Goal: Information Seeking & Learning: Learn about a topic

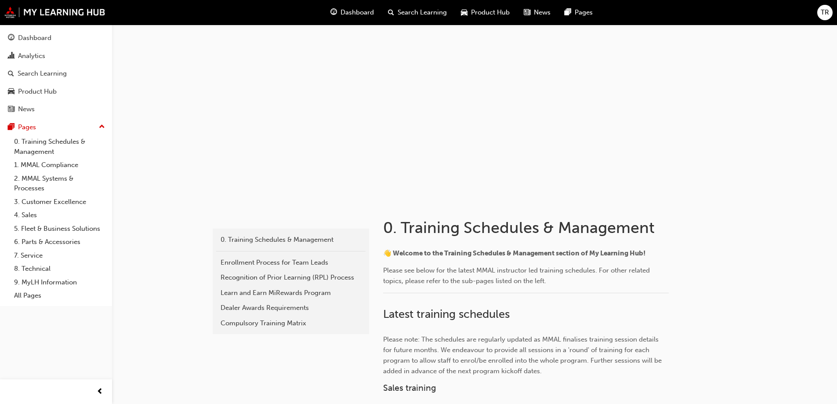
click at [418, 11] on span "Search Learning" at bounding box center [421, 12] width 49 height 10
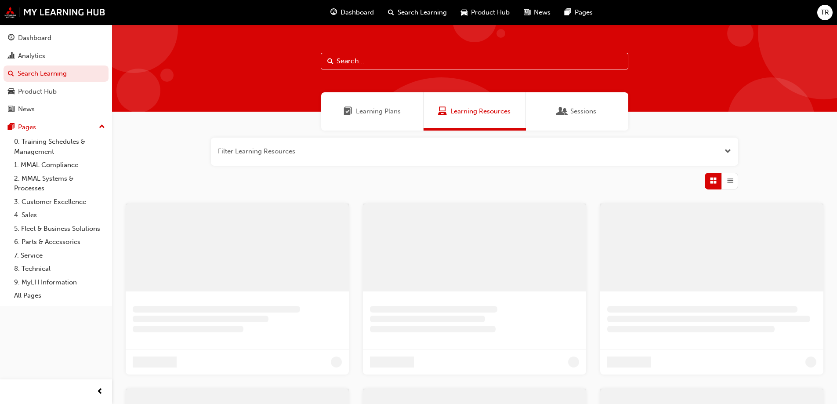
click at [389, 69] on div at bounding box center [474, 68] width 725 height 87
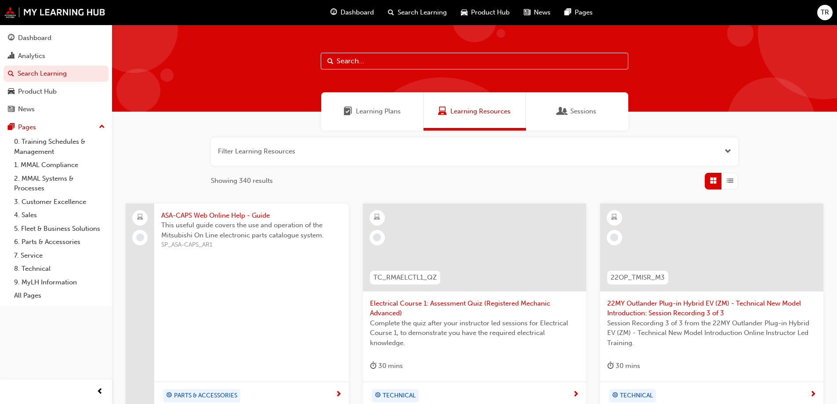
click at [390, 62] on input "text" at bounding box center [474, 61] width 307 height 17
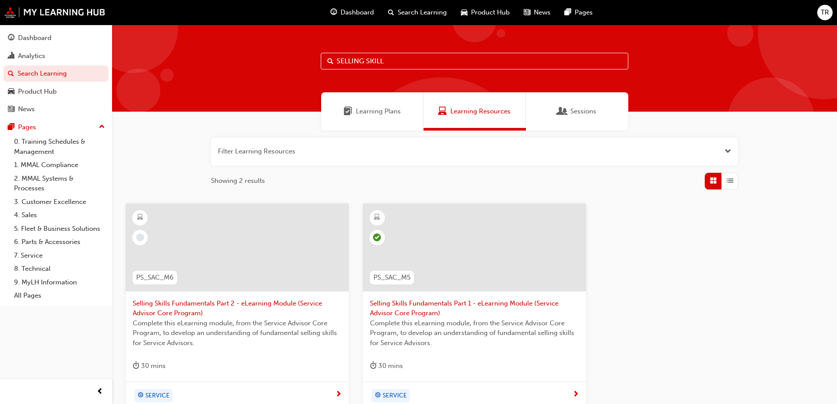
scroll to position [88, 0]
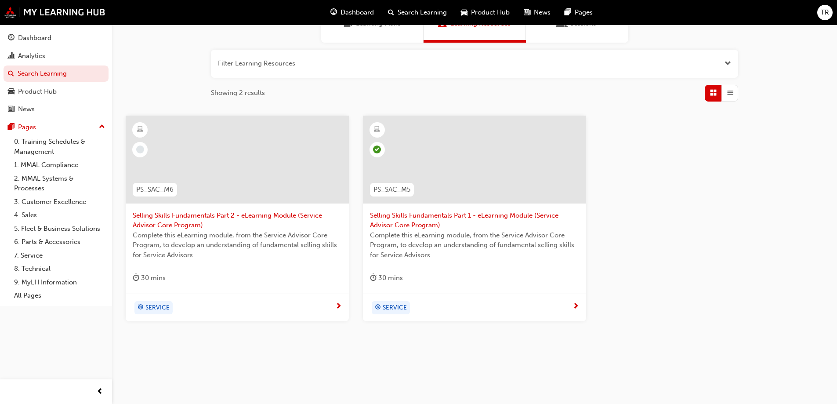
type input "SELLING SKILL"
click at [182, 215] on span "Selling Skills Fundamentals Part 2 - eLearning Module (Service Advisor Core Pro…" at bounding box center [237, 220] width 209 height 20
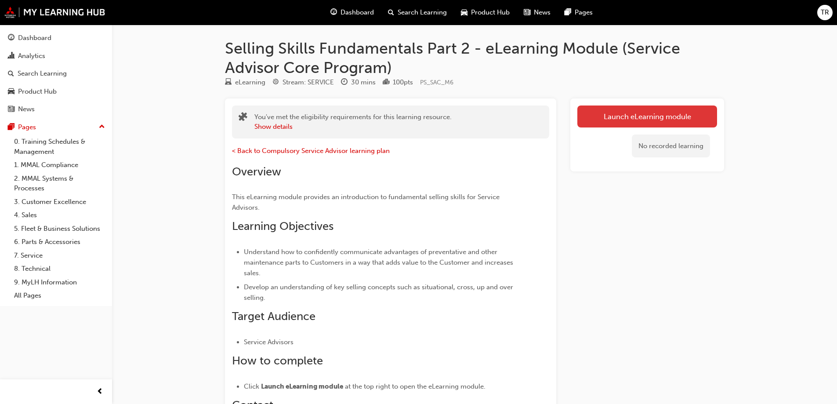
click at [648, 119] on link "Launch eLearning module" at bounding box center [647, 116] width 140 height 22
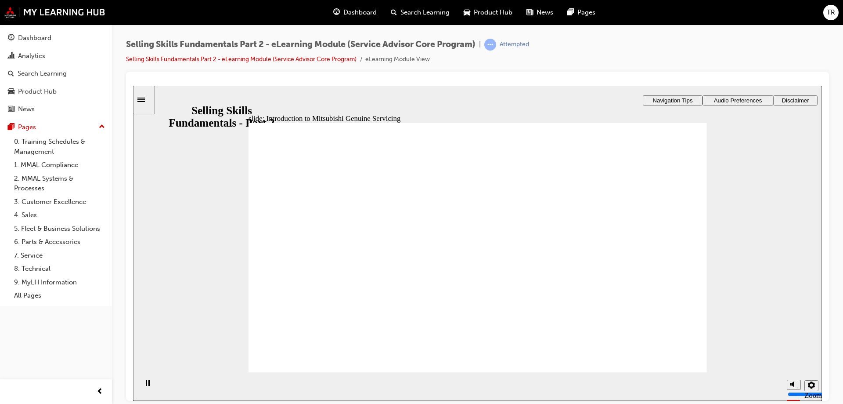
drag, startPoint x: 455, startPoint y: 249, endPoint x: 514, endPoint y: 252, distance: 59.4
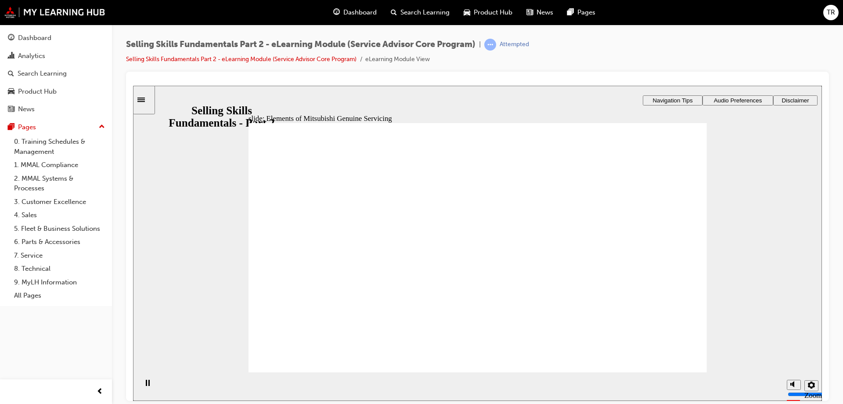
click at [724, 38] on div "Selling Skills Fundamentals Part 2 - eLearning Module (Service Advisor Core Pro…" at bounding box center [477, 203] width 731 height 357
drag, startPoint x: 568, startPoint y: 295, endPoint x: 596, endPoint y: 213, distance: 86.8
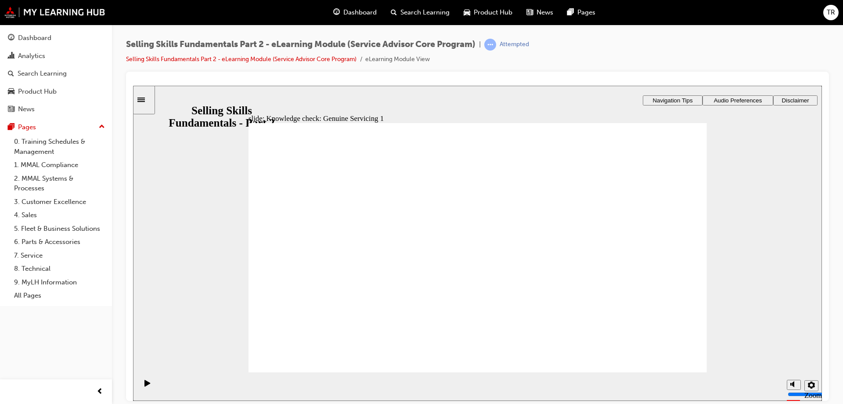
drag, startPoint x: 408, startPoint y: 289, endPoint x: 465, endPoint y: 262, distance: 62.7
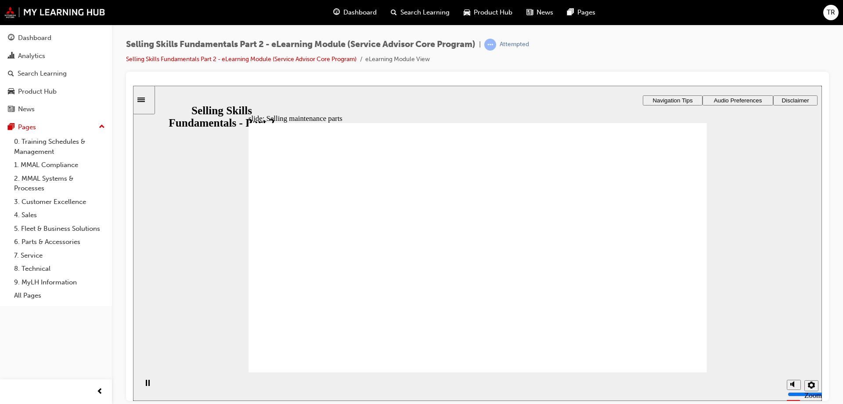
drag, startPoint x: 613, startPoint y: 194, endPoint x: 575, endPoint y: 208, distance: 40.0
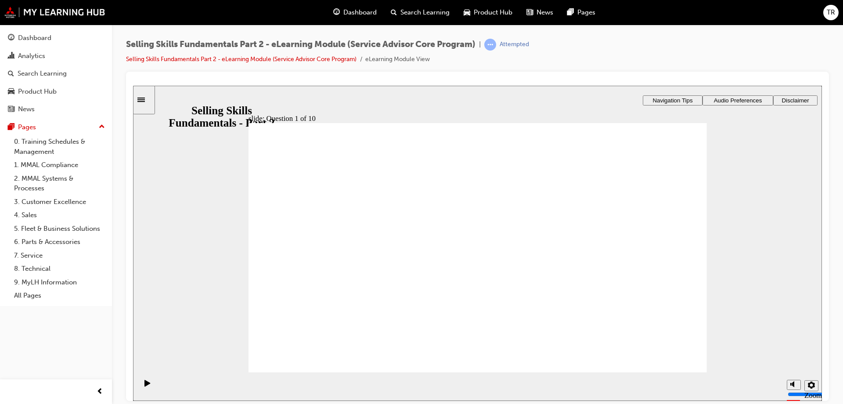
checkbox input "true"
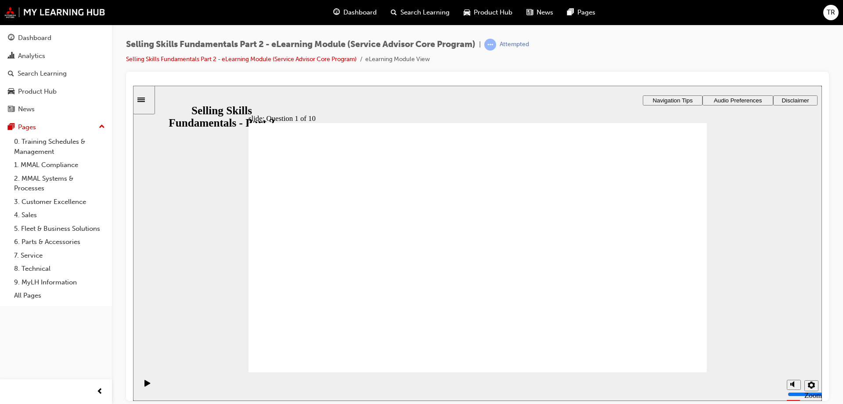
checkbox input "true"
checkbox input "false"
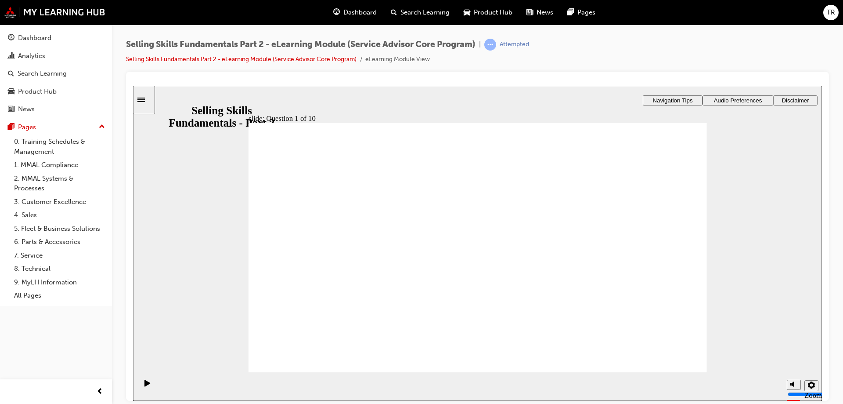
checkbox input "true"
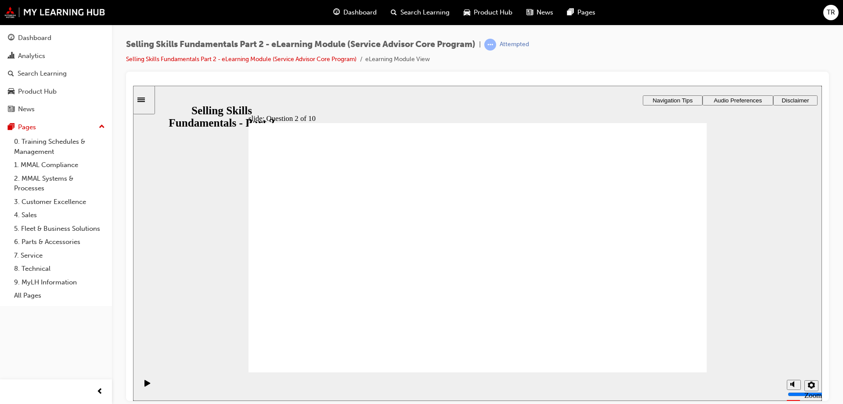
radio input "true"
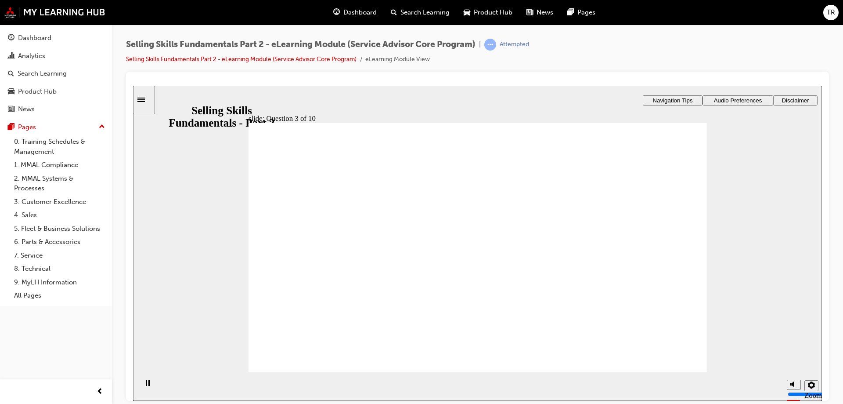
checkbox input "true"
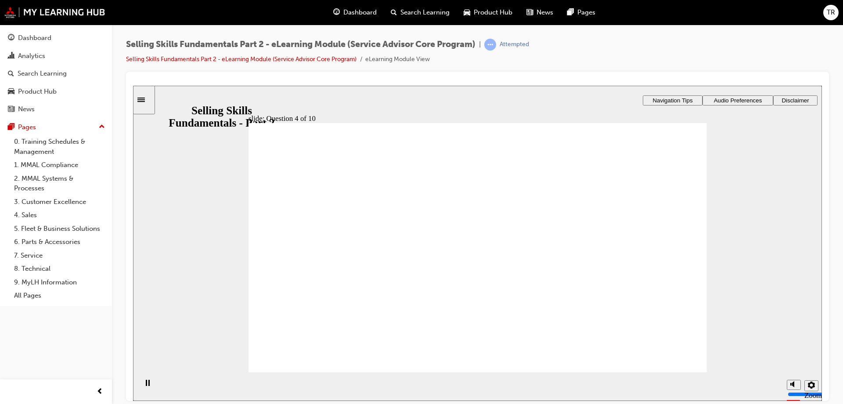
checkbox input "true"
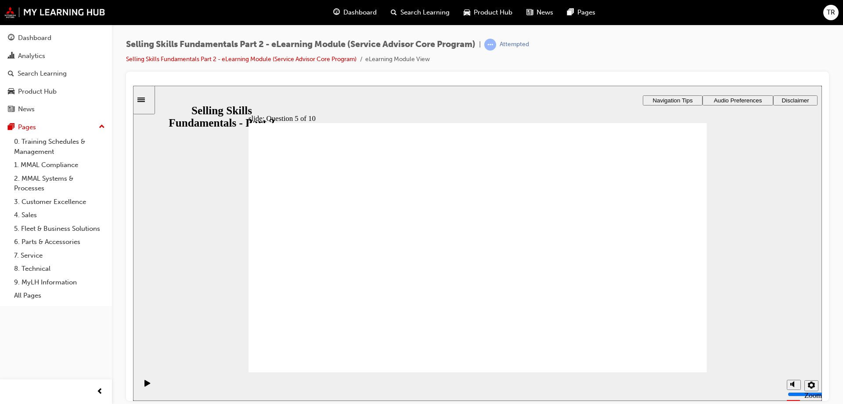
radio input "true"
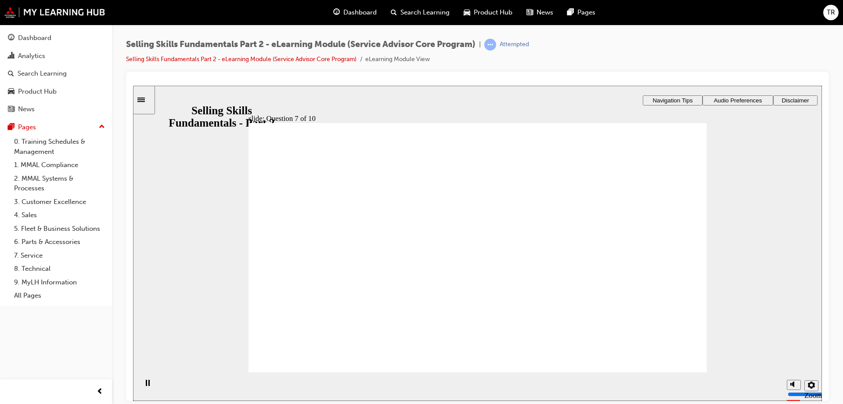
radio input "true"
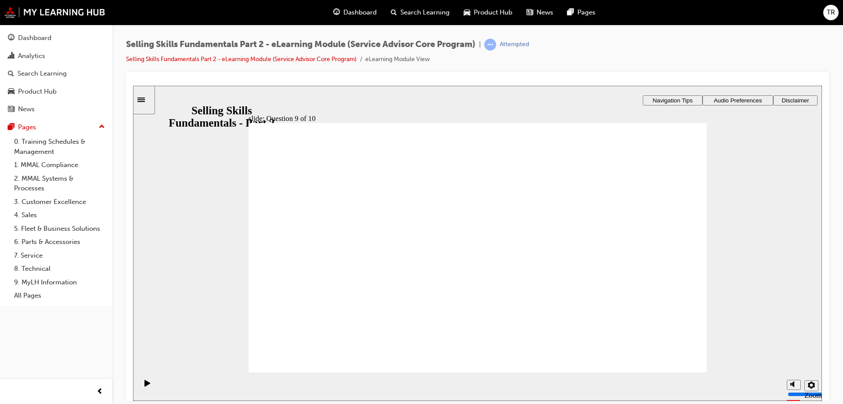
radio input "true"
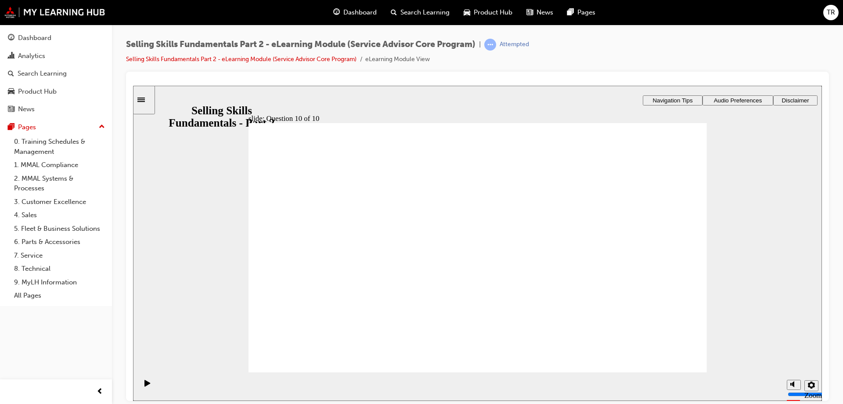
checkbox input "true"
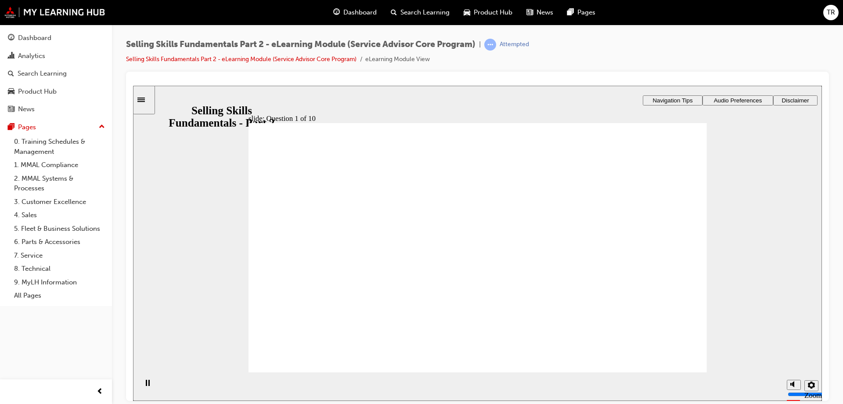
checkbox input "true"
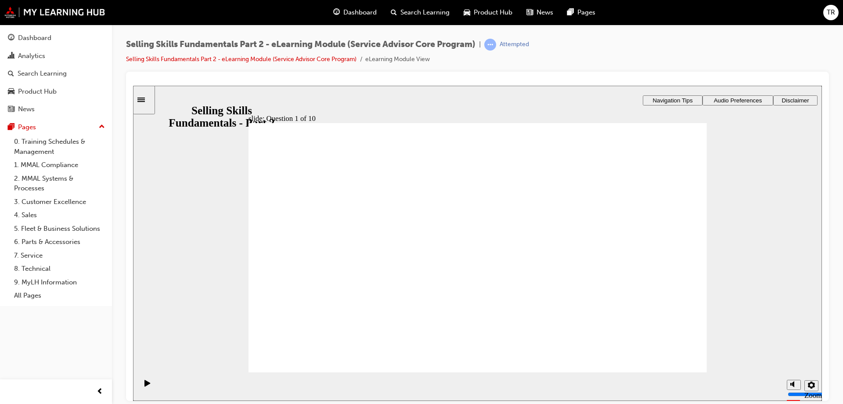
click at [511, 318] on div "​0%​ slide: Question 2 of 10 Evidence Benefit Function Feature Rectangle 1 Rect…" at bounding box center [477, 208] width 689 height 247
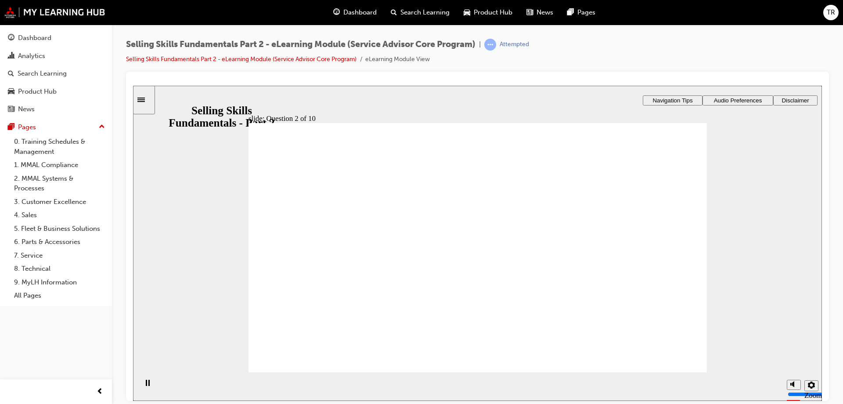
drag, startPoint x: 472, startPoint y: 291, endPoint x: 466, endPoint y: 293, distance: 5.7
radio input "true"
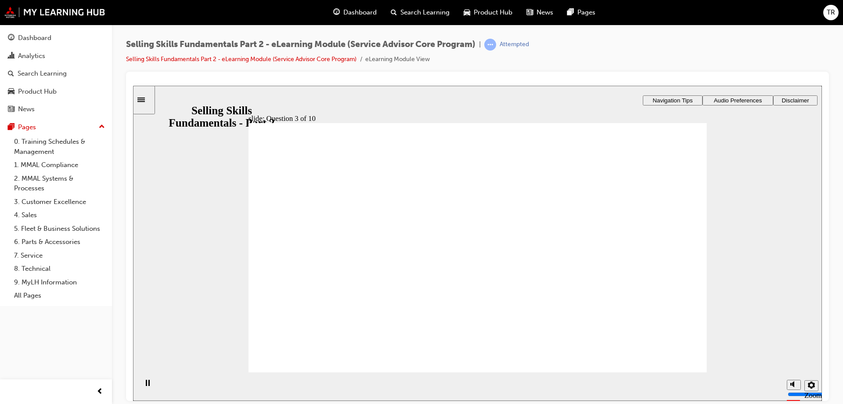
checkbox input "true"
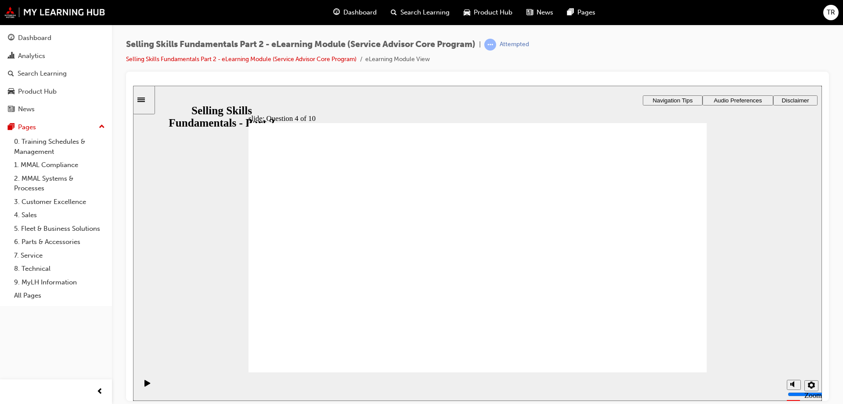
checkbox input "true"
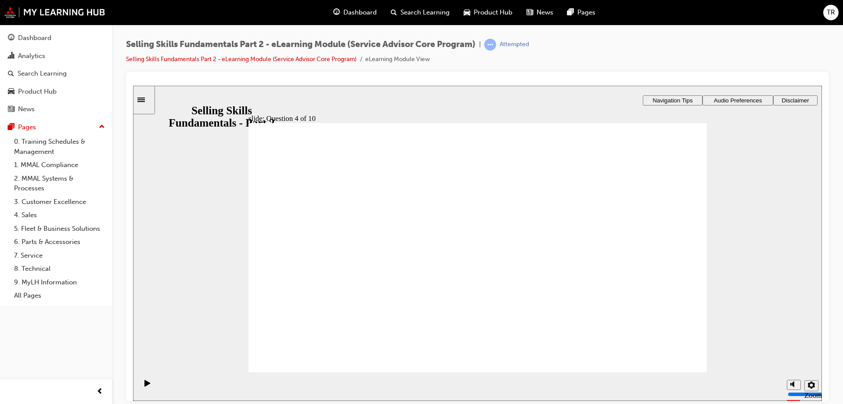
checkbox input "true"
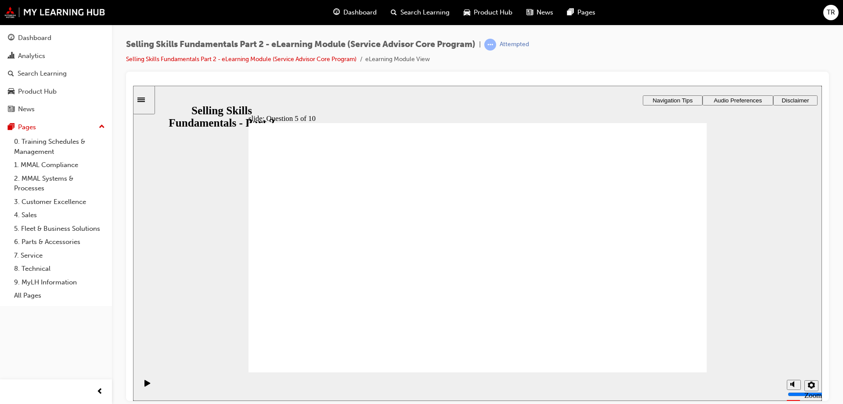
radio input "true"
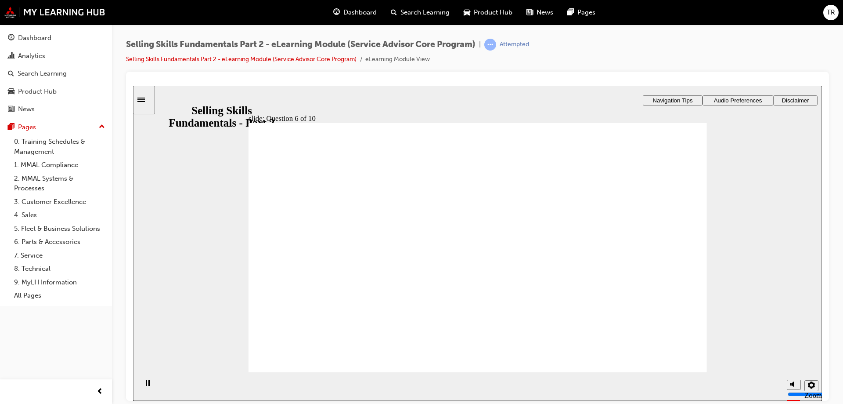
drag, startPoint x: 522, startPoint y: 283, endPoint x: 604, endPoint y: 290, distance: 82.9
click at [522, 283] on div "​0%​ slide: Question 7 of 10 Benefit Qualify Evidence Rectangle 1 Rectangle 3 Q…" at bounding box center [477, 208] width 689 height 247
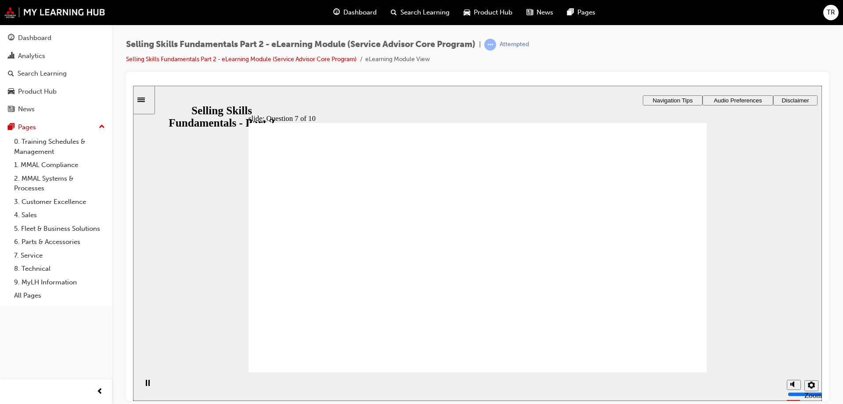
drag, startPoint x: 667, startPoint y: 357, endPoint x: 963, endPoint y: 437, distance: 305.6
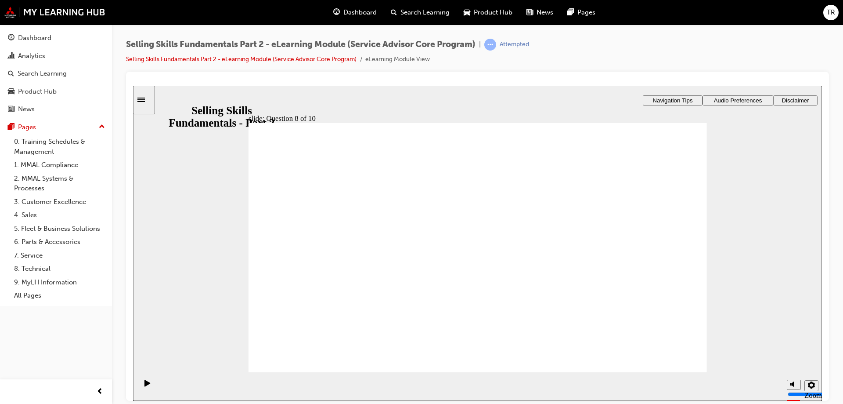
radio input "true"
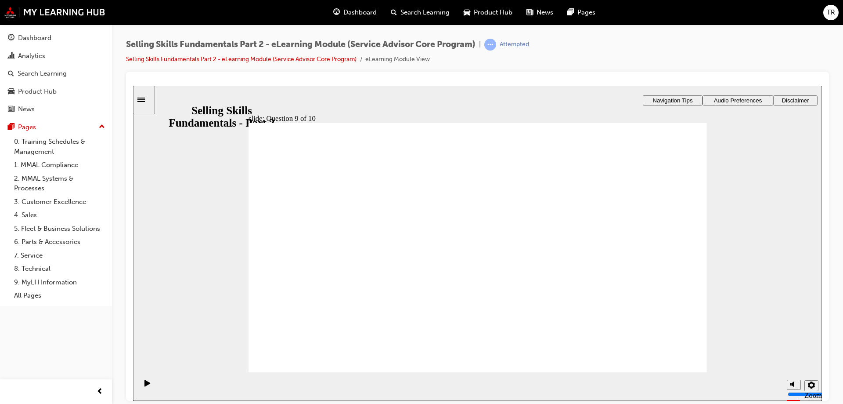
radio input "true"
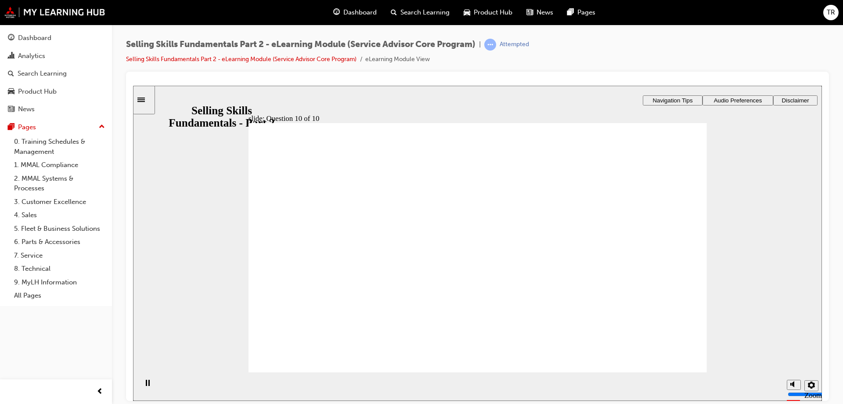
drag, startPoint x: 678, startPoint y: 362, endPoint x: 971, endPoint y: 452, distance: 306.8
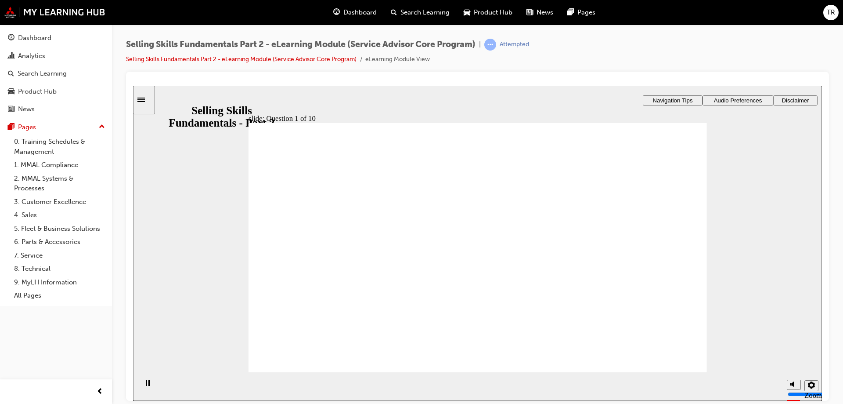
checkbox input "true"
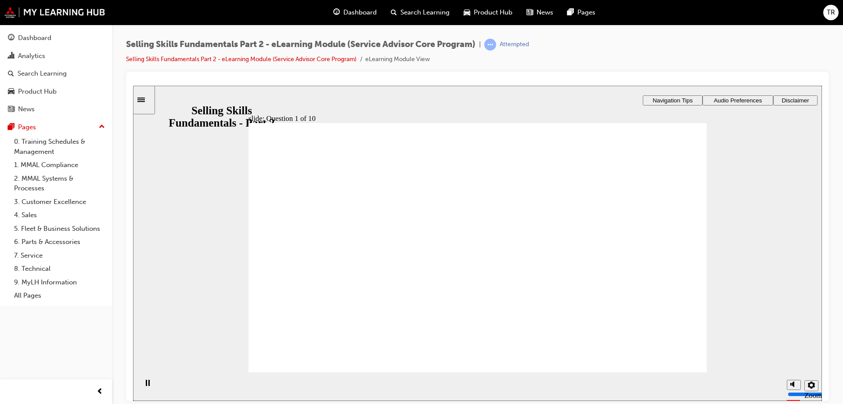
checkbox input "true"
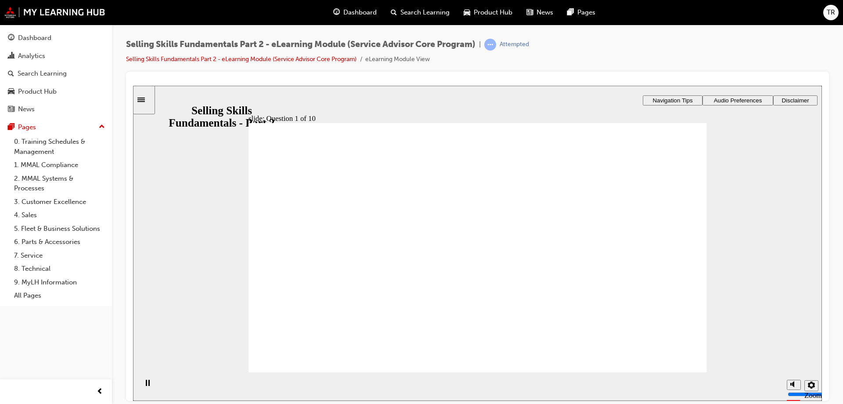
click at [538, 269] on div "​0%​ slide: Question 2 of 10 Evidence Benefit Function Feature Rectangle 1 Rect…" at bounding box center [477, 208] width 689 height 247
click at [594, 264] on div "​0%​ slide: Question 2 of 10 Evidence Benefit Function Feature Rectangle 1 Rect…" at bounding box center [477, 208] width 689 height 247
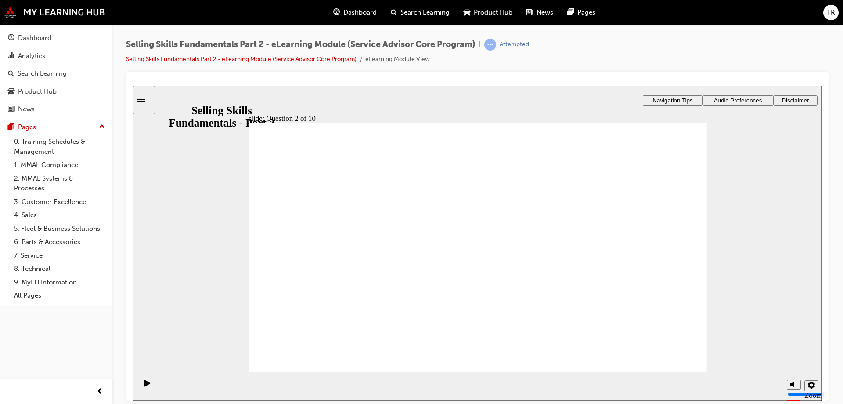
click at [618, 262] on div "​0%​ slide: Question 2 of 10 Evidence Benefit Function Feature Rectangle 1 Rect…" at bounding box center [477, 208] width 689 height 247
click at [302, 258] on div "​0%​ slide: Question 2 of 10 Evidence Benefit Function Feature Rectangle 1 Rect…" at bounding box center [477, 208] width 689 height 247
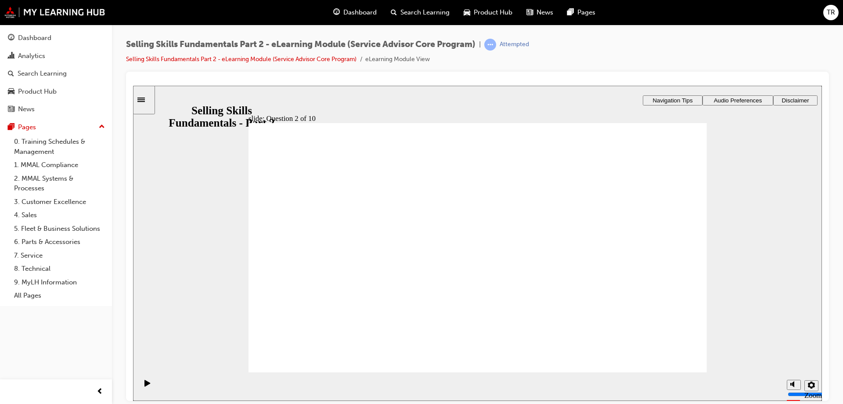
click at [543, 268] on div "​0%​ slide: Question 2 of 10 Evidence Benefit Function Feature Rectangle 1 Rect…" at bounding box center [477, 208] width 689 height 247
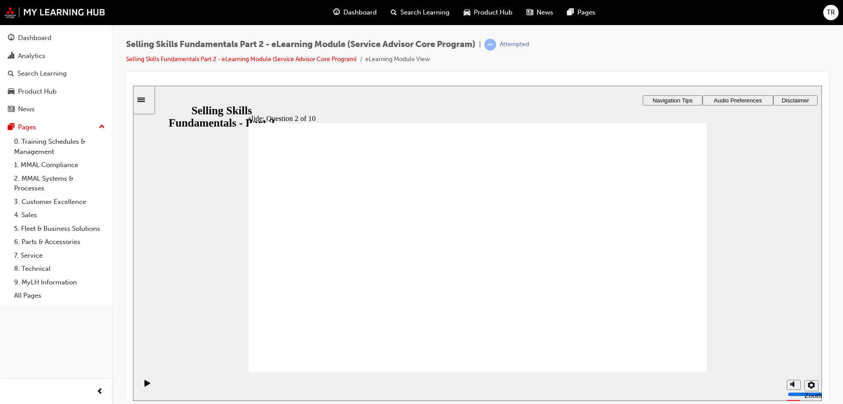
radio input "true"
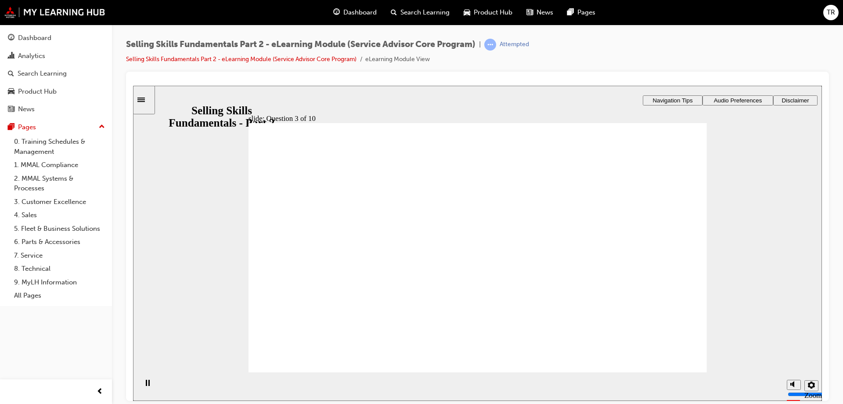
checkbox input "true"
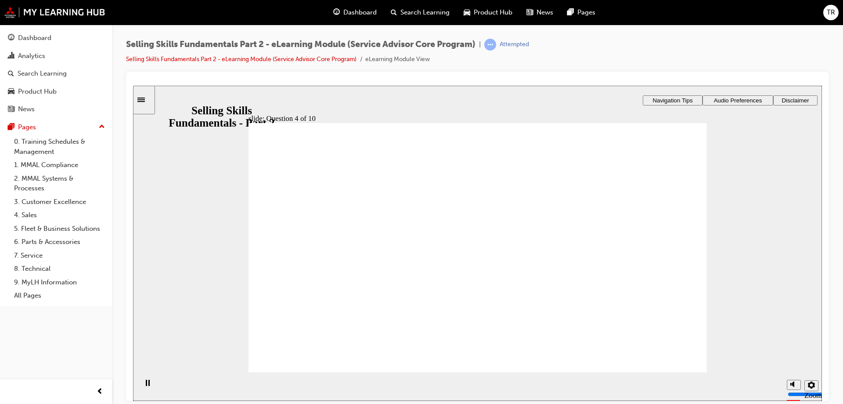
checkbox input "true"
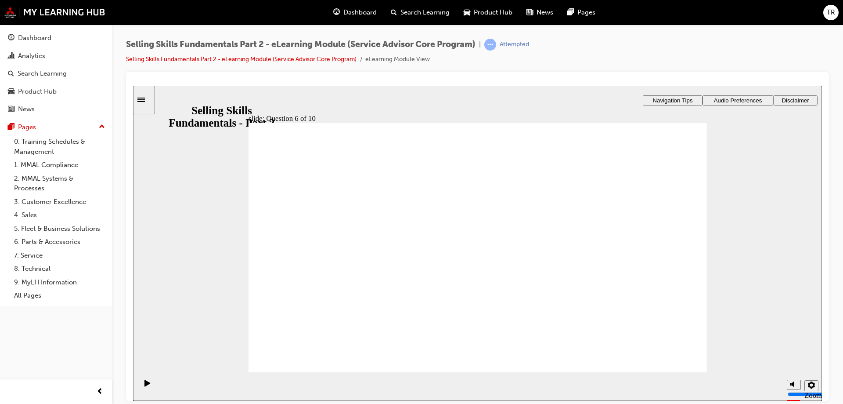
radio input "true"
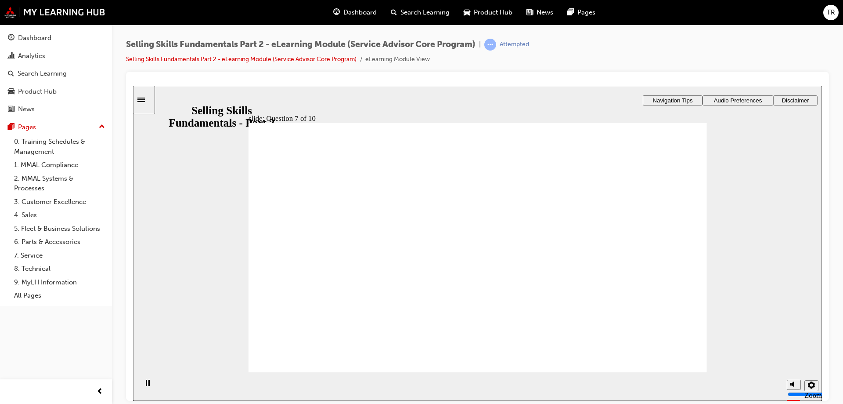
click at [524, 293] on div "​0%​ slide: Question 7 of 10 Benefit Qualify Evidence Rectangle 1 Rectangle 3 Q…" at bounding box center [477, 208] width 689 height 247
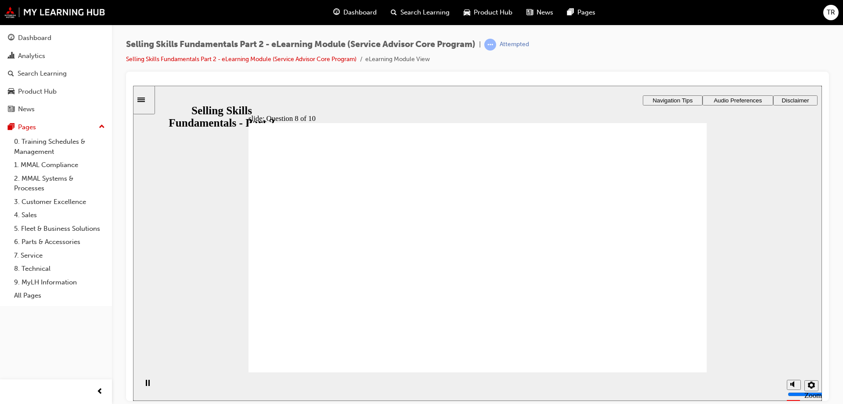
radio input "true"
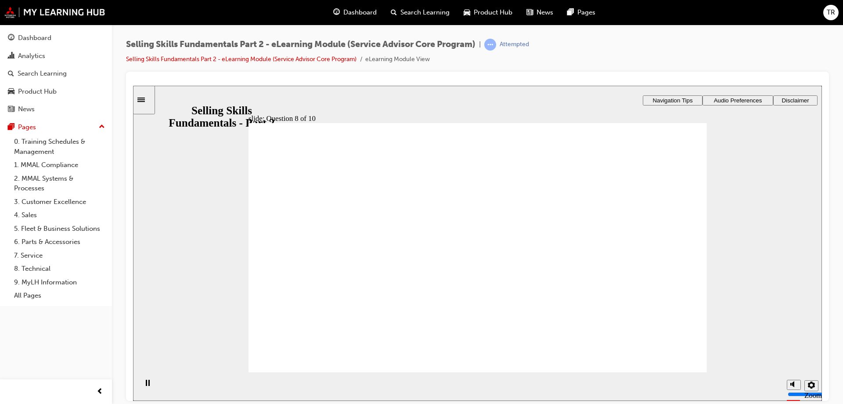
drag, startPoint x: 474, startPoint y: 292, endPoint x: 382, endPoint y: 285, distance: 92.5
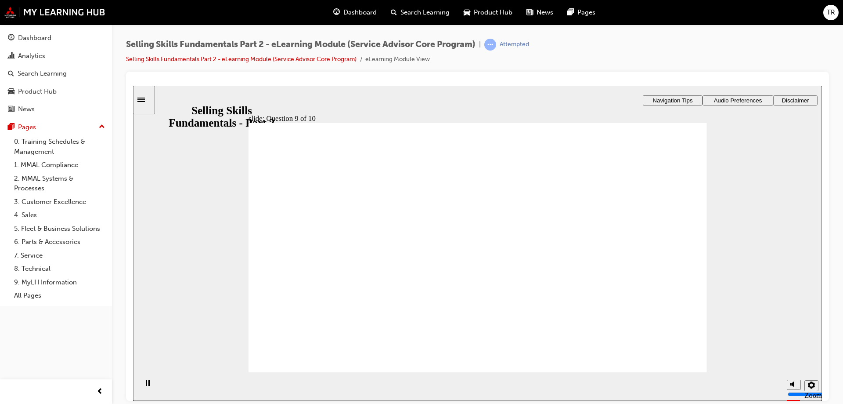
radio input "true"
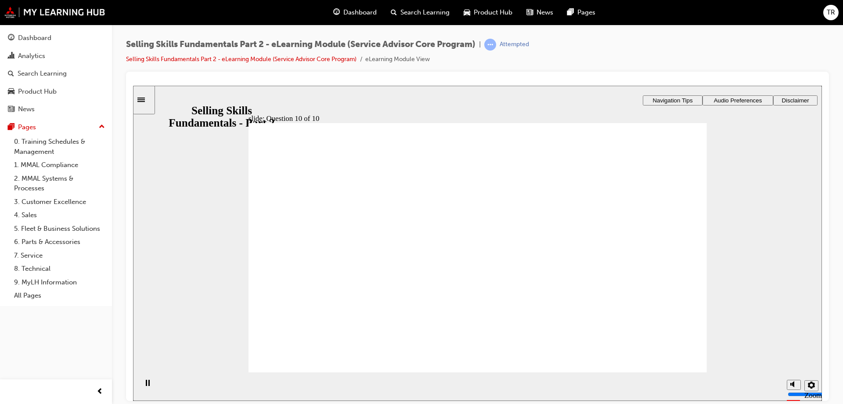
drag, startPoint x: 608, startPoint y: 296, endPoint x: 970, endPoint y: 403, distance: 376.7
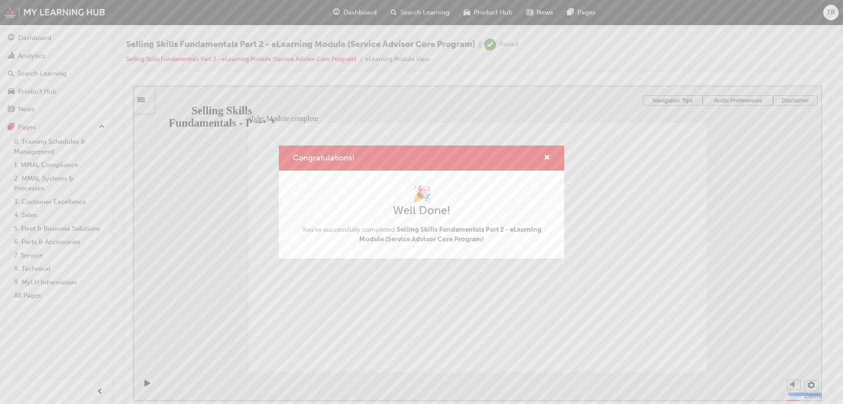
click at [543, 155] on div "Congratulations!" at bounding box center [544, 157] width 14 height 11
click at [546, 155] on span "cross-icon" at bounding box center [547, 158] width 7 height 8
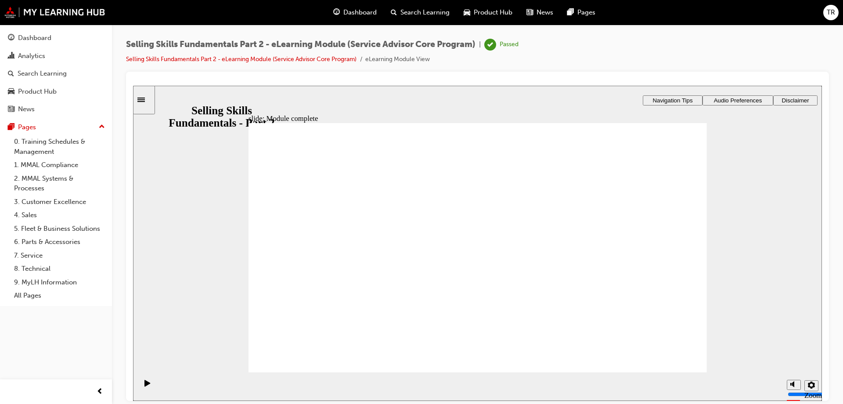
click at [416, 18] on div "Search Learning" at bounding box center [420, 13] width 73 height 18
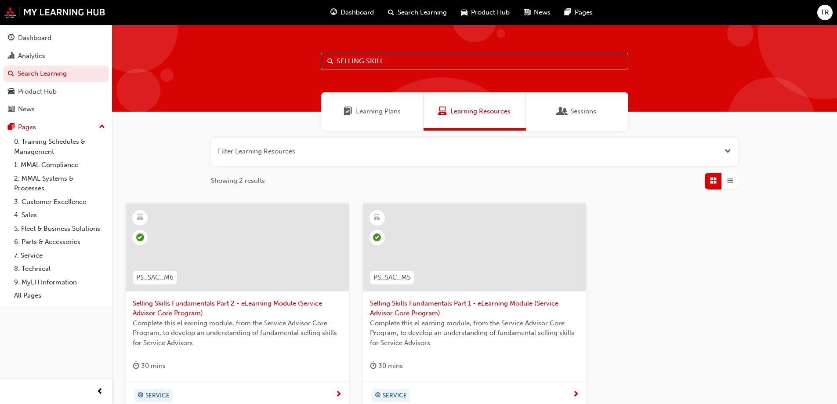
click at [390, 61] on input "SELLING SKILL" at bounding box center [474, 61] width 307 height 17
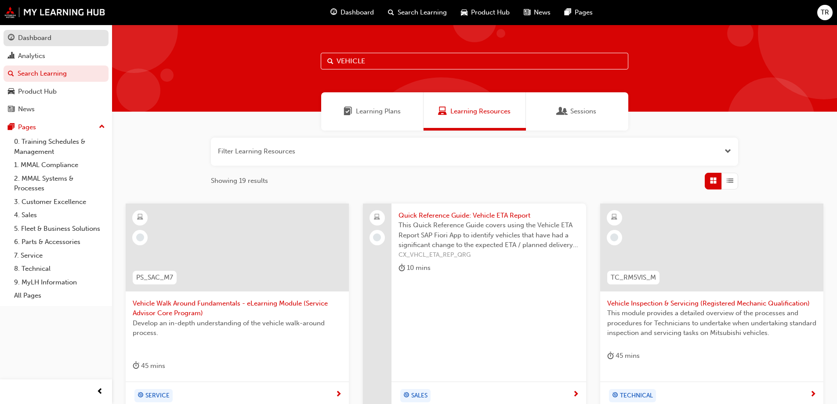
type input "VEHICLE"
click at [31, 34] on div "Dashboard" at bounding box center [34, 38] width 33 height 10
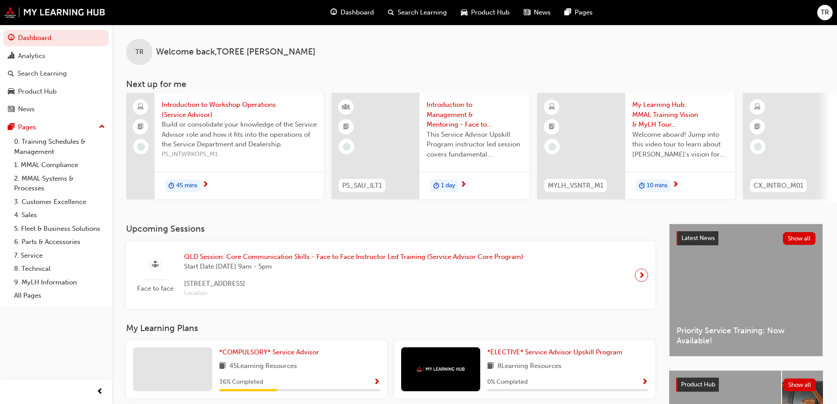
scroll to position [88, 0]
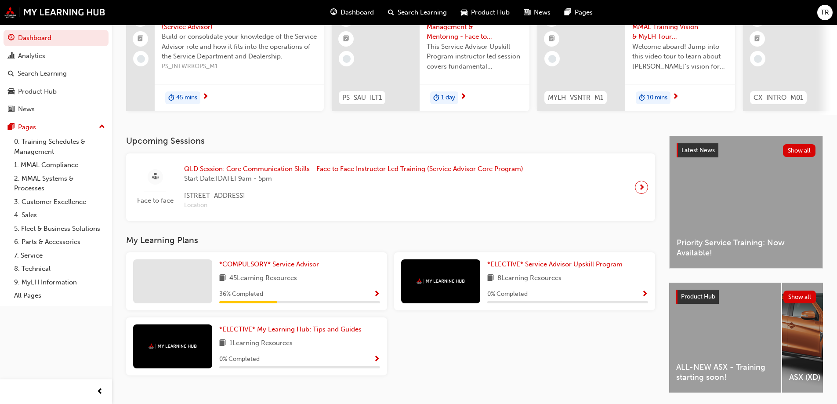
click at [351, 290] on div "*COMPULSORY* Service Advisor 45 Learning Resources 36 % Completed" at bounding box center [299, 281] width 161 height 44
click at [254, 265] on span "*COMPULSORY* Service Advisor" at bounding box center [269, 264] width 100 height 8
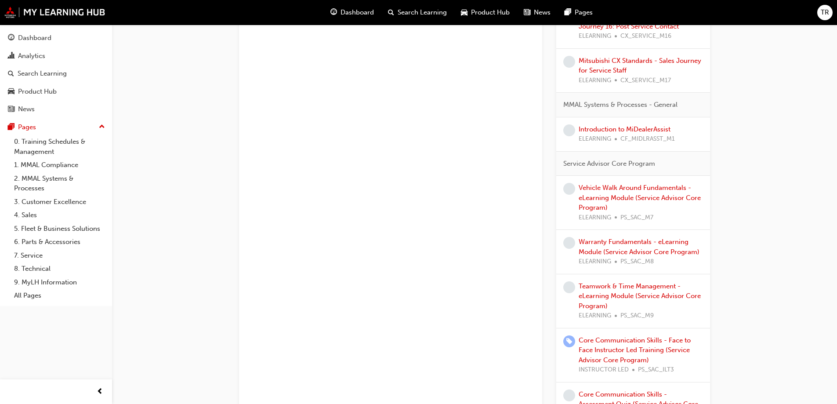
scroll to position [1098, 0]
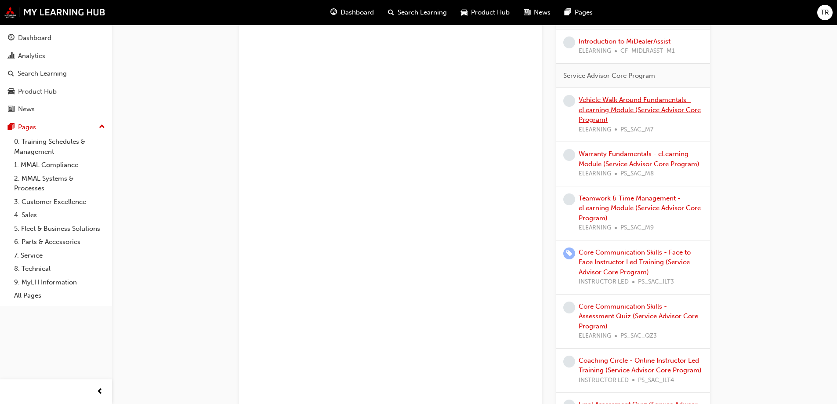
click at [612, 111] on link "Vehicle Walk Around Fundamentals - eLearning Module (Service Advisor Core Progr…" at bounding box center [639, 110] width 122 height 28
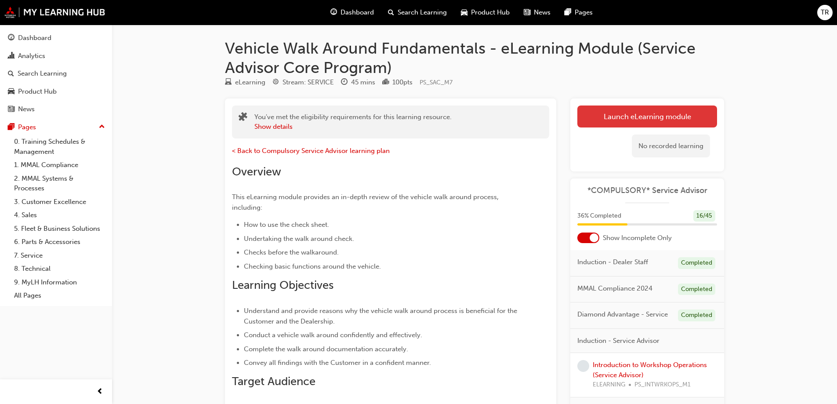
click at [643, 116] on link "Launch eLearning module" at bounding box center [647, 116] width 140 height 22
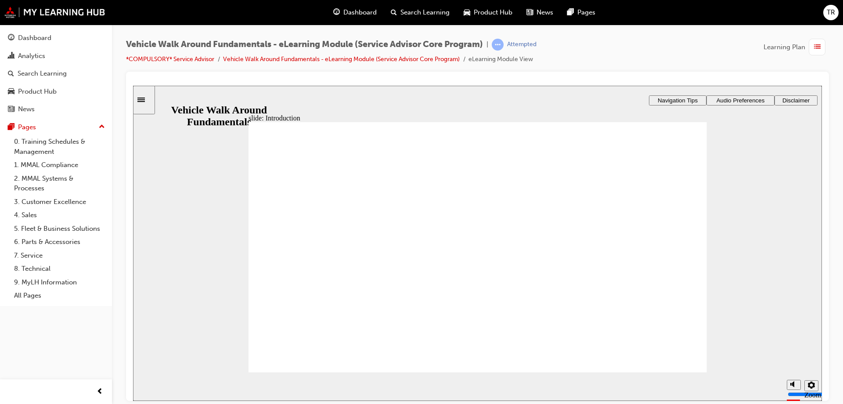
drag, startPoint x: 463, startPoint y: 208, endPoint x: 598, endPoint y: 209, distance: 134.8
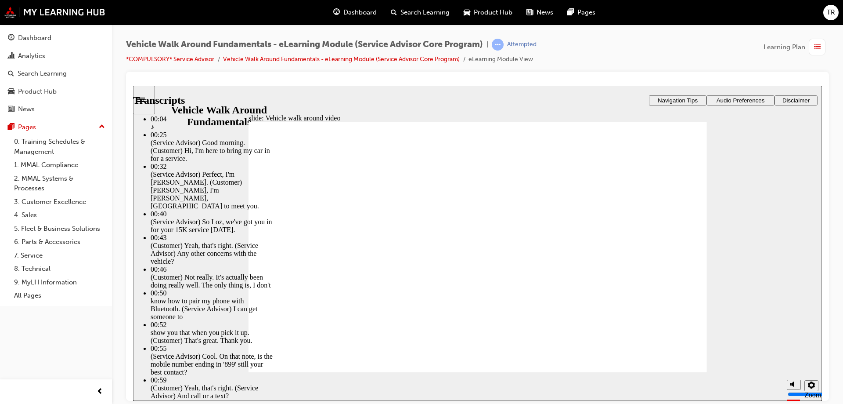
type input "757"
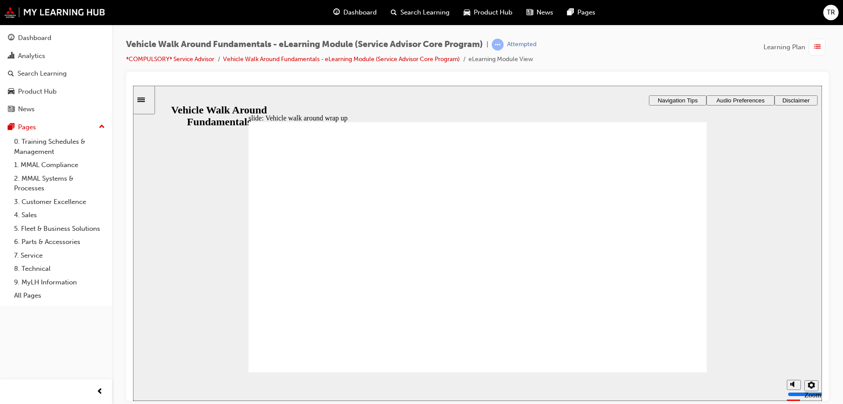
radio input "true"
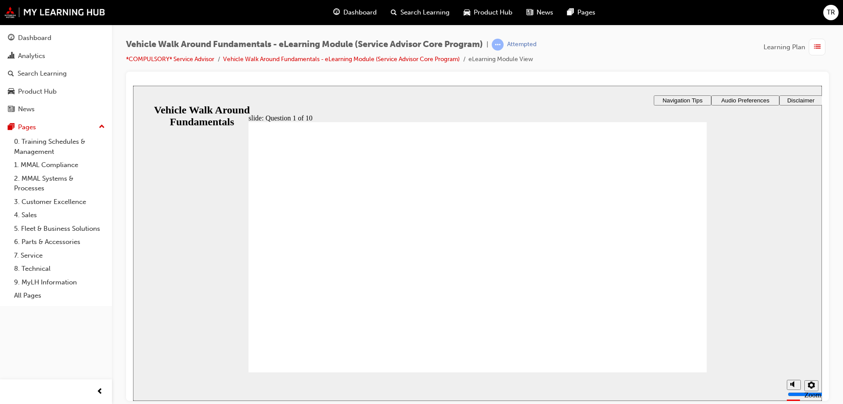
radio input "true"
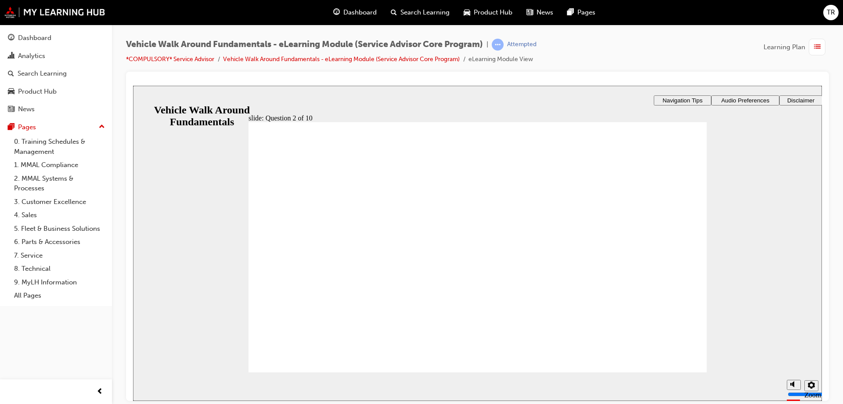
radio input "true"
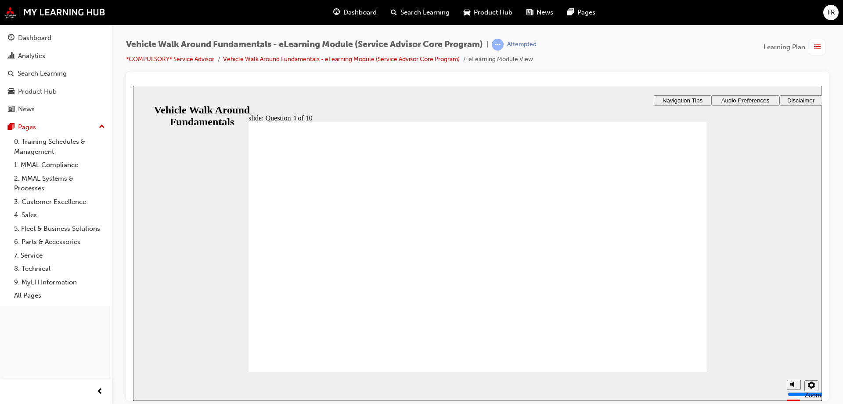
radio input "true"
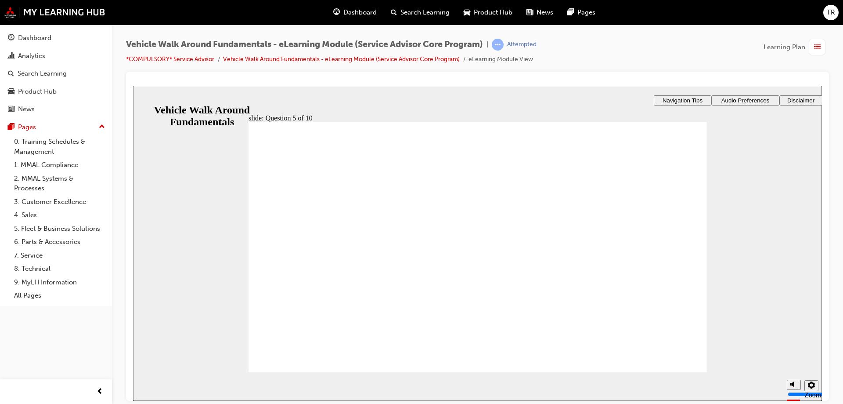
checkbox input "true"
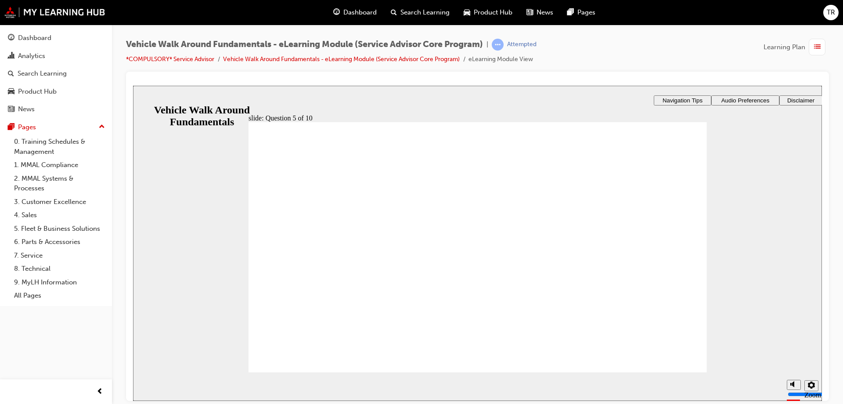
checkbox input "true"
drag, startPoint x: 494, startPoint y: 289, endPoint x: 499, endPoint y: 287, distance: 5.0
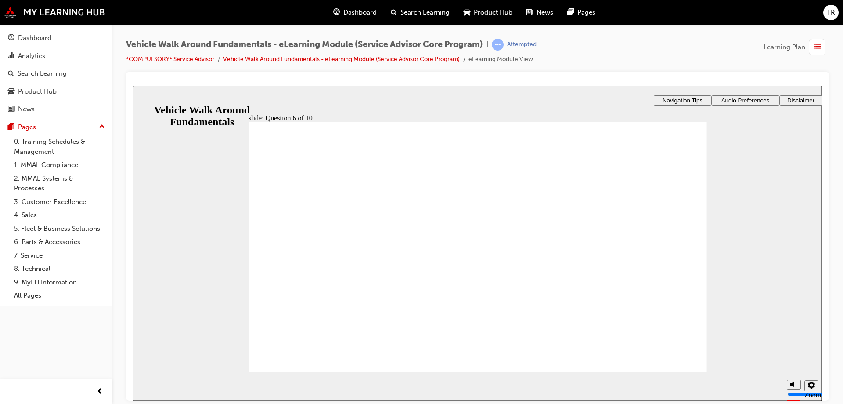
radio input "true"
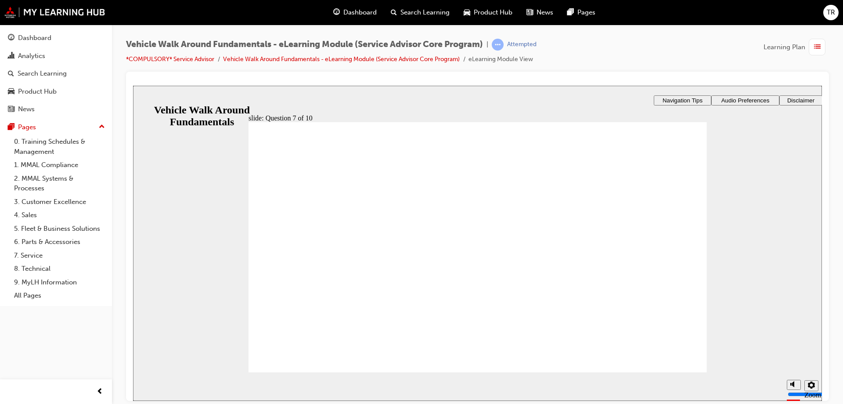
radio input "true"
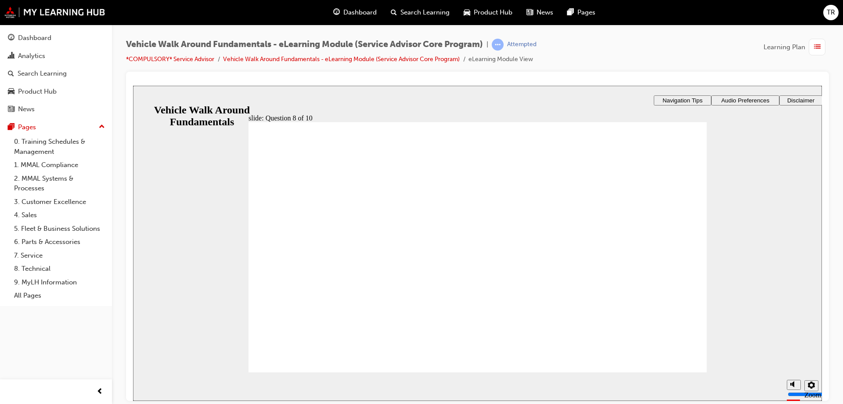
checkbox input "true"
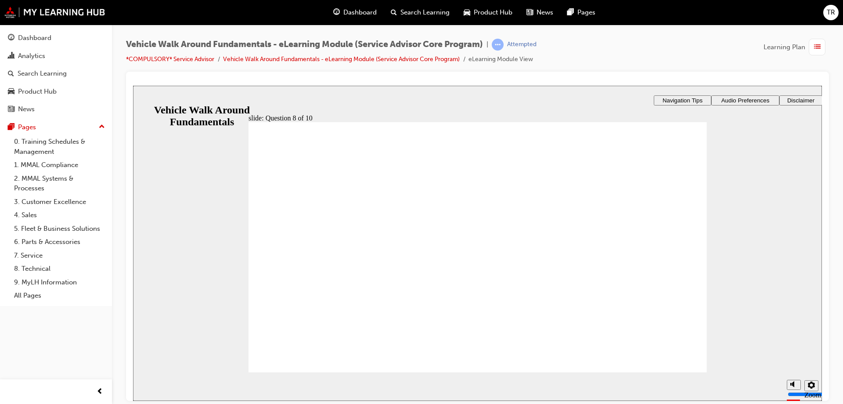
checkbox input "false"
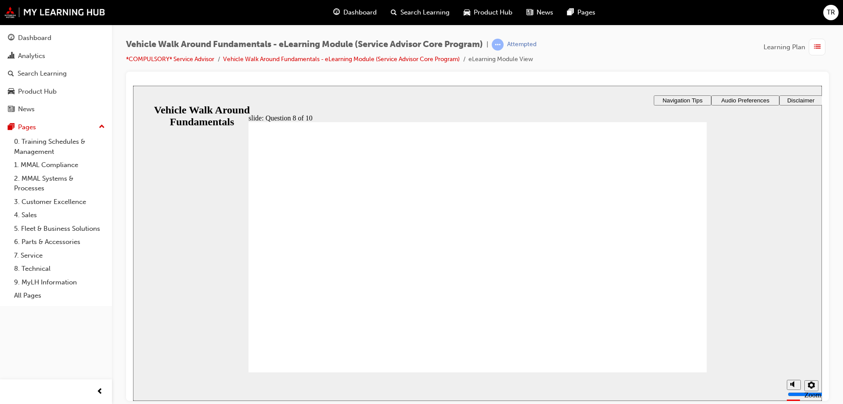
checkbox input "true"
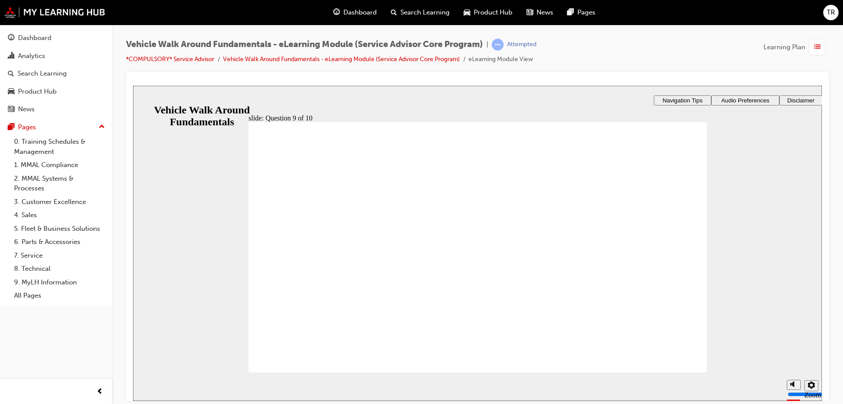
checkbox input "false"
drag, startPoint x: 477, startPoint y: 249, endPoint x: 473, endPoint y: 256, distance: 8.7
checkbox input "true"
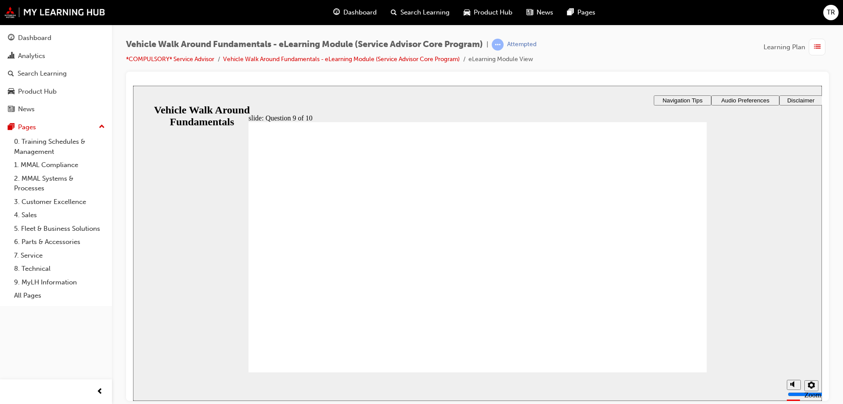
checkbox input "true"
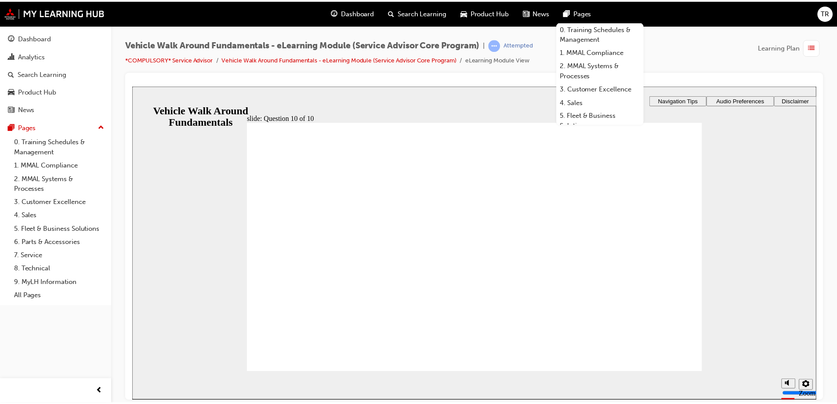
scroll to position [75, 0]
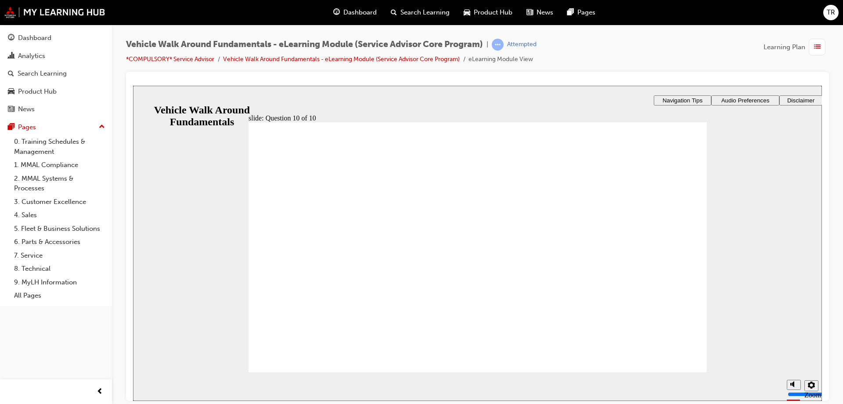
radio input "true"
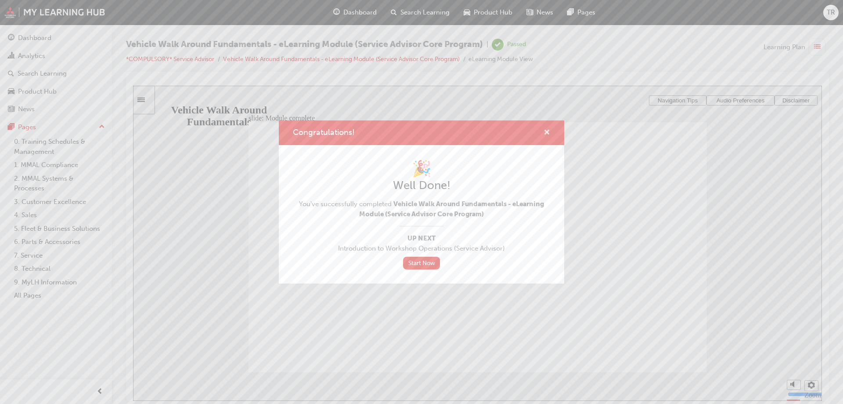
click at [548, 135] on span "cross-icon" at bounding box center [547, 133] width 7 height 8
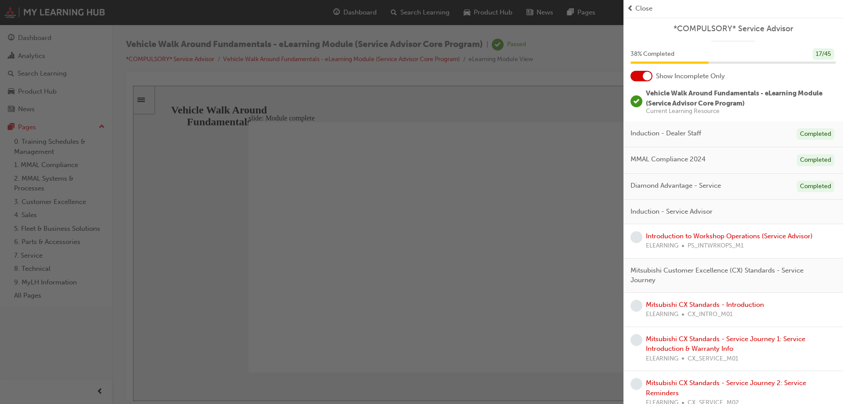
click at [632, 10] on span "prev-icon" at bounding box center [630, 9] width 7 height 10
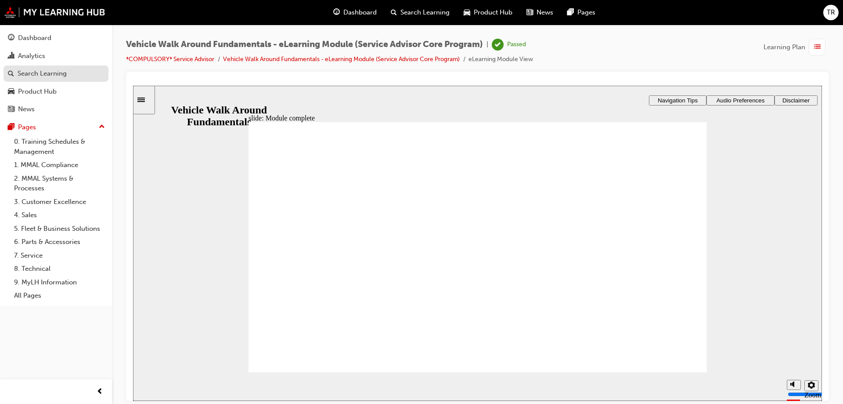
click at [26, 69] on div "Search Learning" at bounding box center [42, 74] width 49 height 10
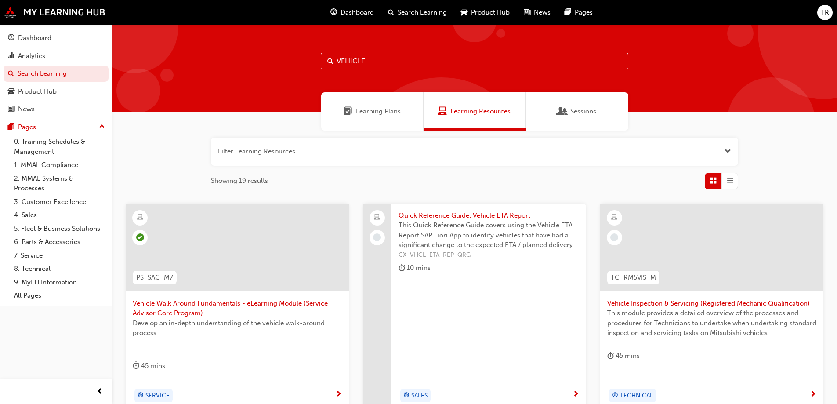
click at [346, 53] on input "VEHICLE" at bounding box center [474, 61] width 307 height 17
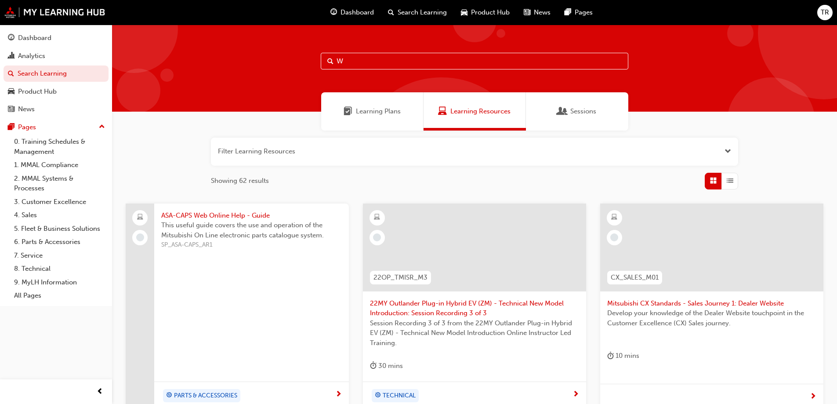
click at [346, 54] on input "W" at bounding box center [474, 61] width 307 height 17
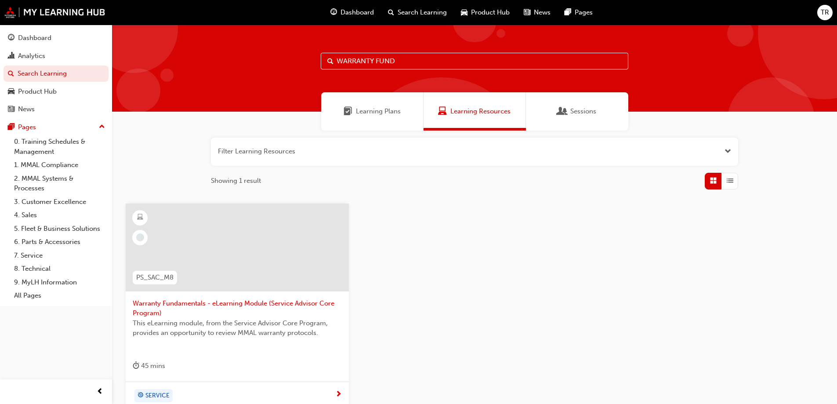
type input "WARRANTY FUND"
click at [215, 268] on div at bounding box center [237, 247] width 223 height 88
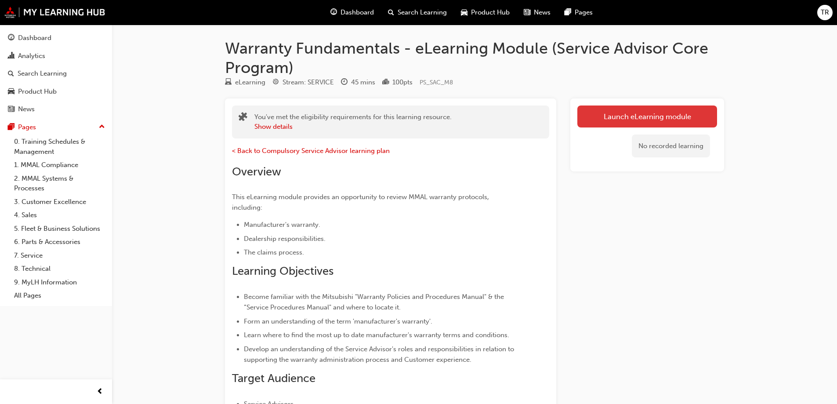
click at [670, 112] on link "Launch eLearning module" at bounding box center [647, 116] width 140 height 22
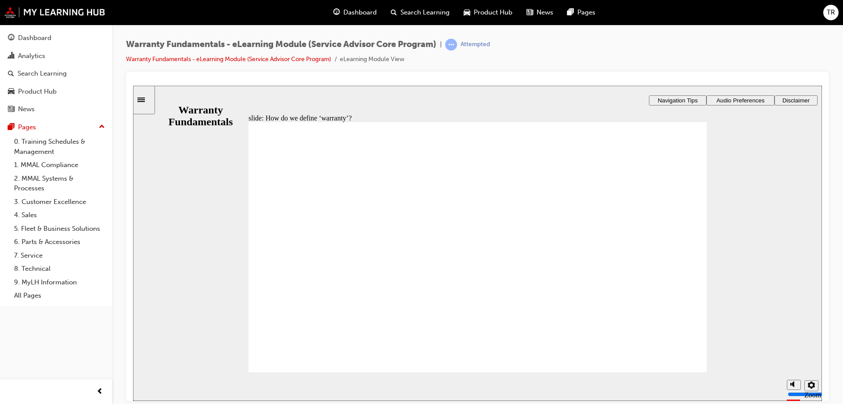
type textarea "I"
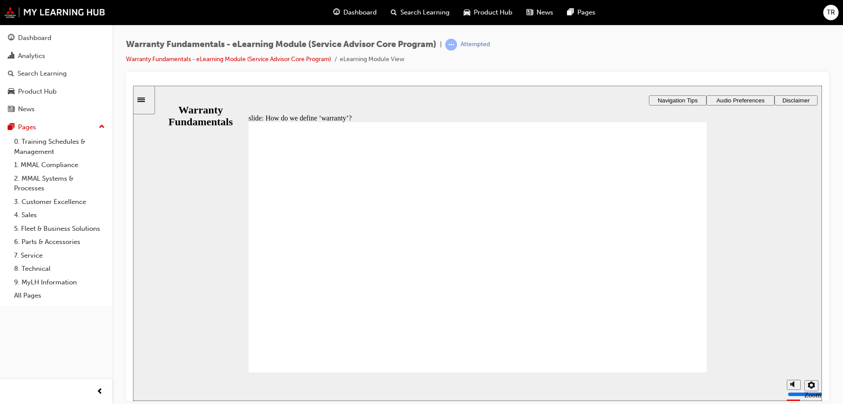
type textarea "IS"
type textarea "ISS"
type textarea "ISSU"
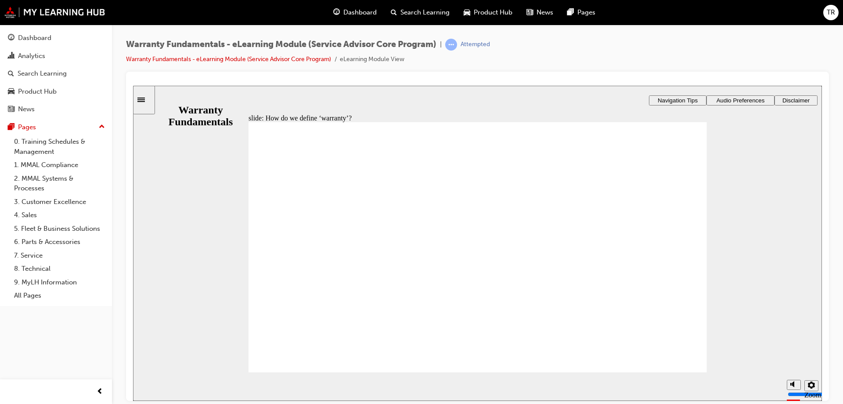
type textarea "ISSU"
type textarea "ISSUE"
type textarea "ISSUES"
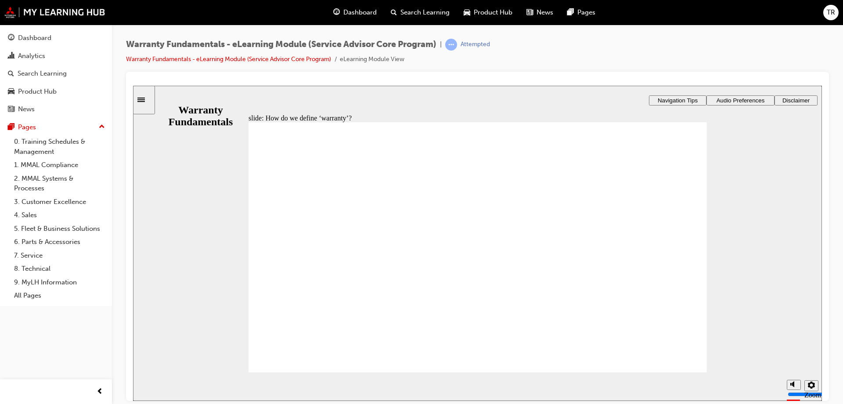
type textarea "ISSUES"
type textarea "ISSUES T"
type textarea "ISSUES TJ"
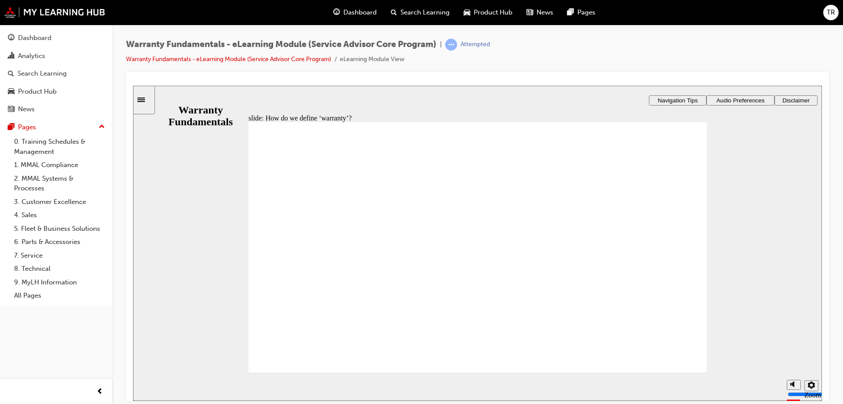
type textarea "ISSUES TJ"
type textarea "ISSUES TJA"
type textarea "ISSUES TJAT"
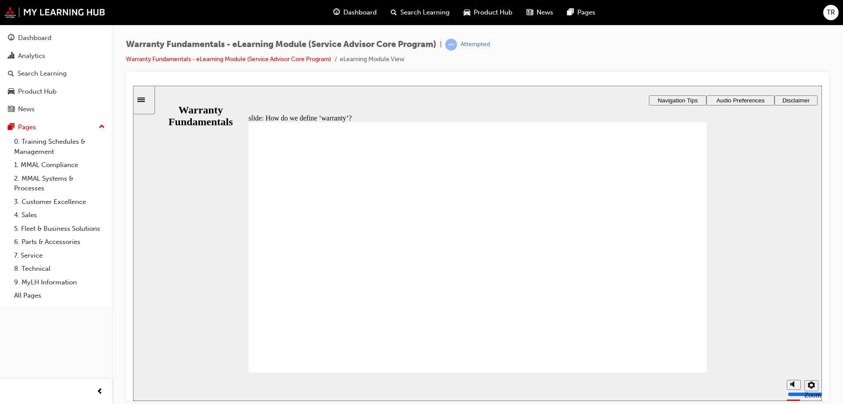
type textarea "ISSUES TJA"
type textarea "ISSUES TJ"
type textarea "ISSUES T"
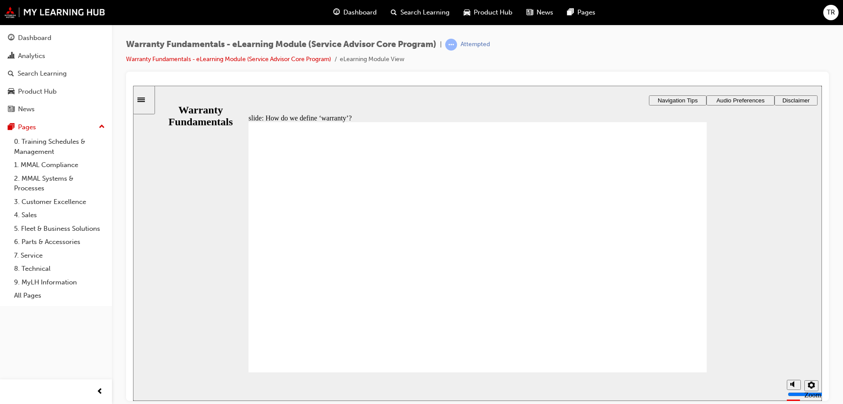
type textarea "ISSUES T"
type textarea "ISSUES THA"
type textarea "ISSUES THAT"
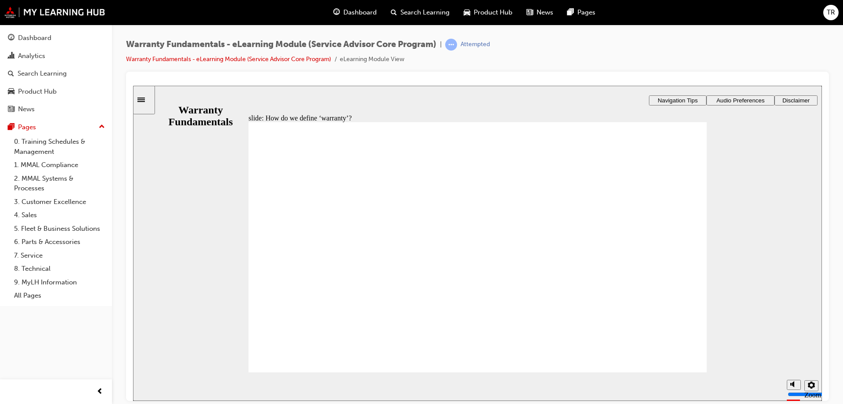
type textarea "ISSUES THAT"
type textarea "ISSUES THAT A"
type textarea "ISSUES THAT AR"
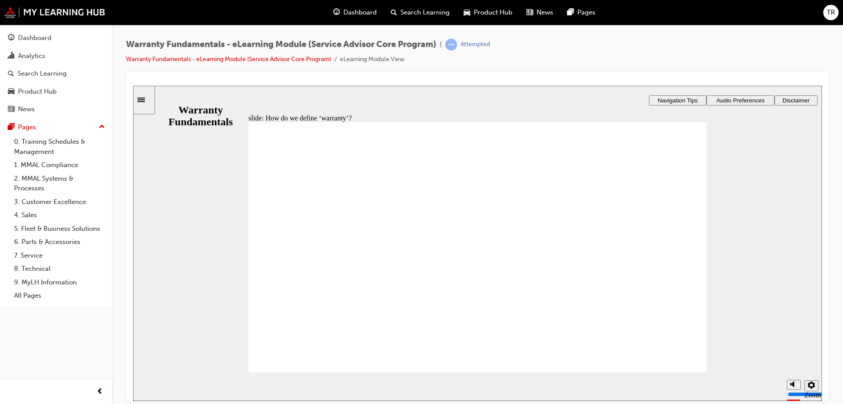
type textarea "ISSUES THAT AR"
type textarea "ISSUES THAT ARE"
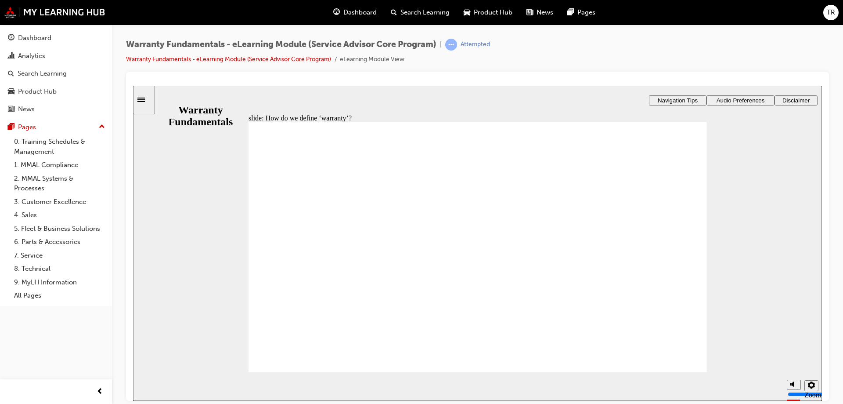
type textarea "ISSUES THAT ARE C"
type textarea "ISSUES THAT ARE CO"
type textarea "ISSUES THAT ARE COV"
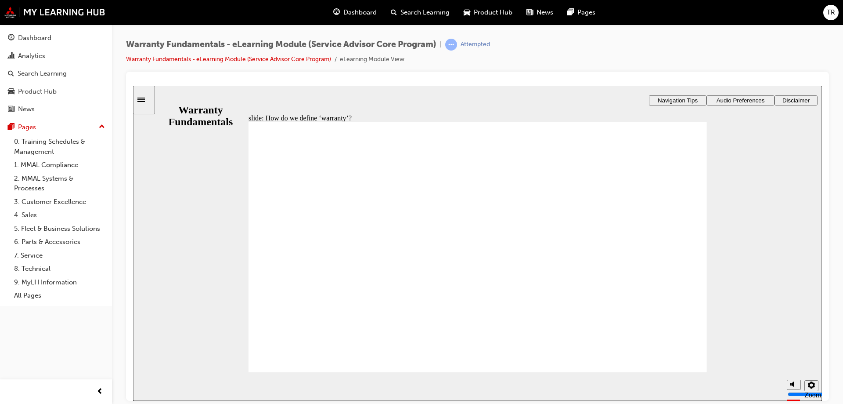
type textarea "ISSUES THAT ARE COV"
type textarea "ISSUES THAT ARE COVER"
type textarea "ISSUES THAT ARE COVERE"
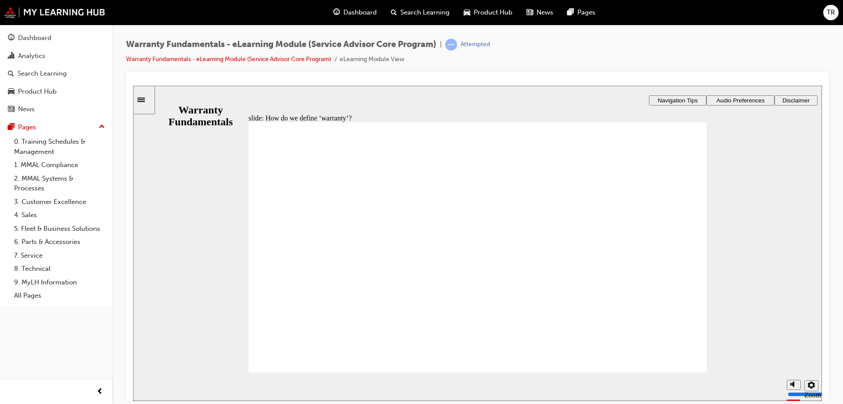
type textarea "ISSUES THAT ARE COVERED"
type textarea "ISSUES THAT ARE COVERED B"
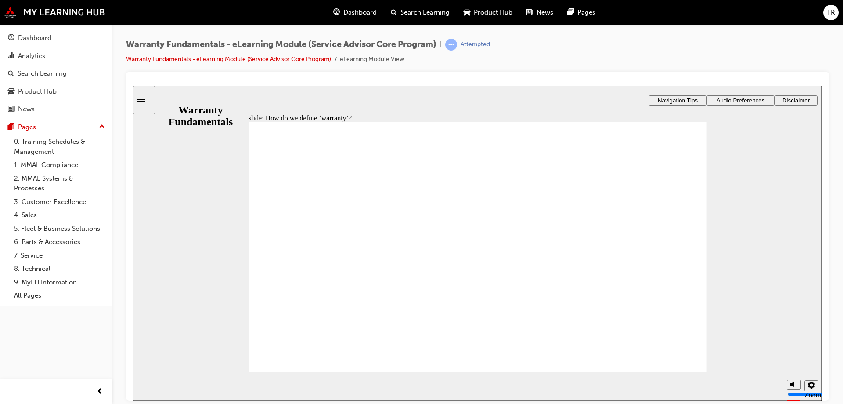
type textarea "ISSUES THAT ARE COVERED B"
type textarea "ISSUES THAT ARE COVERED BY"
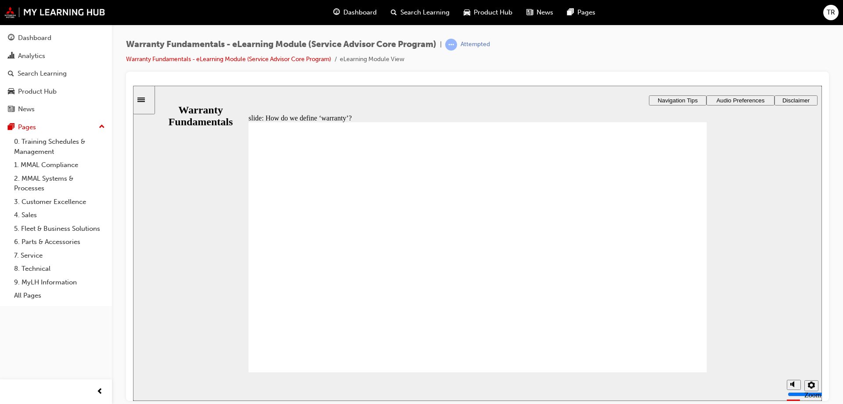
type textarea "ISSUES THAT ARE COVERED BY M"
type textarea "ISSUES THAT ARE COVERED BY MA"
type textarea "ISSUES THAT ARE COVERED BY MAN"
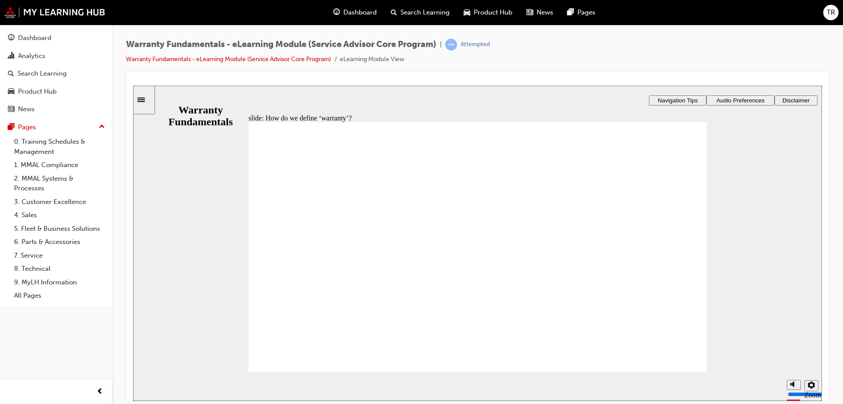
type textarea "ISSUES THAT ARE COVERED BY MAN"
type textarea "ISSUES THAT ARE COVERED BY MANU"
type textarea "ISSUES THAT ARE COVERED BY MANUF"
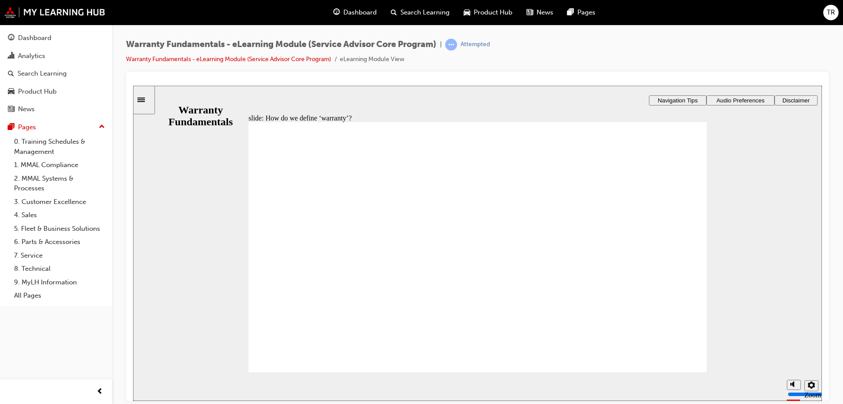
type textarea "ISSUES THAT ARE COVERED BY MANUFA"
type textarea "ISSUES THAT ARE COVERED BY MANUFAC"
type textarea "ISSUES THAT ARE COVERED BY MANUFACT"
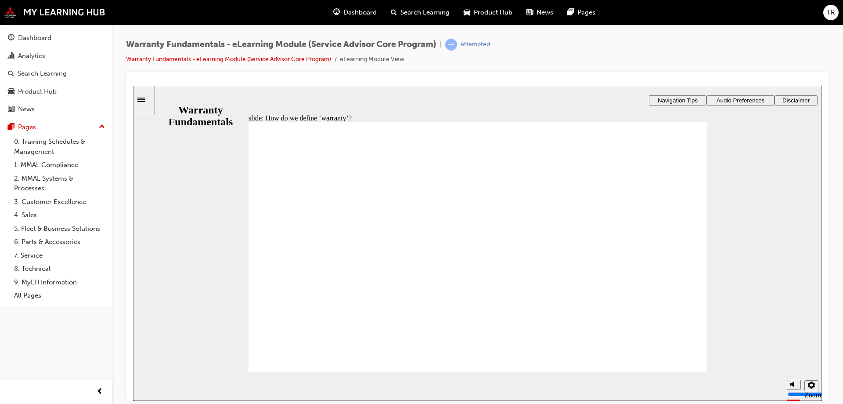
type textarea "ISSUES THAT ARE COVERED BY MANUFACT"
type textarea "ISSUES THAT ARE COVERED BY MANUFACTU"
type textarea "ISSUES THAT ARE COVERED BY MANUFACTUR"
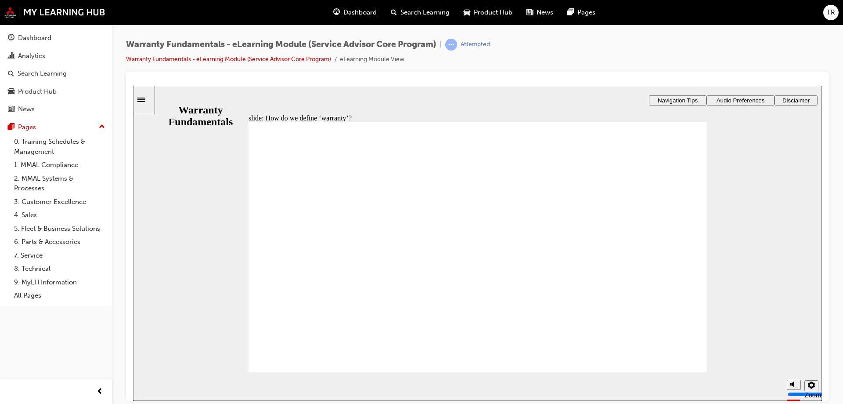
type textarea "ISSUES THAT ARE COVERED BY MANUFACTURE"
type textarea "ISSUES THAT ARE COVERED BY MANUFACTURER"
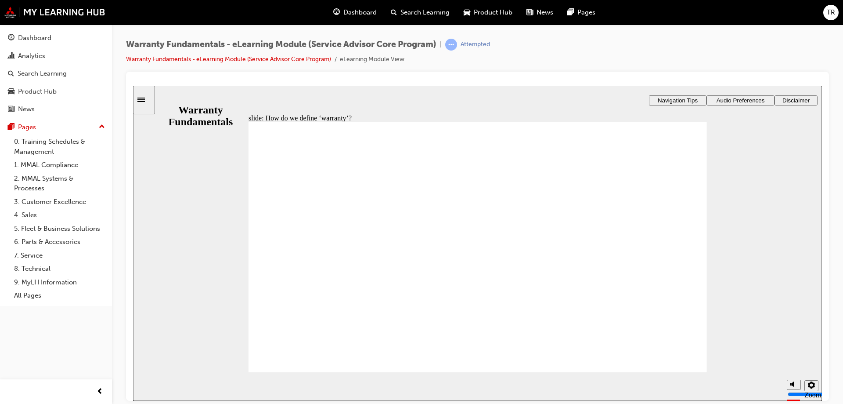
type textarea "ISSUES THAT ARE COVERED BY MANUFACTURER"
type textarea "ISSUES THAT ARE COVERED BY MANUFACTURER F"
type textarea "ISSUES THAT ARE COVERED BY MANUFACTURER FO"
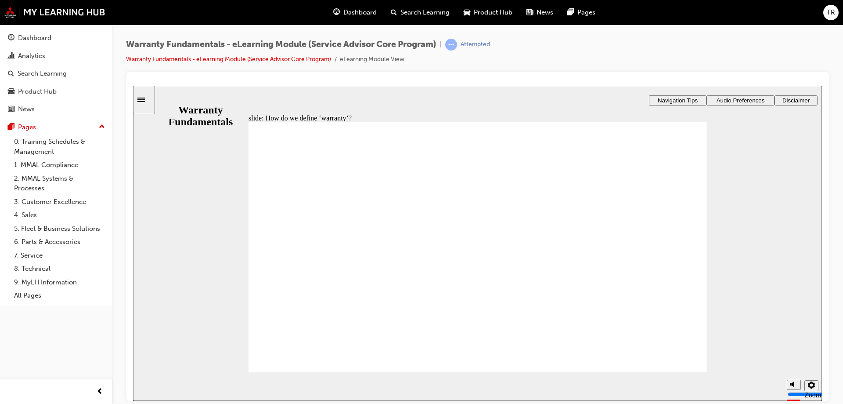
type textarea "ISSUES THAT ARE COVERED BY MANUFACTURER FO"
type textarea "ISSUES THAT ARE COVERED BY MANUFACTURER FOR"
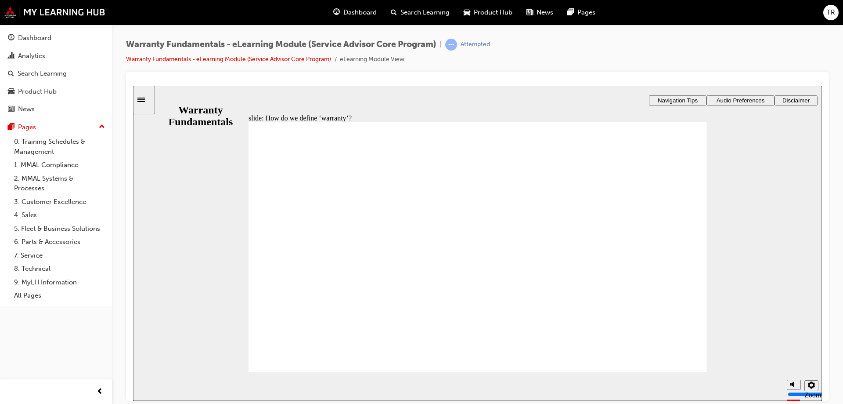
type textarea "ISSUES THAT ARE COVERED BY MANUFACTURER FOR"
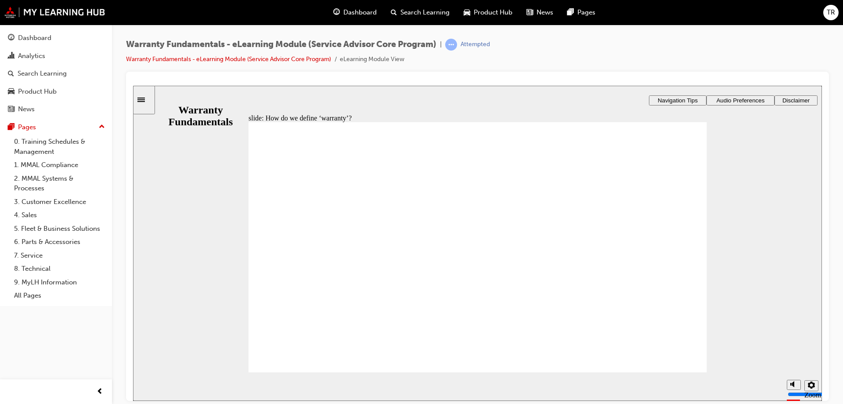
type textarea "ISSUES THAT ARE COVERED BY MANUFACTURER FO"
type textarea "ISSUES THAT ARE COVERED BY MANUFACTURER F"
type textarea "ISSUES THAT ARE COVERED BY MANUFACTURER"
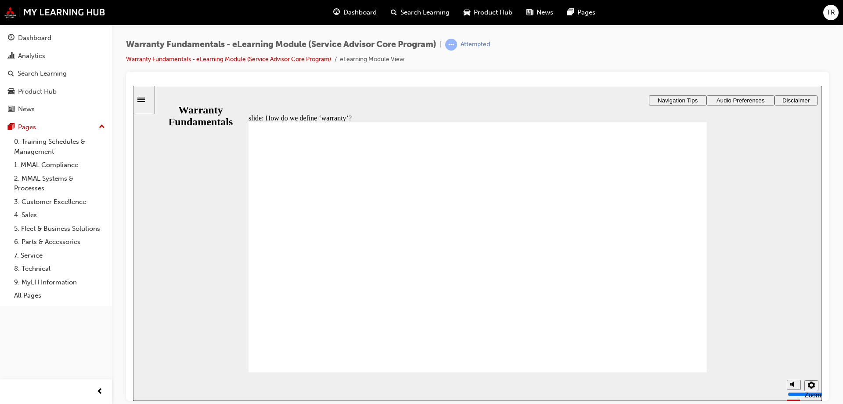
type textarea "ISSUES THAT ARE COVERED BY MANUFACTURER"
type textarea "ISSUES THAT ARE COVERED BY MANUFACTURER C"
type textarea "ISSUES THAT ARE COVERED BY MANUFACTURER CA"
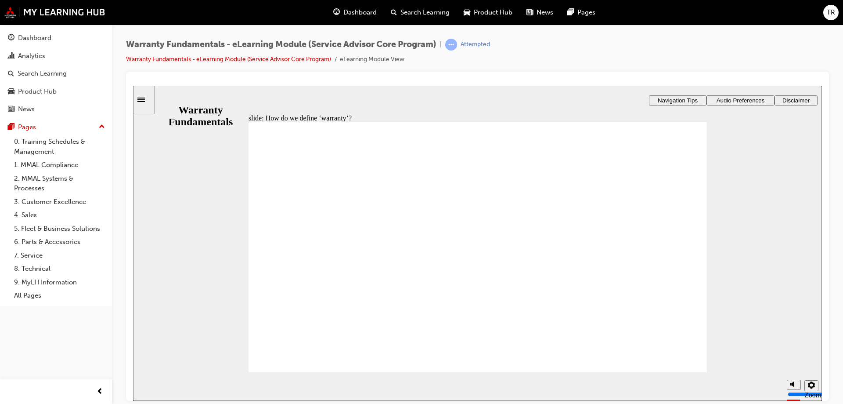
type textarea "ISSUES THAT ARE COVERED BY MANUFACTURER CAU"
type textarea "ISSUES THAT ARE COVERED BY MANUFACTURER CAUS"
type textarea "ISSUES THAT ARE COVERED BY MANUFACTURER CAUSE"
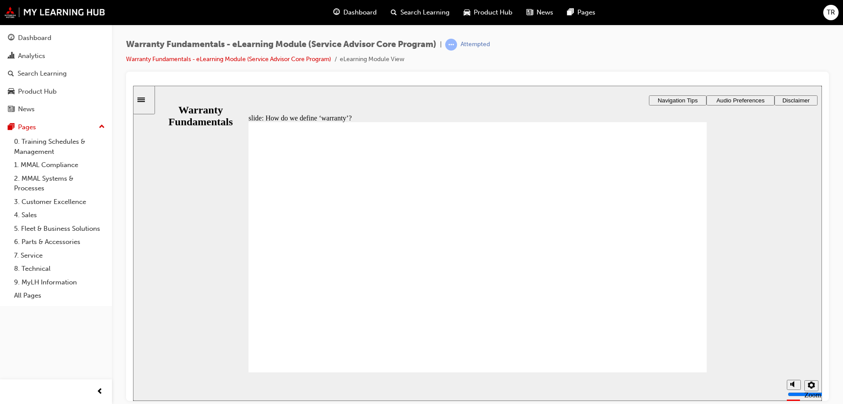
type textarea "ISSUES THAT ARE COVERED BY MANUFACTURER CAUSE"
type textarea "ISSUES THAT ARE COVERED BY MANUFACTURER CAUSED"
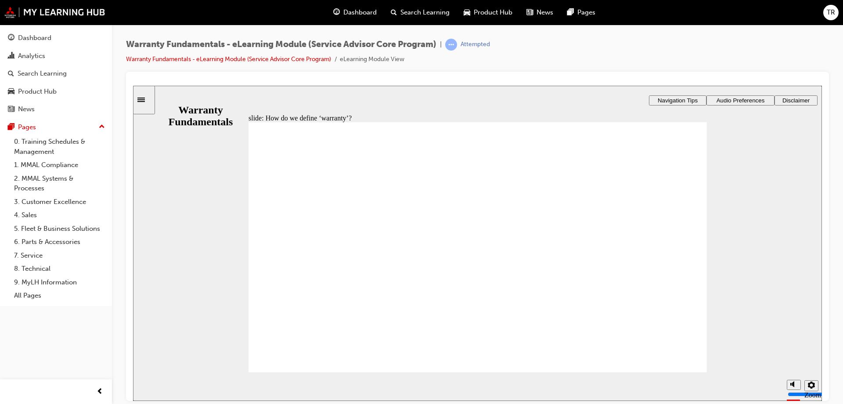
type textarea "ISSUES THAT ARE COVERED BY MANUFACTURER CAUSED B"
type textarea "ISSUES THAT ARE COVERED BY MANUFACTURER CAUSED BY"
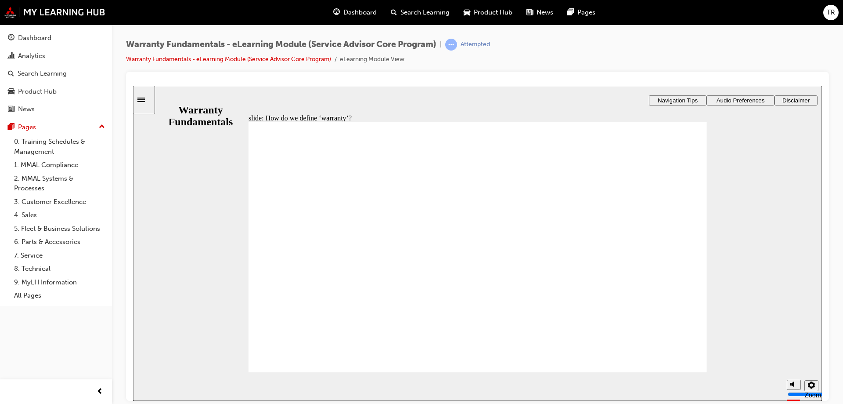
type textarea "ISSUES THAT ARE COVERED BY MANUFACTURER CAUSED BY"
type textarea "ISSUES THAT ARE COVERED BY MANUFACTURER CAUSED BY A"
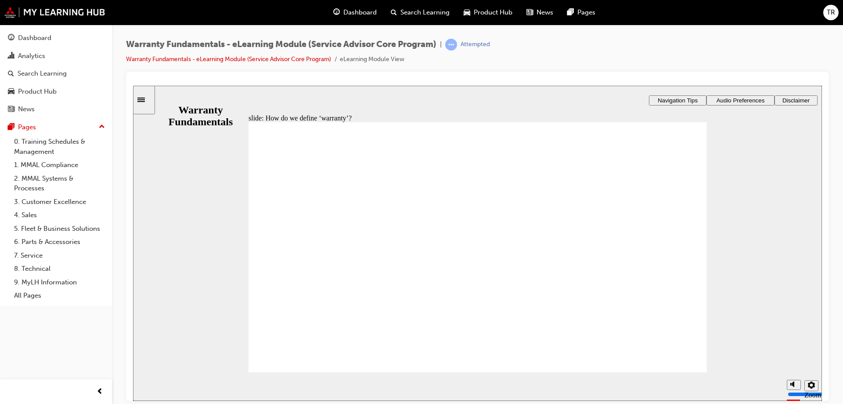
type textarea "ISSUES THAT ARE COVERED BY MANUFACTURER CAUSED BY A M"
type textarea "ISSUES THAT ARE COVERED BY MANUFACTURER CAUSED BY A MA"
type textarea "ISSUES THAT ARE COVERED BY MANUFACTURER CAUSED BY A MAN"
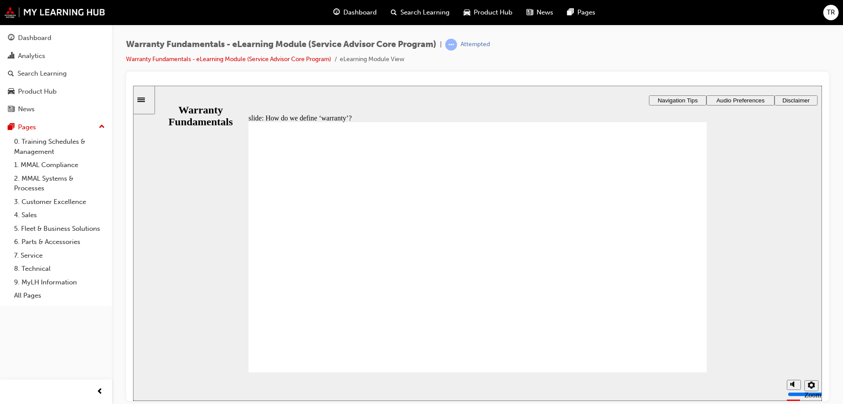
type textarea "ISSUES THAT ARE COVERED BY MANUFACTURER CAUSED BY A MAN"
type textarea "ISSUES THAT ARE COVERED BY MANUFACTURER CAUSED BY A MANU"
type textarea "ISSUES THAT ARE COVERED BY MANUFACTURER CAUSED BY A MANUF"
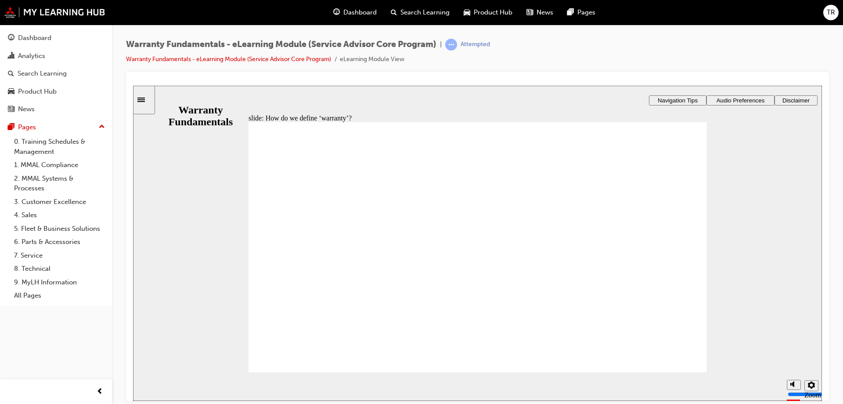
type textarea "ISSUES THAT ARE COVERED BY MANUFACTURER CAUSED BY A MANUFA"
type textarea "ISSUES THAT ARE COVERED BY MANUFACTURER CAUSED BY A MANUFAC"
type textarea "ISSUES THAT ARE COVERED BY MANUFACTURER CAUSED BY A MANUFACT"
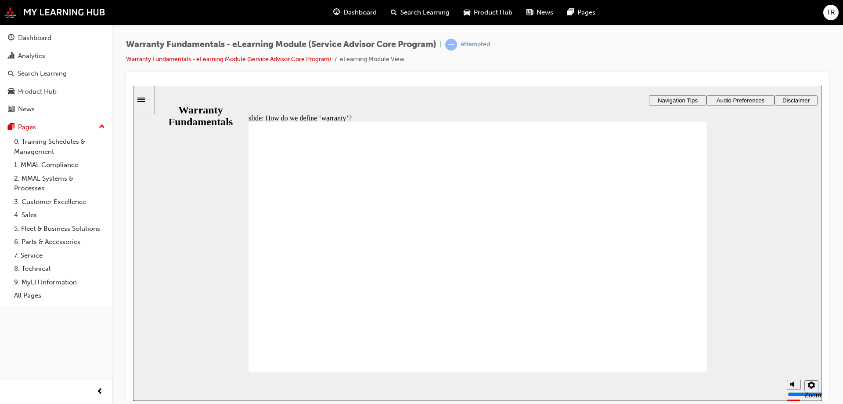
type textarea "ISSUES THAT ARE COVERED BY MANUFACTURER CAUSED BY A MANUFACT"
type textarea "ISSUES THAT ARE COVERED BY MANUFACTURER CAUSED BY A MANUFACTO"
type textarea "ISSUES THAT ARE COVERED BY MANUFACTURER CAUSED BY A MANUFACTOR"
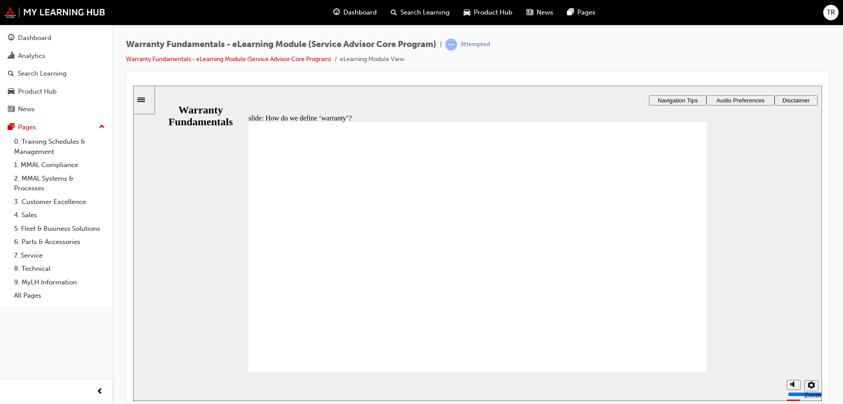
type textarea "ISSUES THAT ARE COVERED BY MANUFACTURER CAUSED BY A MANUFACTO"
type textarea "ISSUES THAT ARE COVERED BY MANUFACTURER CAUSED BY A MANUFACT"
type textarea "ISSUES THAT ARE COVERED BY MANUFACTURER CAUSED BY A MANUFACTUR"
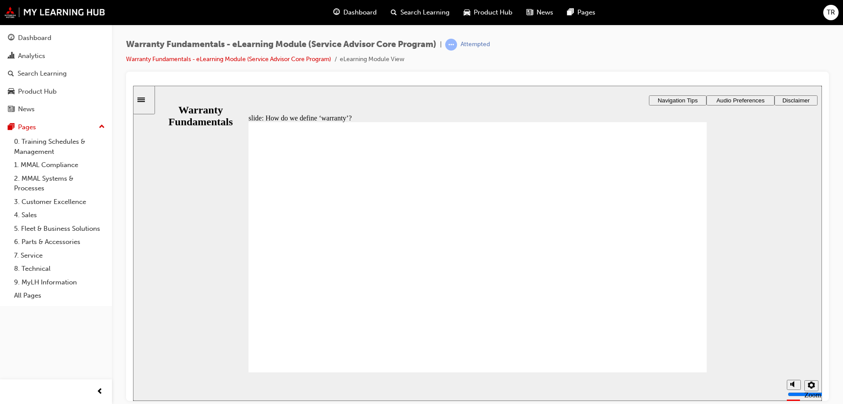
type textarea "ISSUES THAT ARE COVERED BY MANUFACTURER CAUSED BY A MANUFACTUR"
type textarea "ISSUES THAT ARE COVERED BY MANUFACTURER CAUSED BY A MANUFACTURO"
type textarea "ISSUES THAT ARE COVERED BY MANUFACTURER CAUSED BY A MANUFACTUROM"
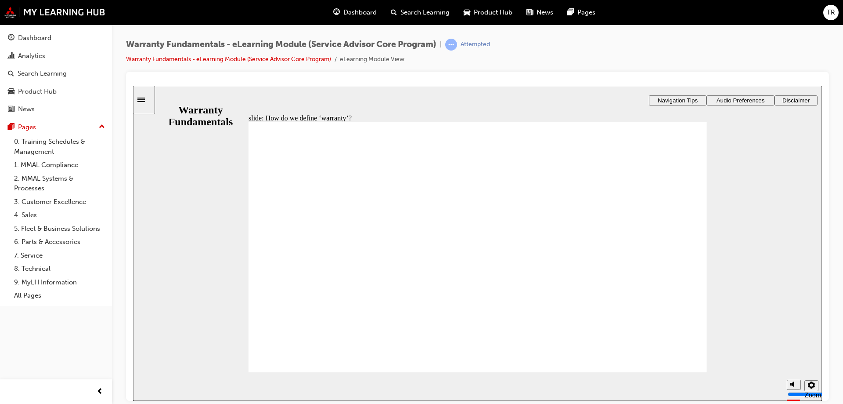
type textarea "ISSUES THAT ARE COVERED BY MANUFACTURER CAUSED BY A MANUFACTUROMG"
type textarea "ISSUES THAT ARE COVERED BY MANUFACTURER CAUSED BY A MANUFACTUROM"
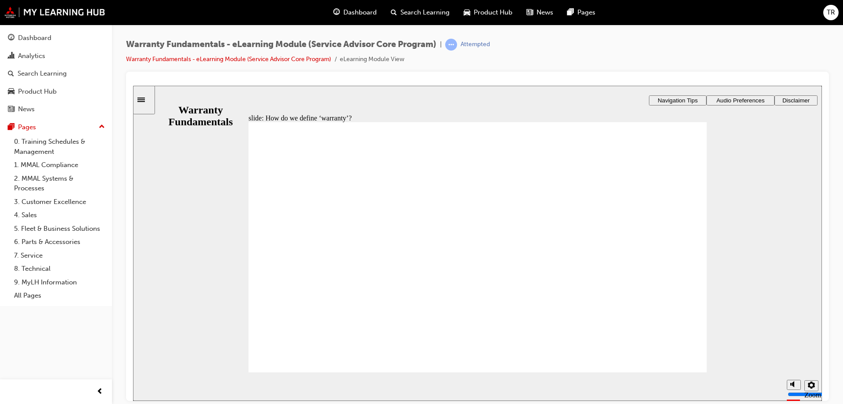
type textarea "ISSUES THAT ARE COVERED BY MANUFACTURER CAUSED BY A MANUFACTUROM"
type textarea "ISSUES THAT ARE COVERED BY MANUFACTURER CAUSED BY A MANUFACTURO"
type textarea "ISSUES THAT ARE COVERED BY MANUFACTURER CAUSED BY A MANUFACTUR"
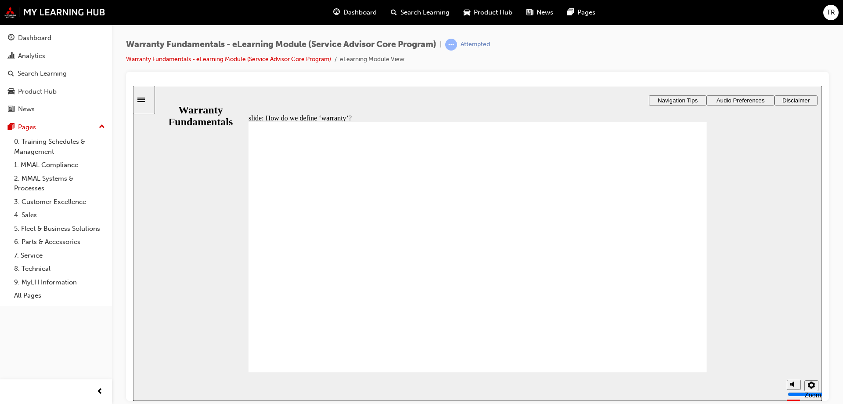
type textarea "ISSUES THAT ARE COVERED BY MANUFACTURER CAUSED BY A MANUFACTURI"
type textarea "ISSUES THAT ARE COVERED BY MANUFACTURER CAUSED BY A MANUFACTURIM"
type textarea "ISSUES THAT ARE COVERED BY MANUFACTURER CAUSED BY A MANUFACTURIMN"
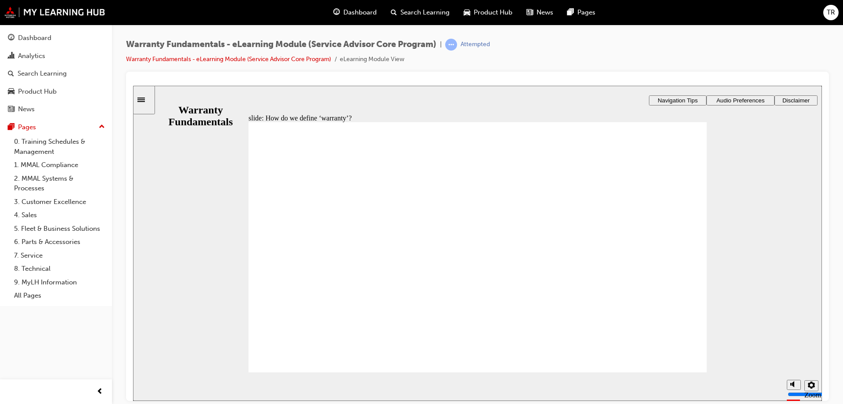
type textarea "ISSUES THAT ARE COVERED BY MANUFACTURER CAUSED BY A MANUFACTURIMN"
type textarea "ISSUES THAT ARE COVERED BY MANUFACTURER CAUSED BY A MANUFACTURIMNG"
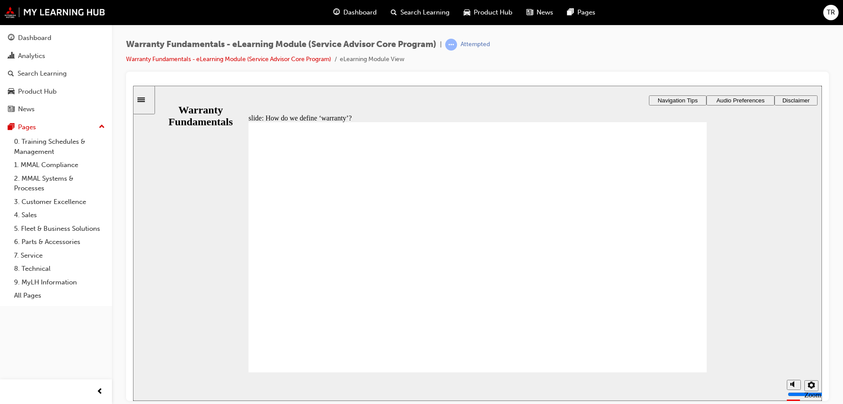
type textarea "ISSUES THAT ARE COVERED BY MANUFACTURER CAUSED BY A MANUFACTURIMNG"
type textarea "ISSUES THAT ARE COVERED BY MANUFACTURER CAUSED BY A MANUFACTURIMN"
type textarea "ISSUES THAT ARE COVERED BY MANUFACTURER CAUSED BY A MANUFACTURIM"
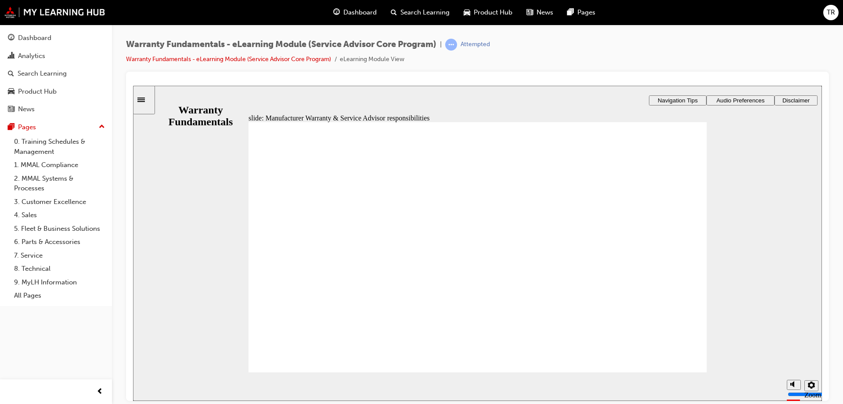
drag, startPoint x: 670, startPoint y: 359, endPoint x: 729, endPoint y: 366, distance: 59.7
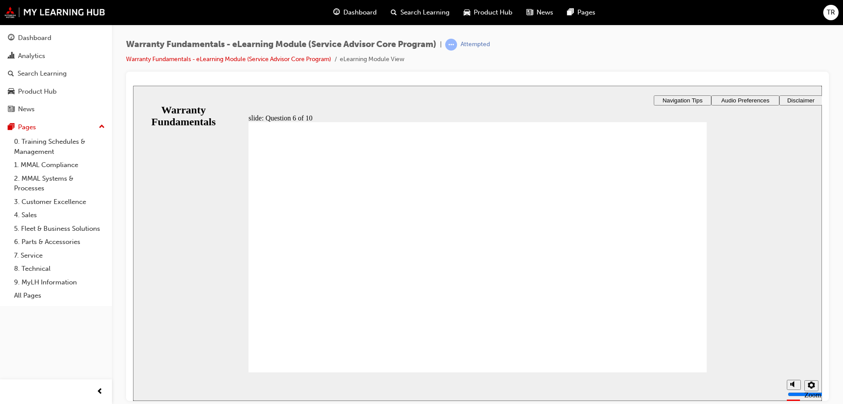
radio input "true"
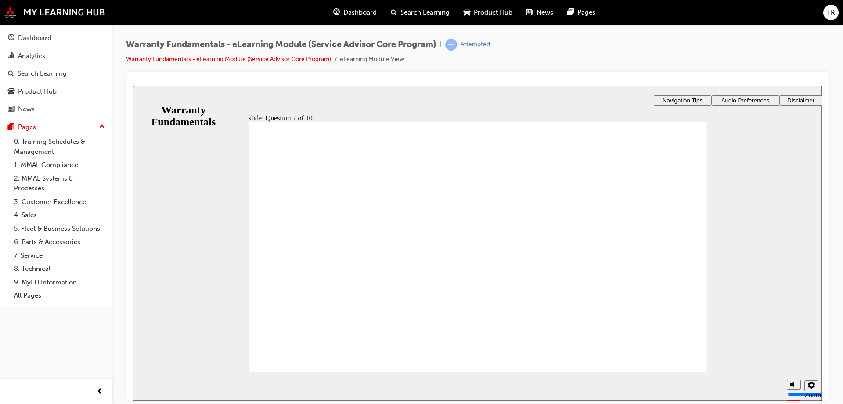
radio input "true"
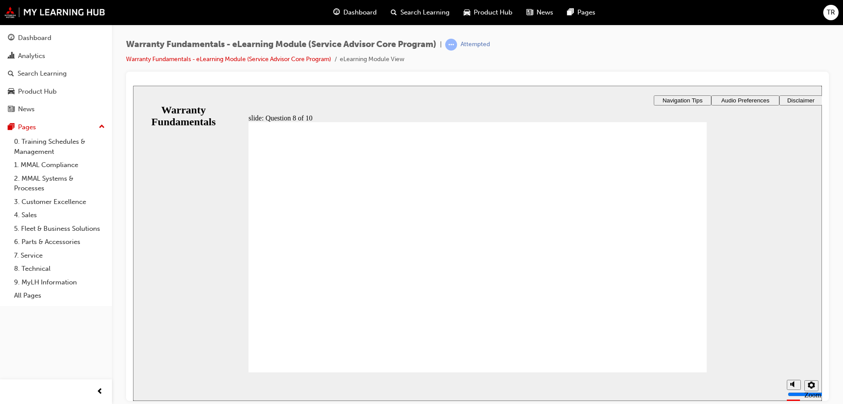
radio input "true"
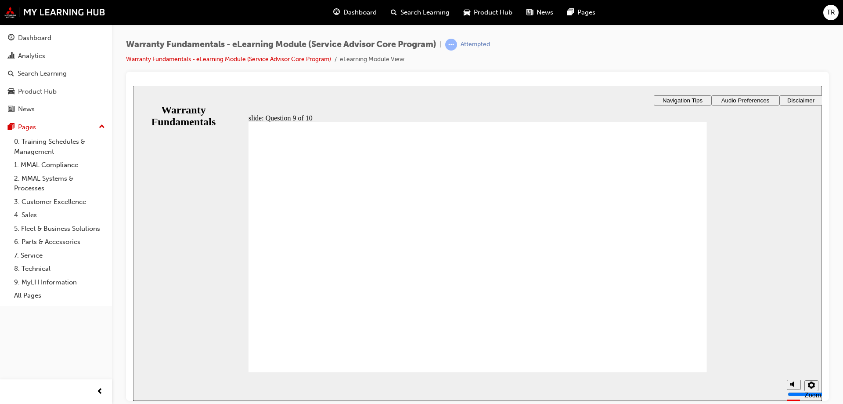
radio input "true"
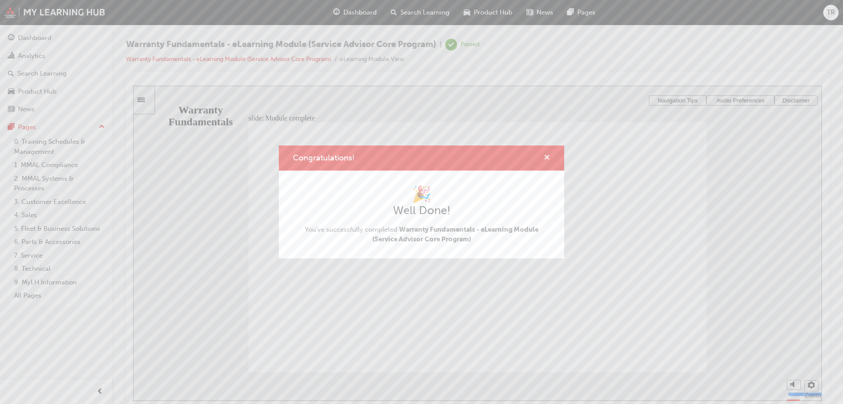
click at [548, 157] on span "cross-icon" at bounding box center [547, 158] width 7 height 8
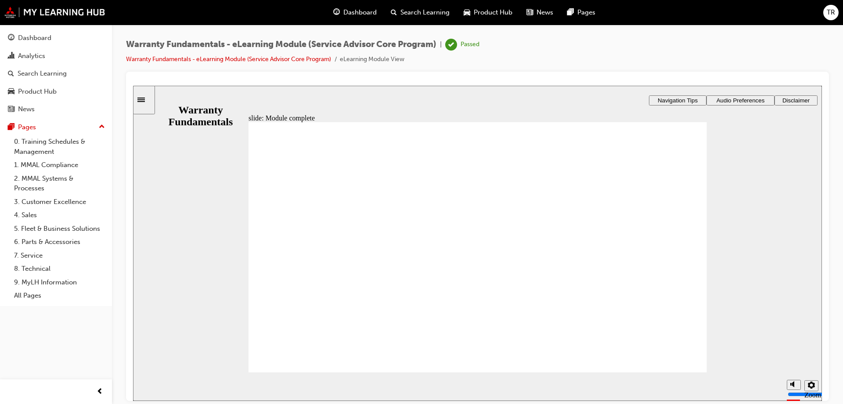
click at [433, 17] on span "Search Learning" at bounding box center [424, 12] width 49 height 10
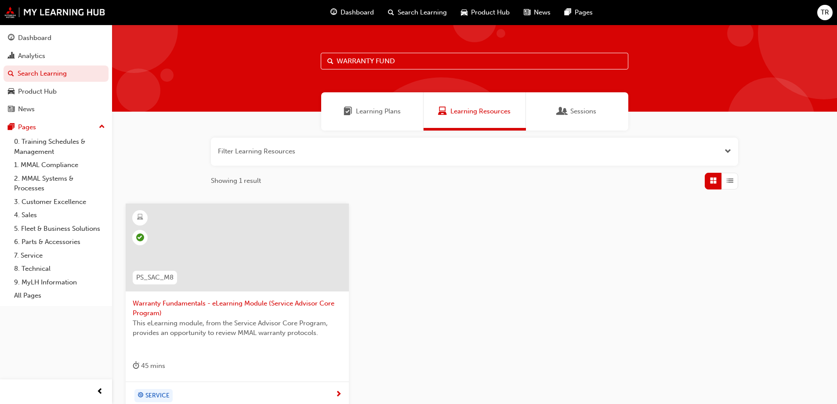
click at [363, 54] on input "WARRANTY FUND" at bounding box center [474, 61] width 307 height 17
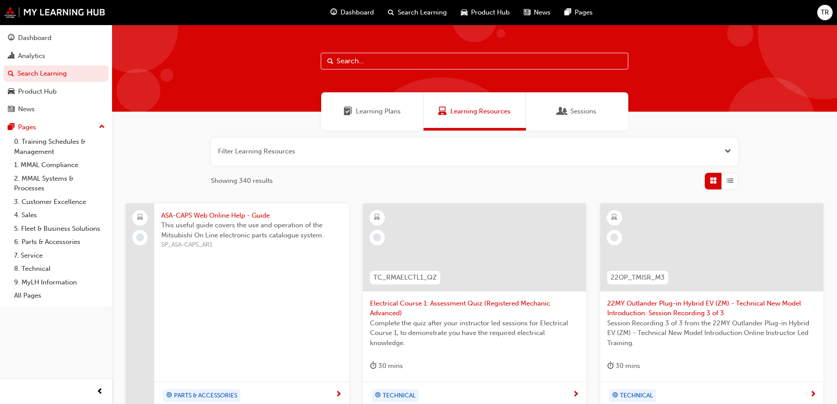
click at [418, 64] on input "text" at bounding box center [474, 61] width 307 height 17
click at [365, 77] on div at bounding box center [474, 68] width 725 height 87
click at [362, 52] on div at bounding box center [474, 68] width 725 height 87
click at [361, 70] on div at bounding box center [474, 68] width 725 height 87
click at [360, 61] on input "text" at bounding box center [474, 61] width 307 height 17
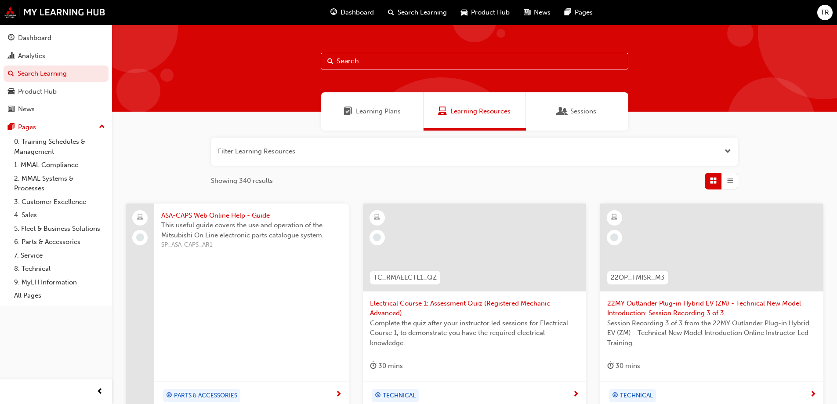
click at [355, 67] on input "text" at bounding box center [474, 61] width 307 height 17
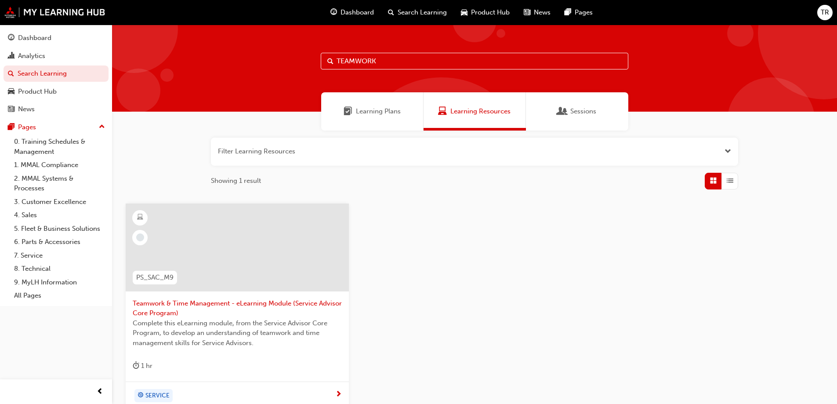
type input "TEAMWORK"
click at [213, 301] on span "Teamwork & Time Management - eLearning Module (Service Advisor Core Program)" at bounding box center [237, 308] width 209 height 20
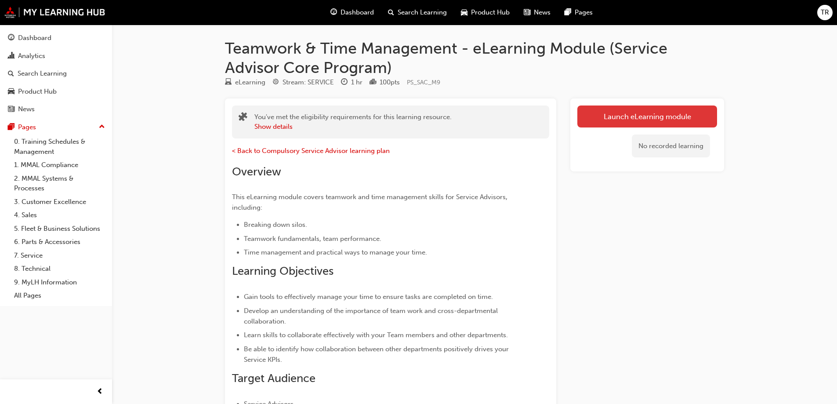
click at [589, 123] on link "Launch eLearning module" at bounding box center [647, 116] width 140 height 22
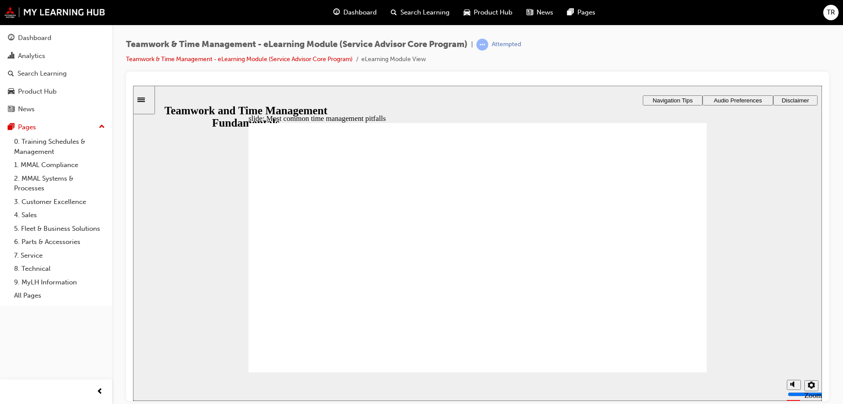
type textarea "4"
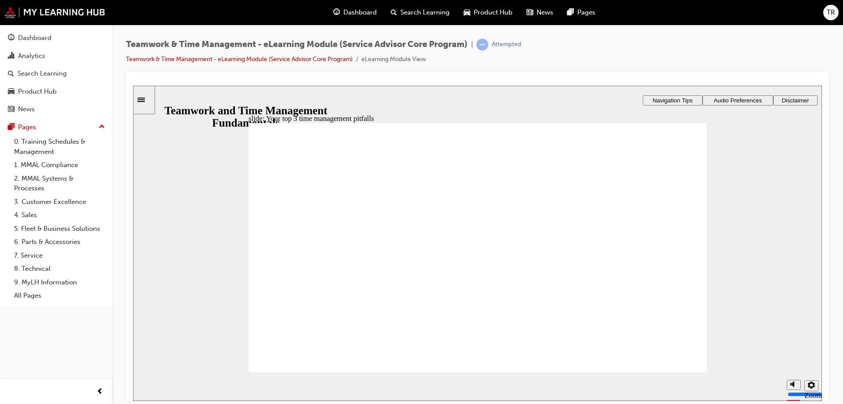
type textarea "4"
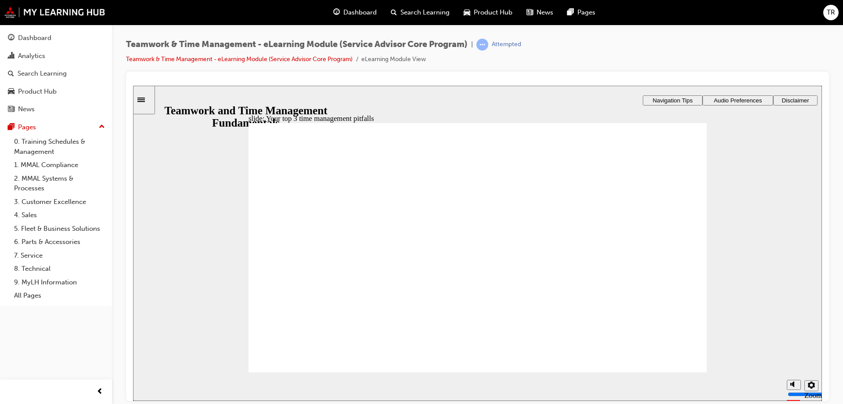
type textarea "7"
type textarea "8"
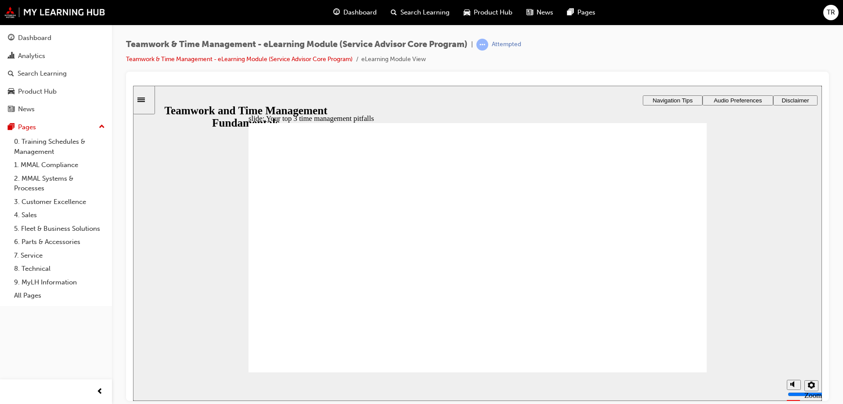
type textarea "8"
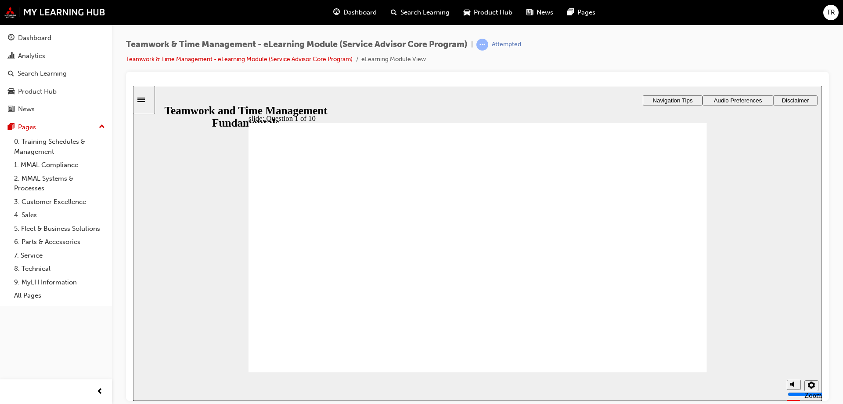
checkbox input "true"
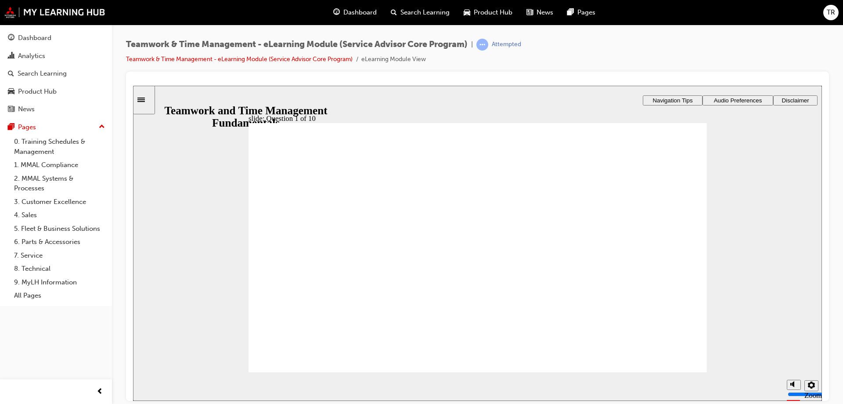
checkbox input "true"
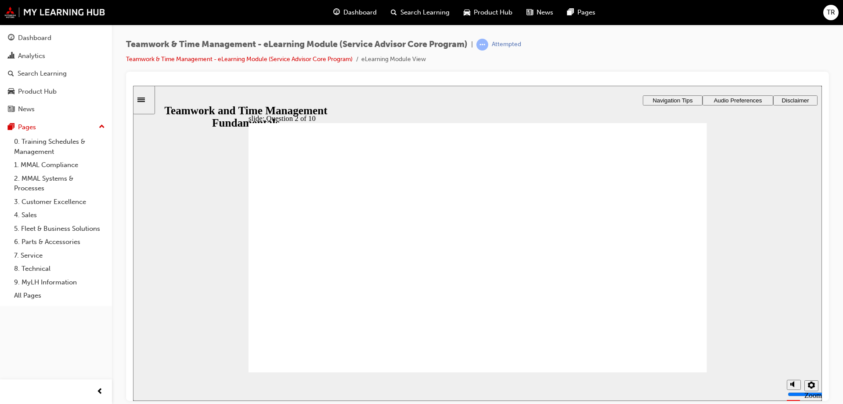
radio input "false"
radio input "true"
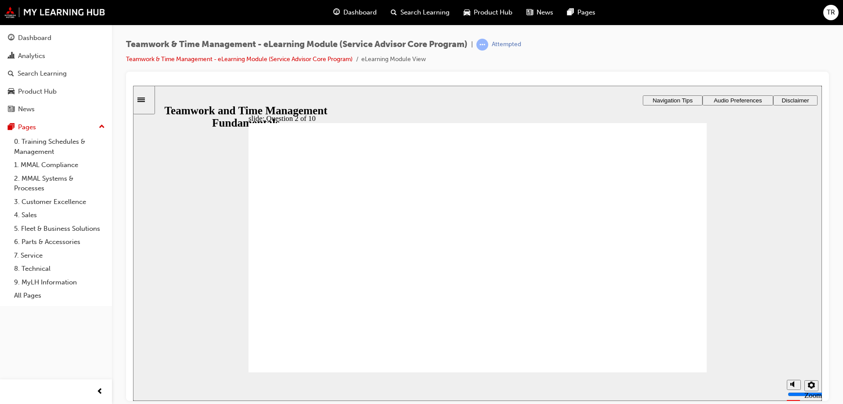
radio input "true"
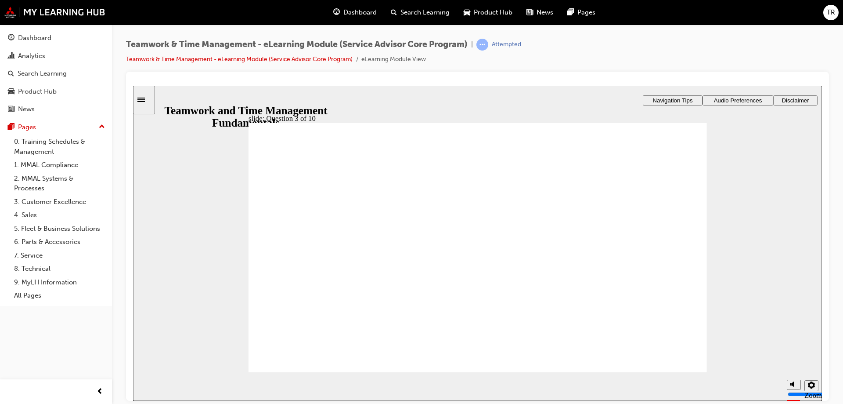
radio input "true"
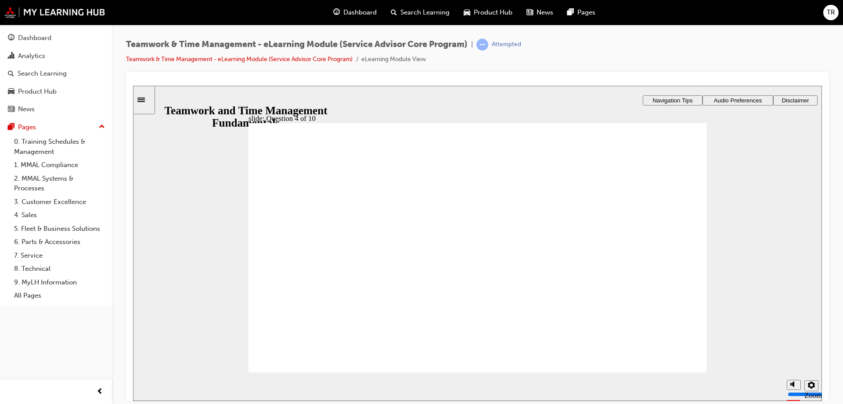
checkbox input "true"
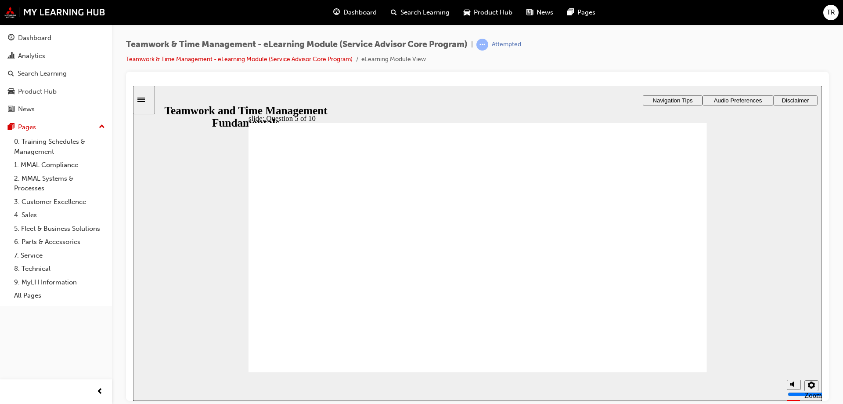
checkbox input "true"
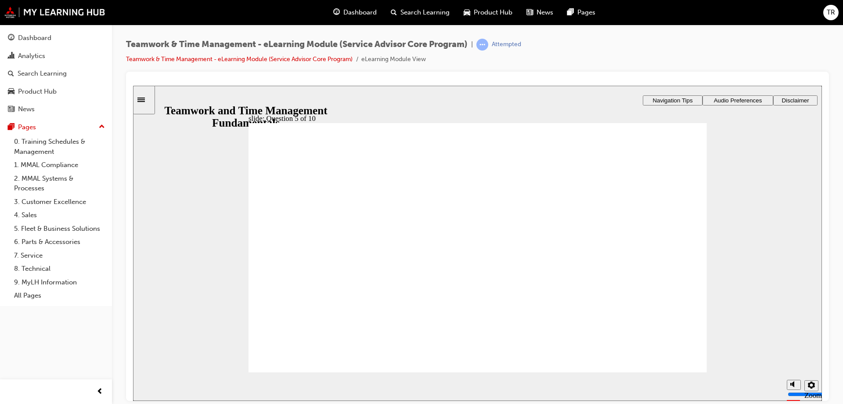
checkbox input "true"
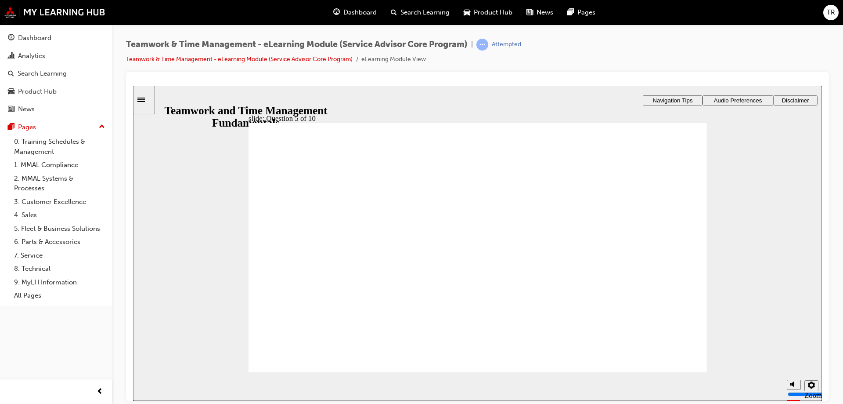
radio input "true"
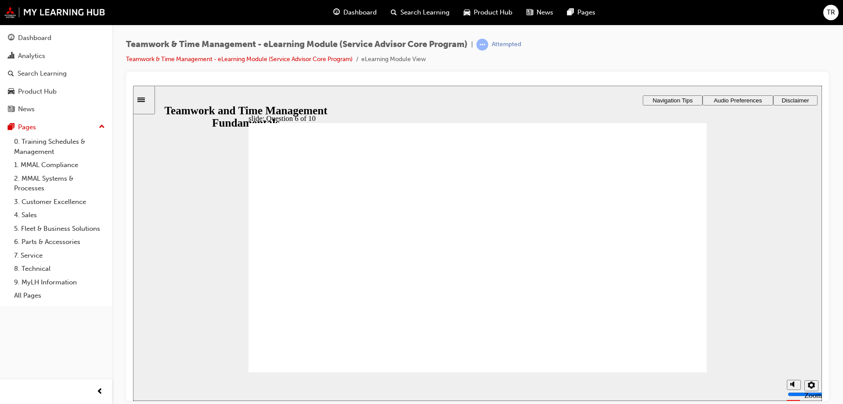
checkbox input "true"
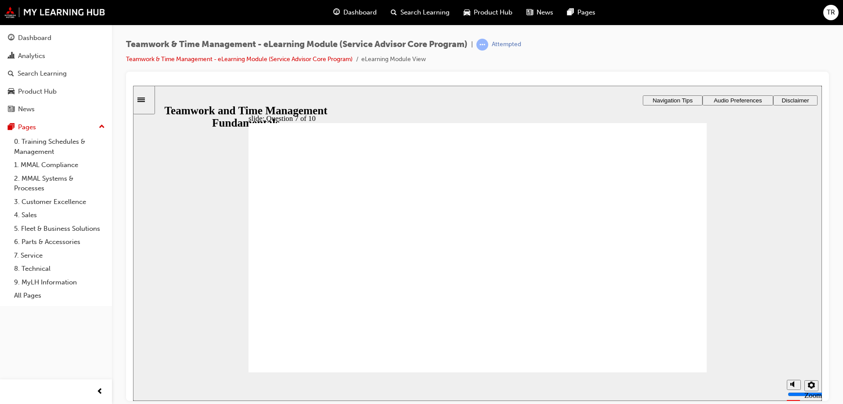
checkbox input "false"
checkbox input "true"
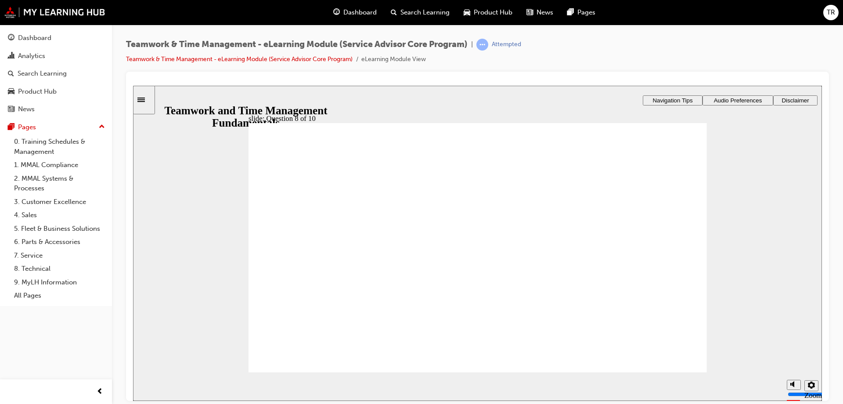
radio input "true"
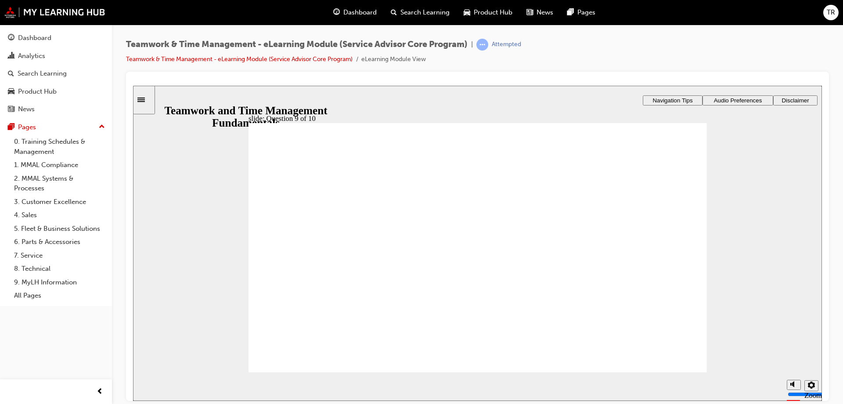
checkbox input "true"
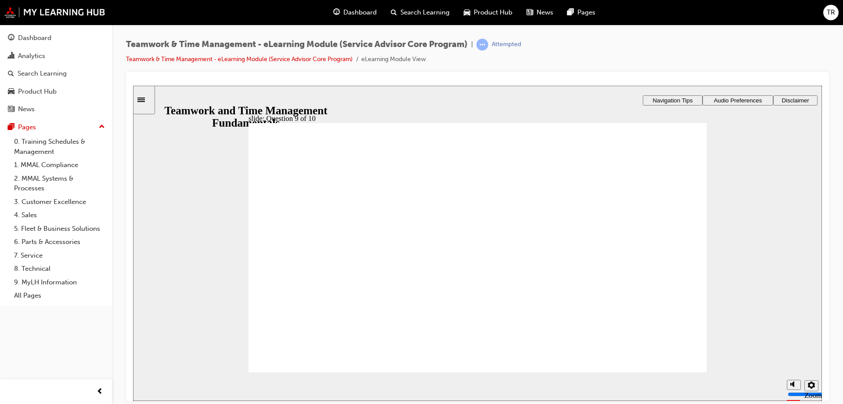
checkbox input "true"
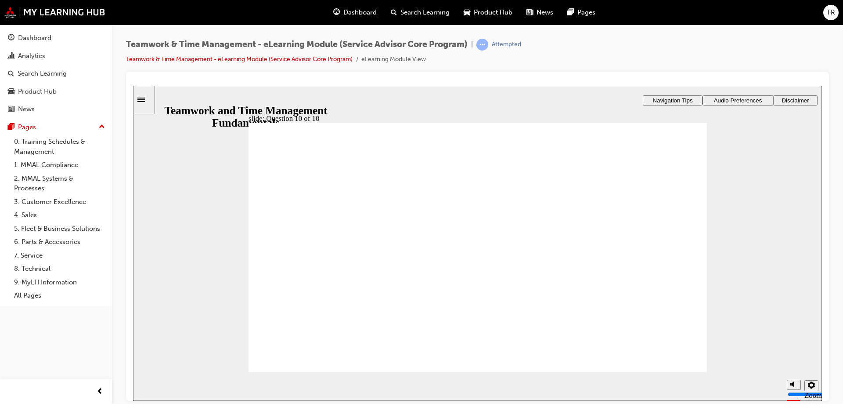
radio input "true"
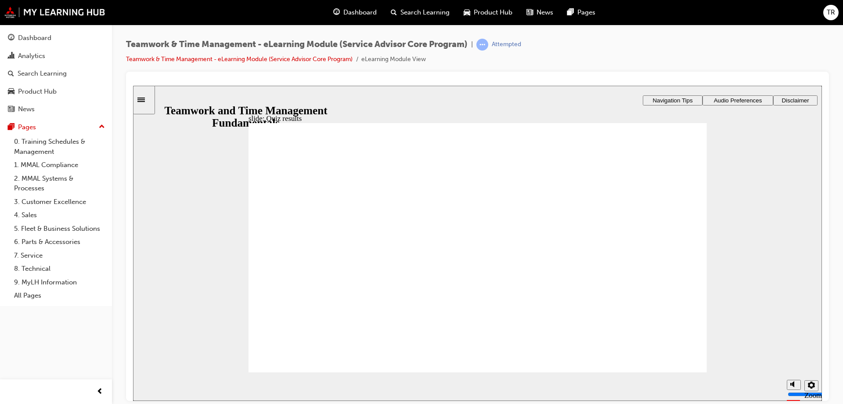
checkbox input "true"
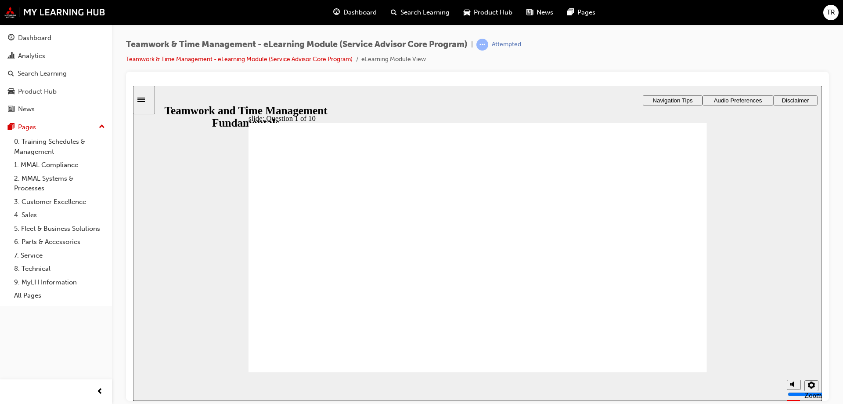
checkbox input "false"
checkbox input "true"
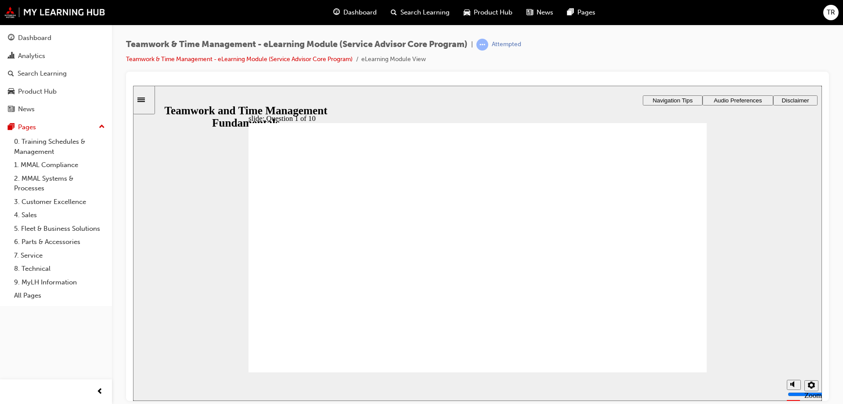
checkbox input "true"
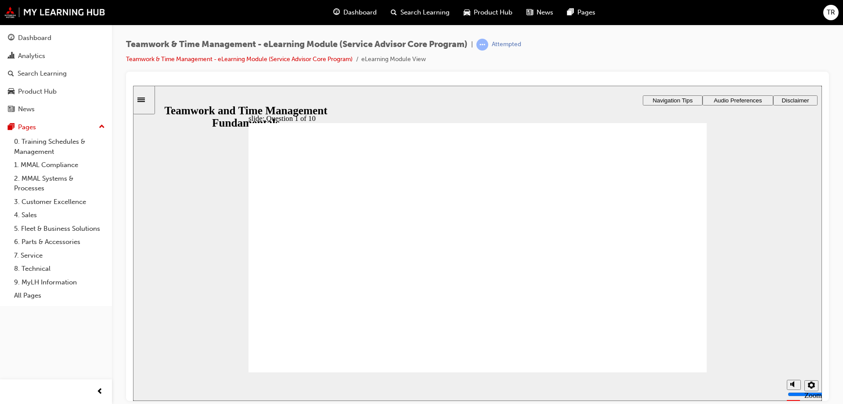
drag, startPoint x: 321, startPoint y: 306, endPoint x: 322, endPoint y: 299, distance: 6.7
checkbox input "true"
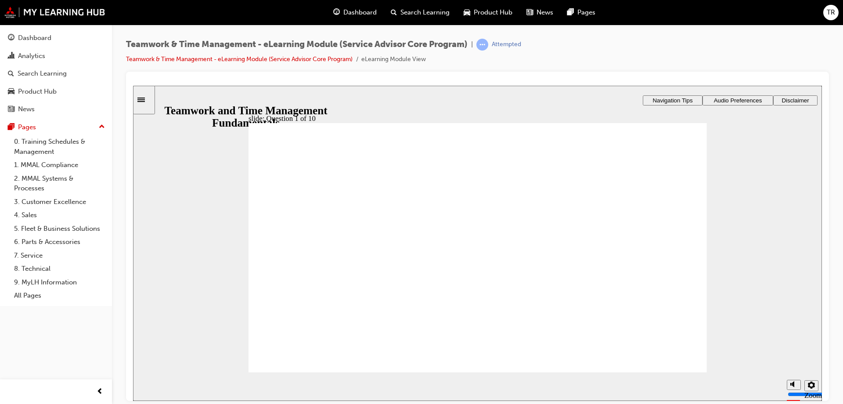
drag, startPoint x: 663, startPoint y: 360, endPoint x: 809, endPoint y: 359, distance: 146.7
radio input "true"
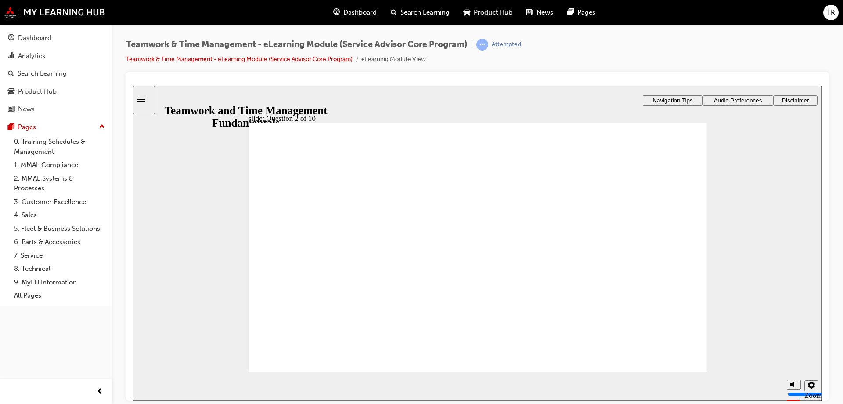
drag, startPoint x: 672, startPoint y: 362, endPoint x: 719, endPoint y: 359, distance: 47.1
radio input "true"
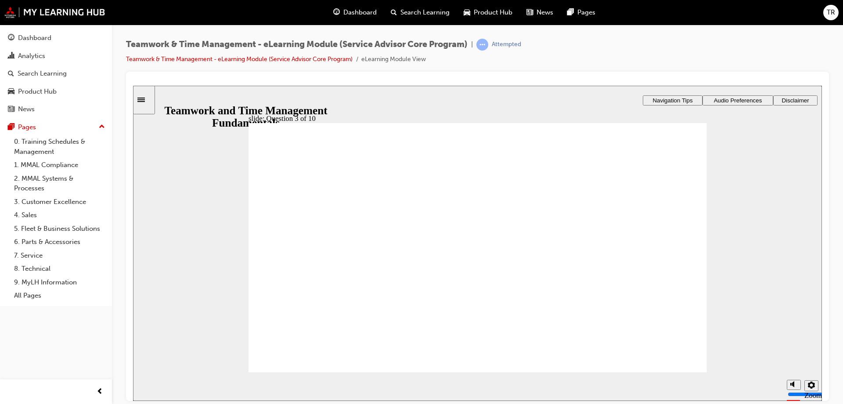
radio input "true"
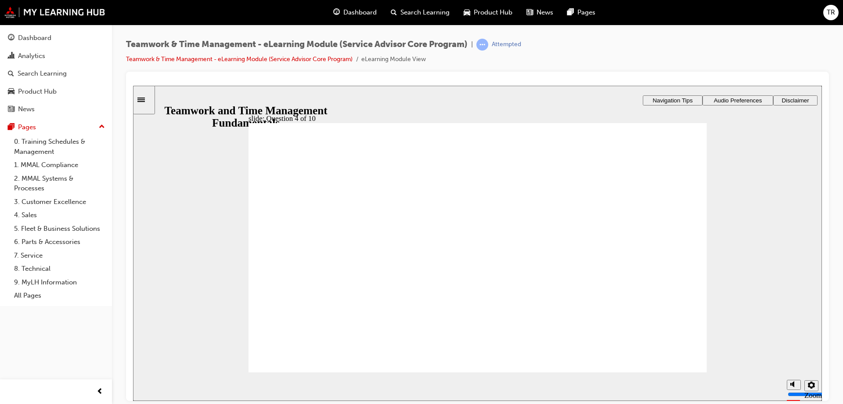
click at [336, 60] on link "Teamwork & Time Management - eLearning Module (Service Advisor Core Program)" at bounding box center [239, 58] width 227 height 7
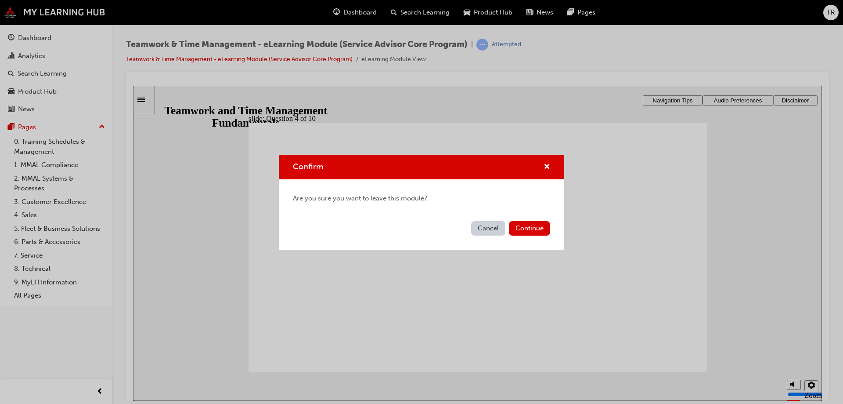
click at [536, 238] on div "Cancel Continue" at bounding box center [421, 233] width 285 height 32
click at [531, 230] on button "Continue" at bounding box center [529, 228] width 41 height 14
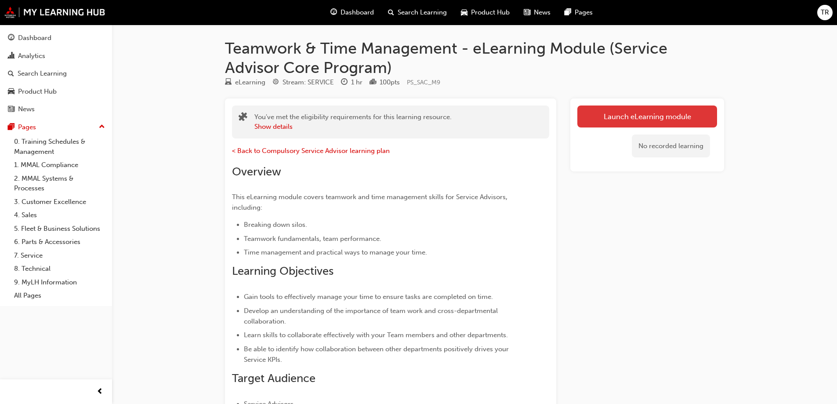
click at [617, 115] on link "Launch eLearning module" at bounding box center [647, 116] width 140 height 22
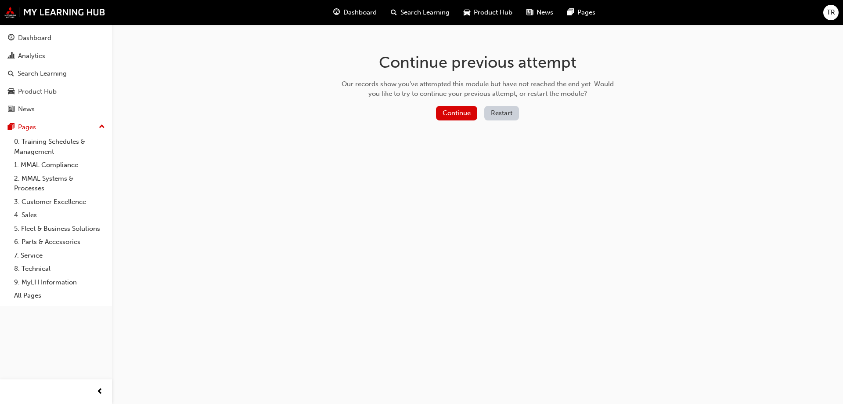
click at [486, 114] on button "Restart" at bounding box center [501, 113] width 35 height 14
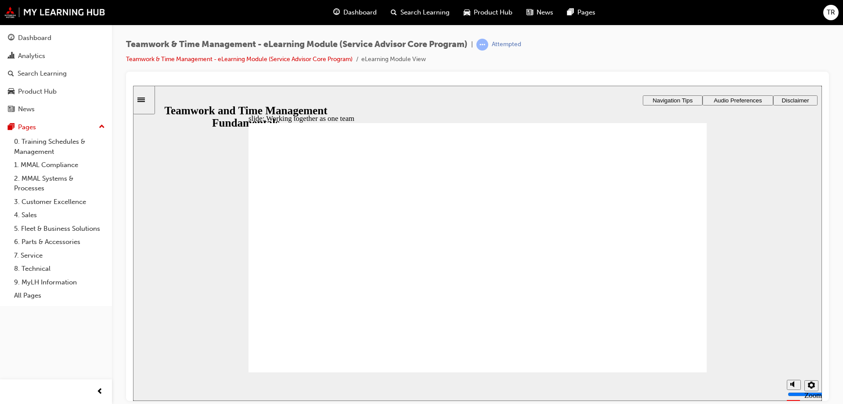
click at [133, 85] on image at bounding box center [133, 85] width 0 height 0
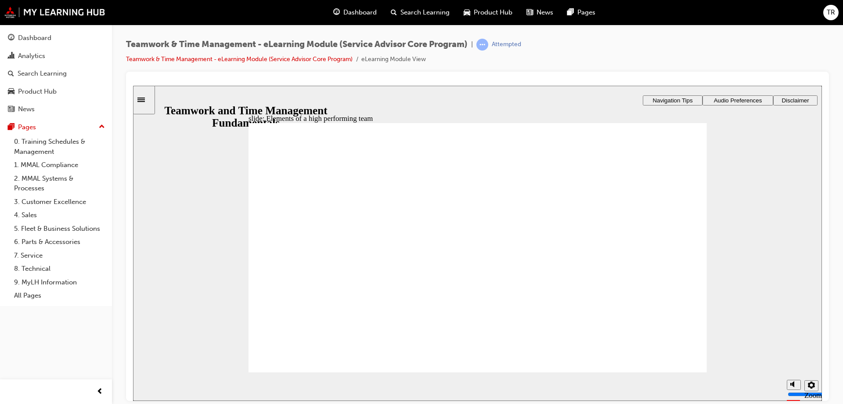
click at [670, 373] on section "Playback Speed 2 1.75 1.5 1.25 Normal" at bounding box center [477, 386] width 689 height 29
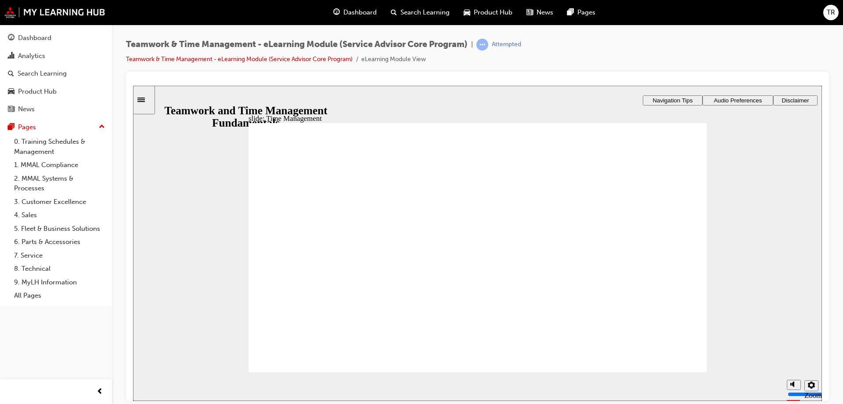
drag, startPoint x: 671, startPoint y: 364, endPoint x: 675, endPoint y: 375, distance: 10.8
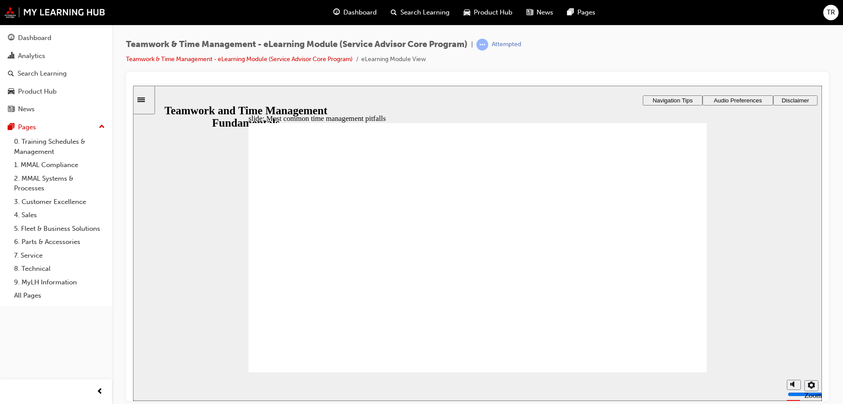
drag, startPoint x: 595, startPoint y: 231, endPoint x: 594, endPoint y: 238, distance: 7.0
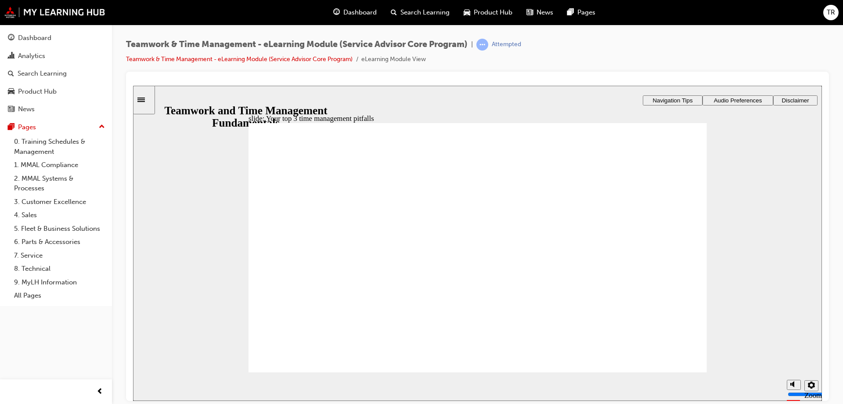
type textarea "4"
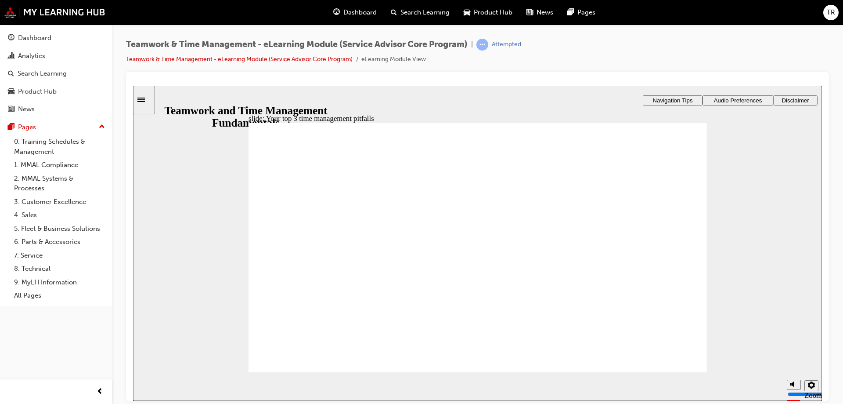
type textarea "7"
type textarea "8"
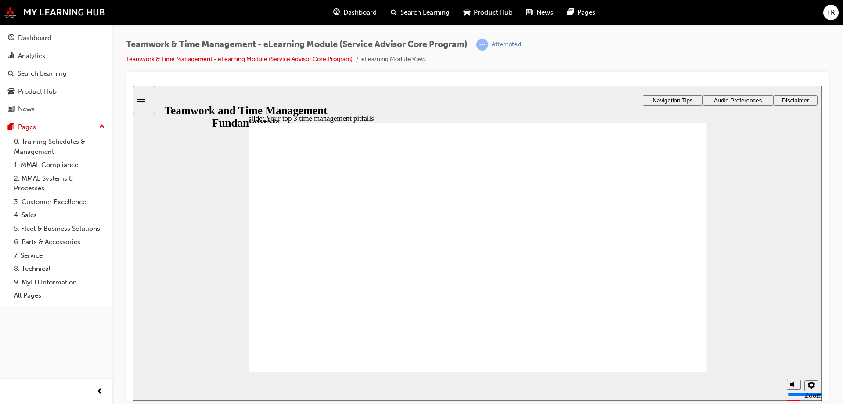
type textarea "8"
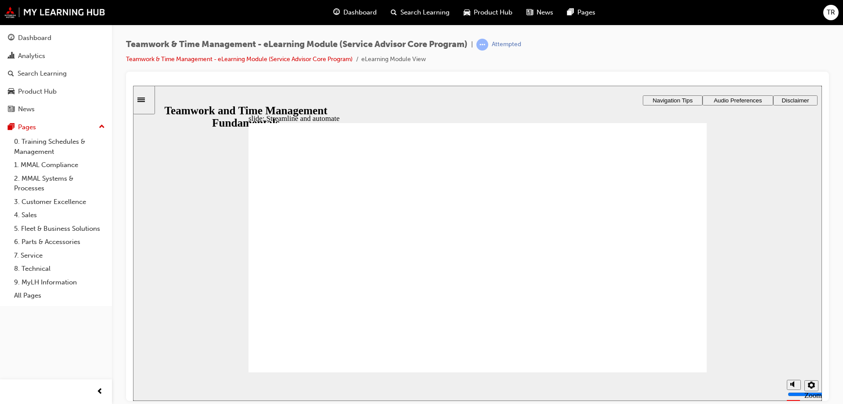
checkbox input "true"
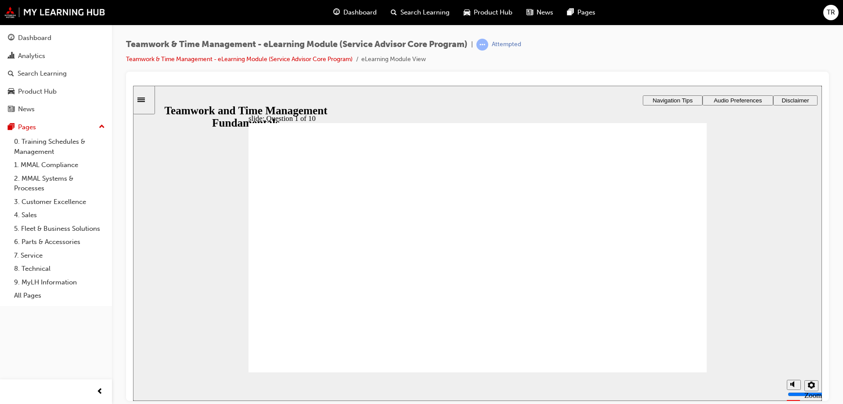
checkbox input "true"
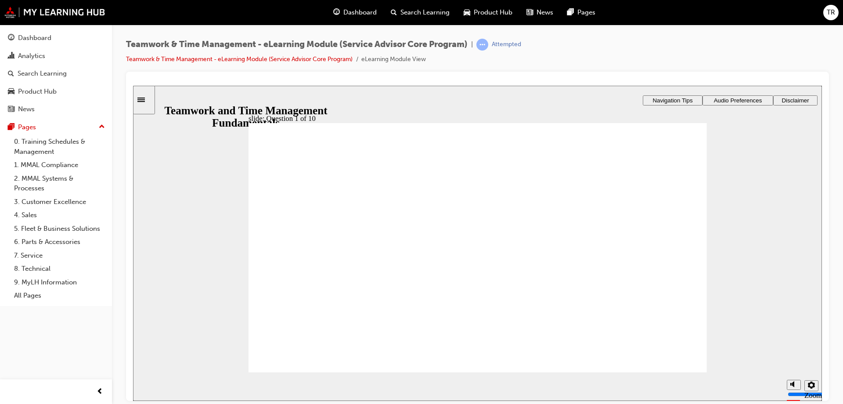
checkbox input "true"
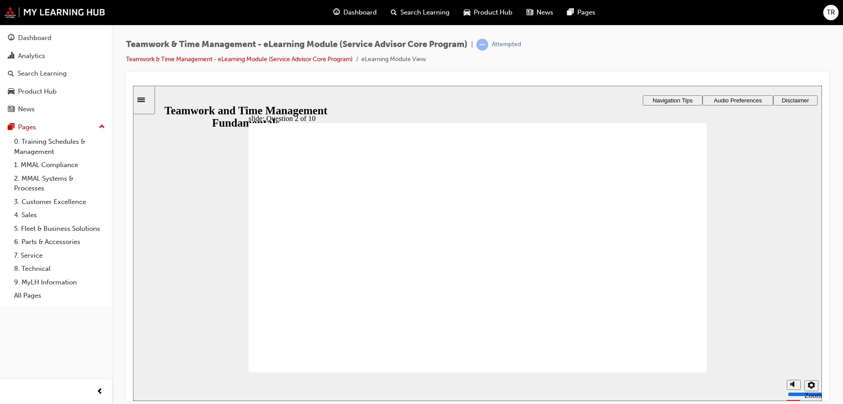
radio input "true"
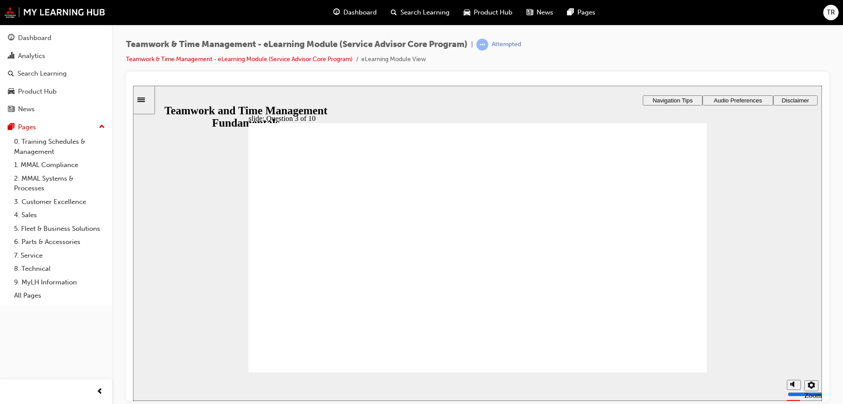
radio input "true"
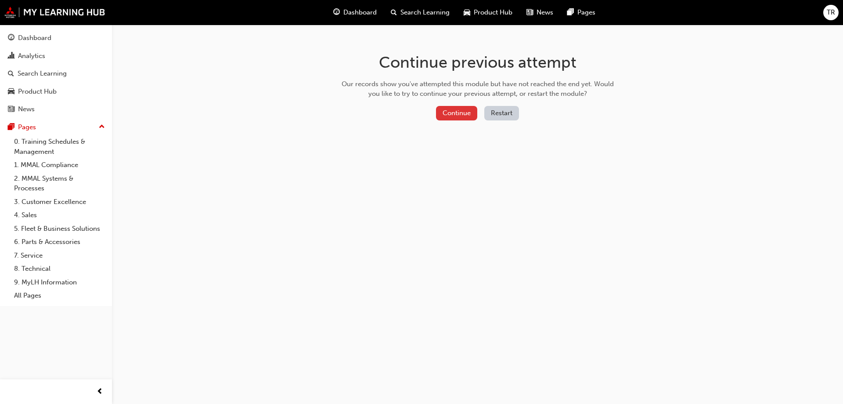
click at [446, 112] on button "Continue" at bounding box center [456, 113] width 41 height 14
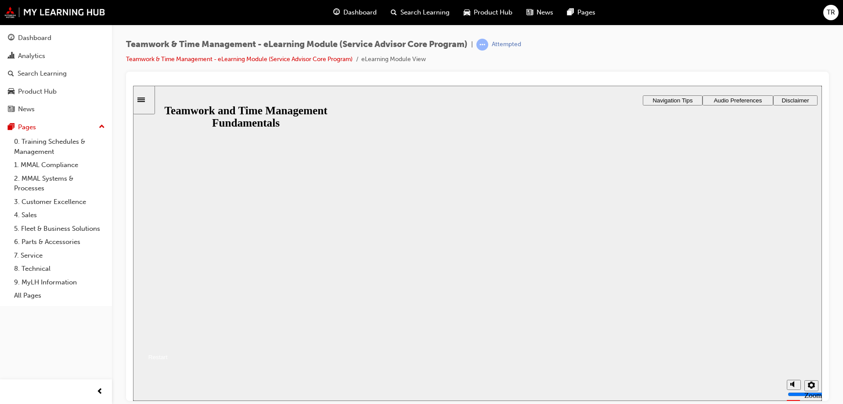
click at [168, 340] on button "Resume" at bounding box center [150, 345] width 35 height 11
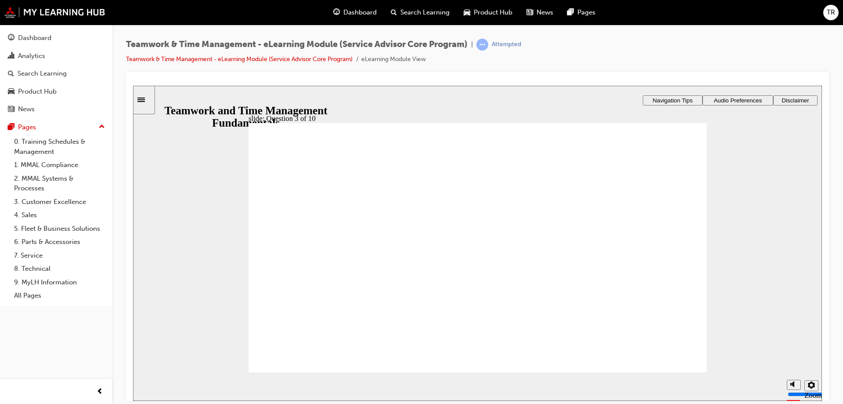
radio input "true"
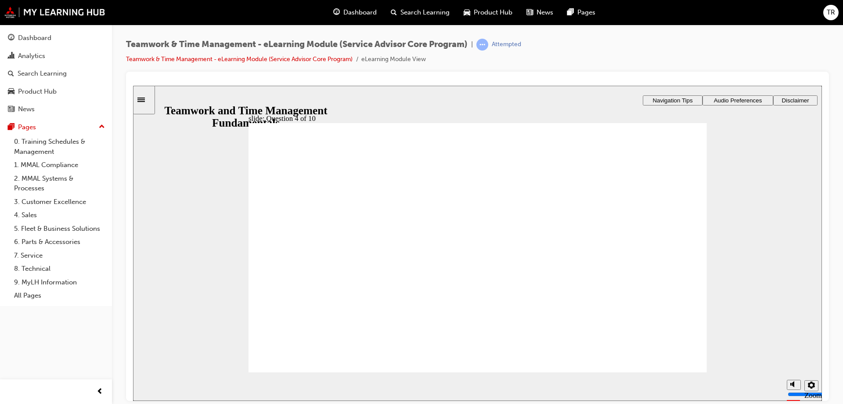
radio input "true"
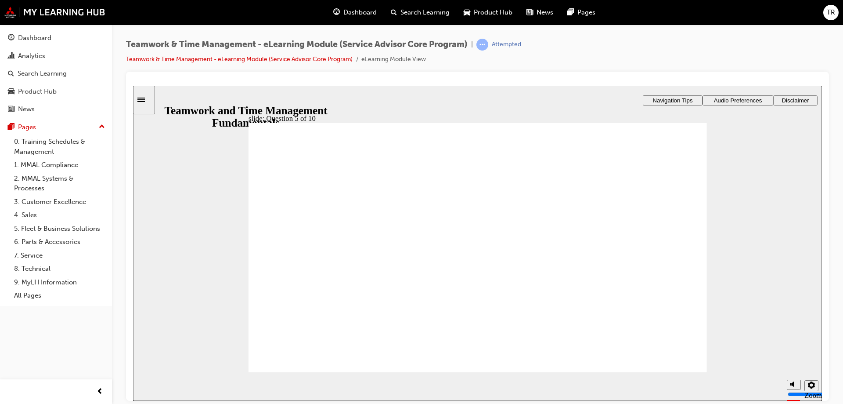
checkbox input "true"
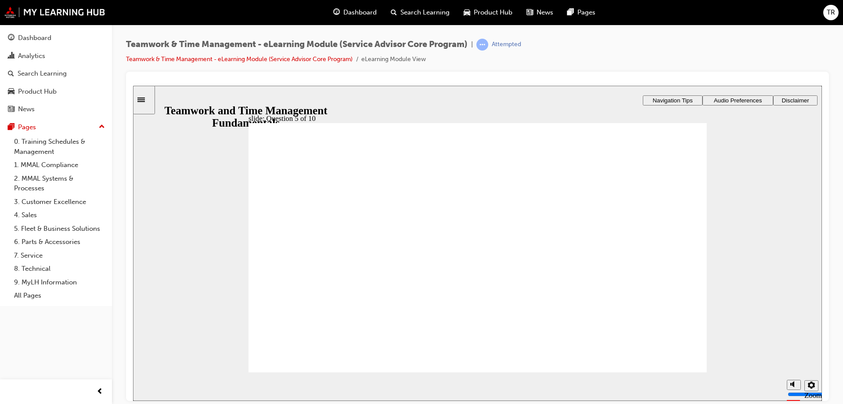
checkbox input "true"
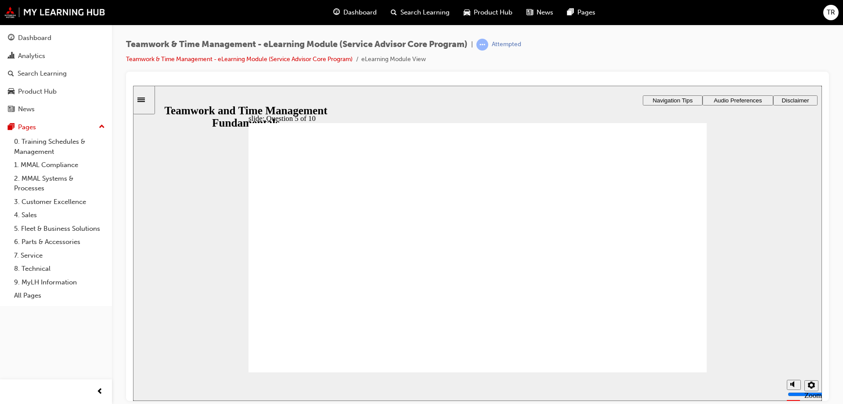
radio input "true"
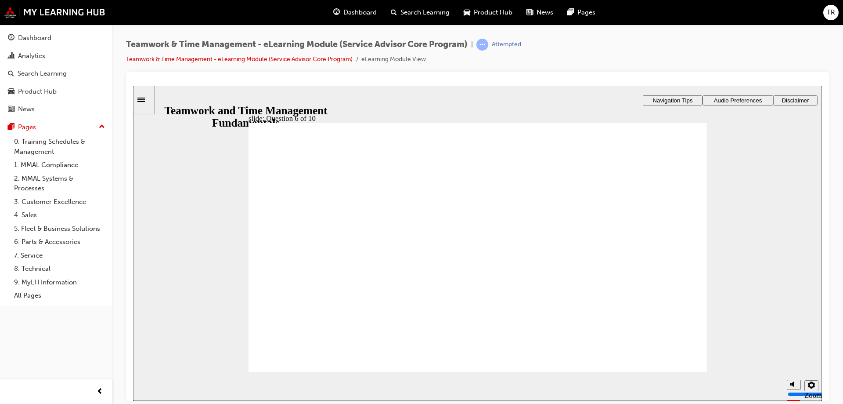
checkbox input "true"
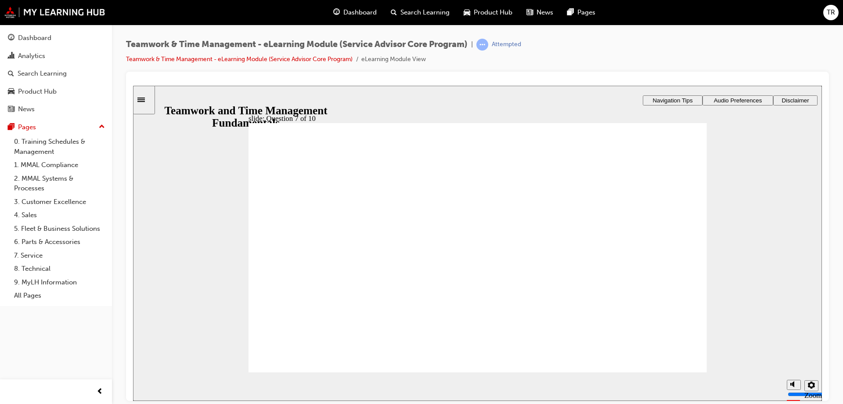
checkbox input "true"
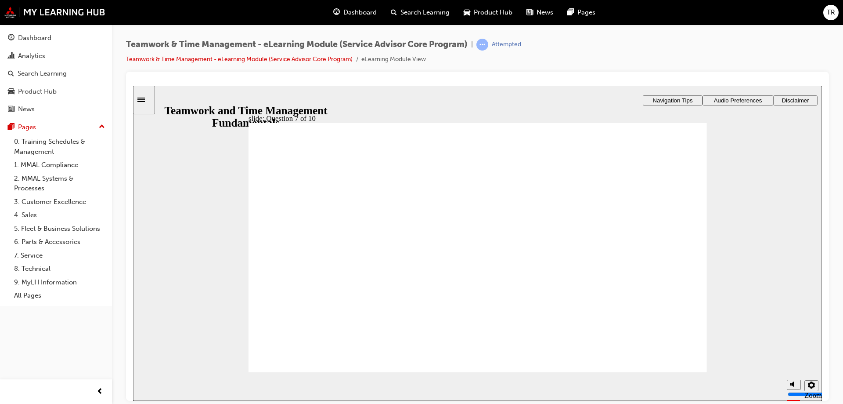
radio input "true"
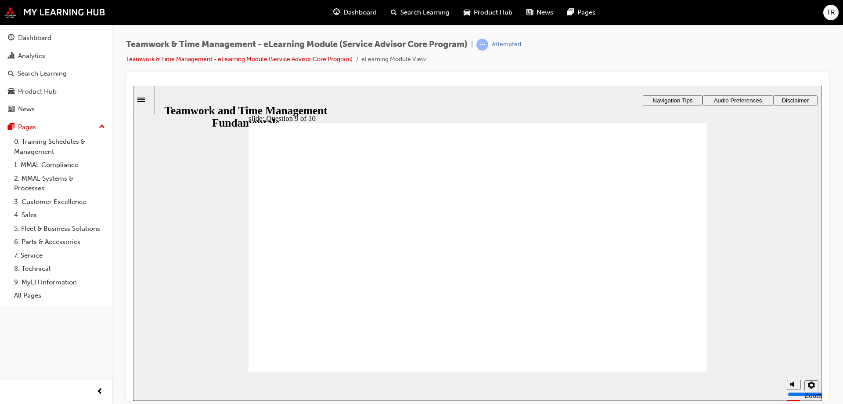
checkbox input "false"
checkbox input "true"
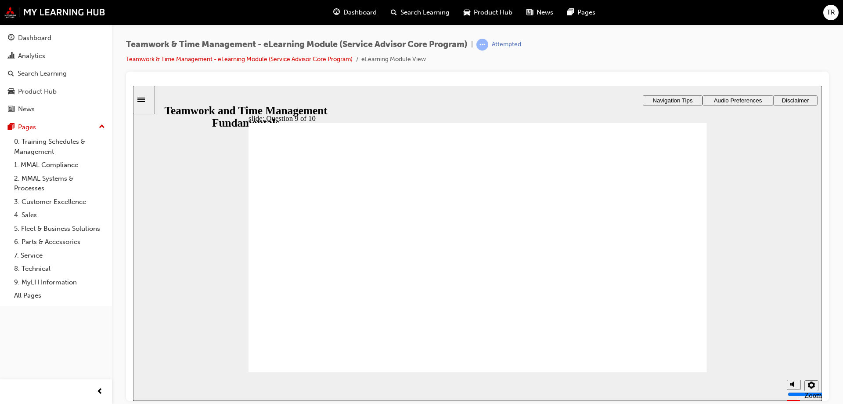
checkbox input "true"
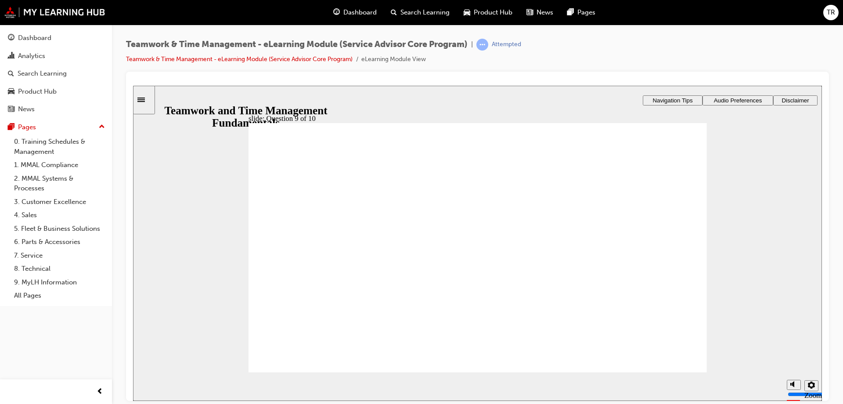
radio input "true"
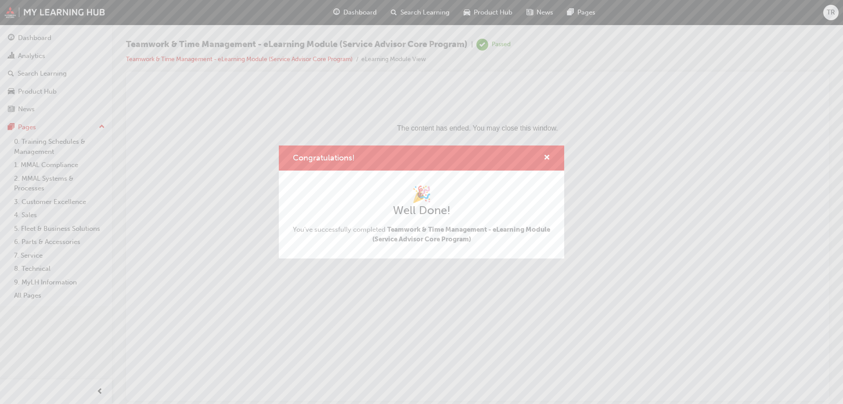
scroll to position [0, 0]
click at [546, 158] on span "cross-icon" at bounding box center [547, 158] width 7 height 8
